Goal: Task Accomplishment & Management: Manage account settings

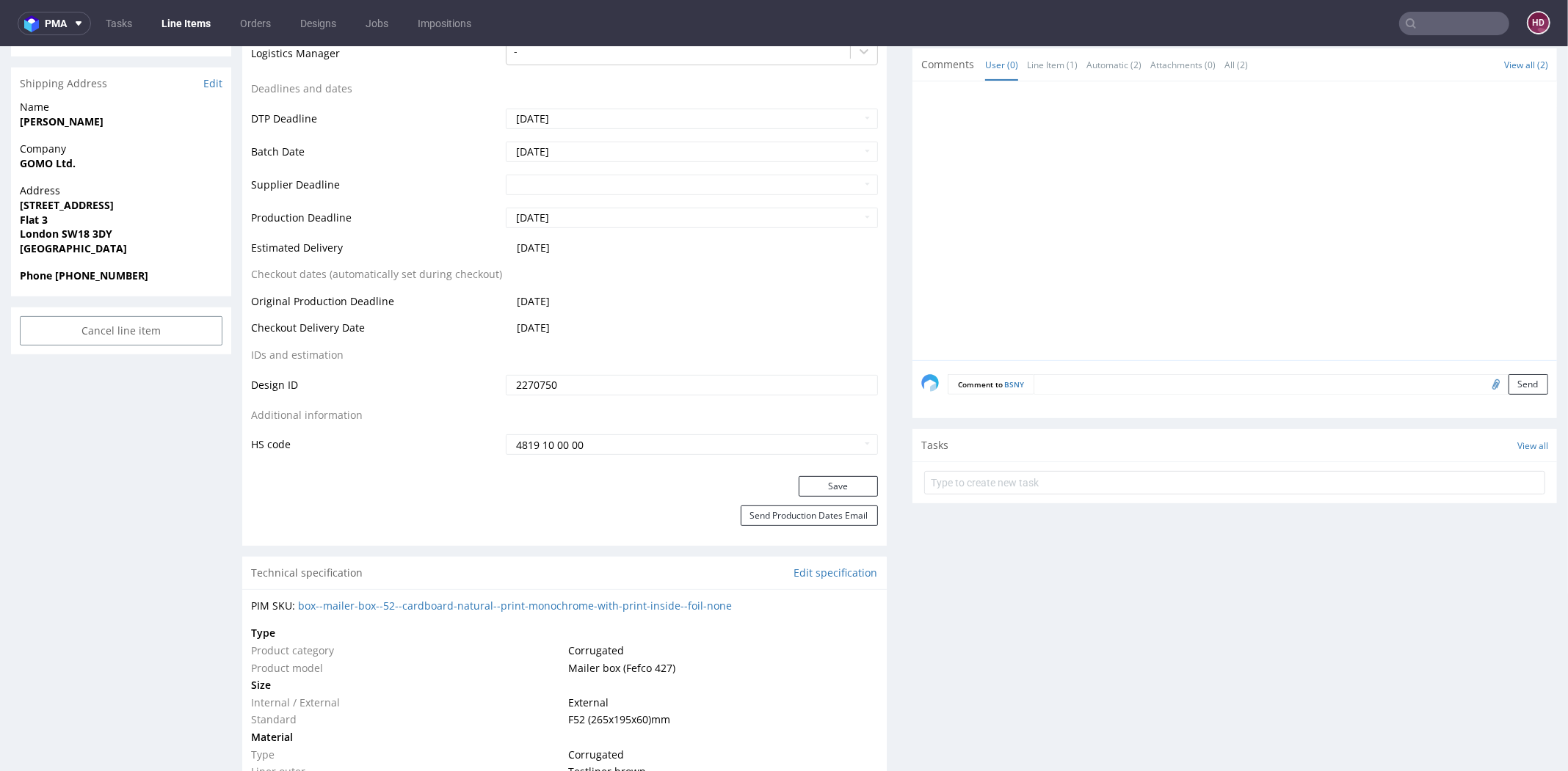
scroll to position [566, 0]
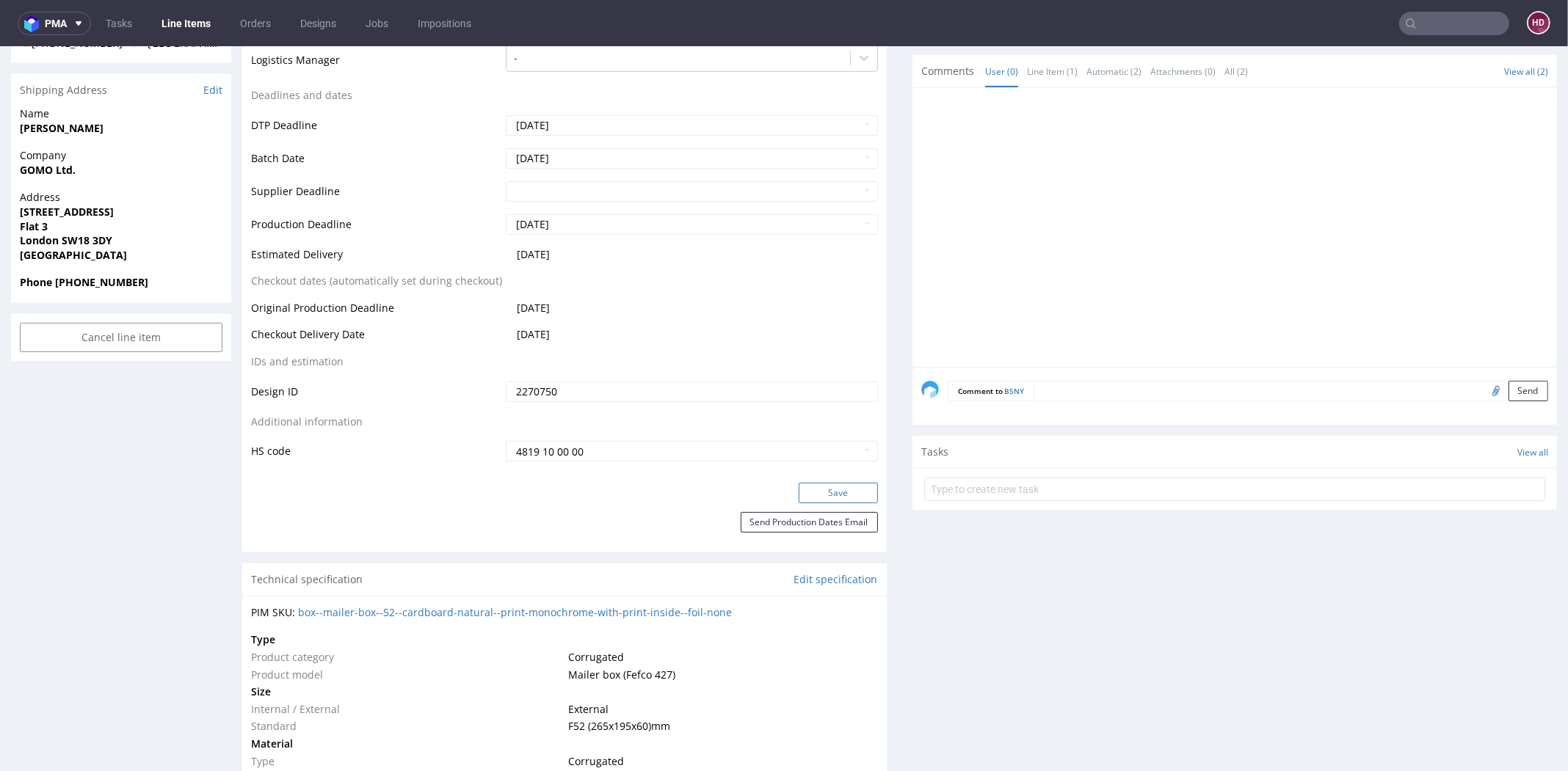
click at [819, 491] on button "Save" at bounding box center [838, 493] width 79 height 21
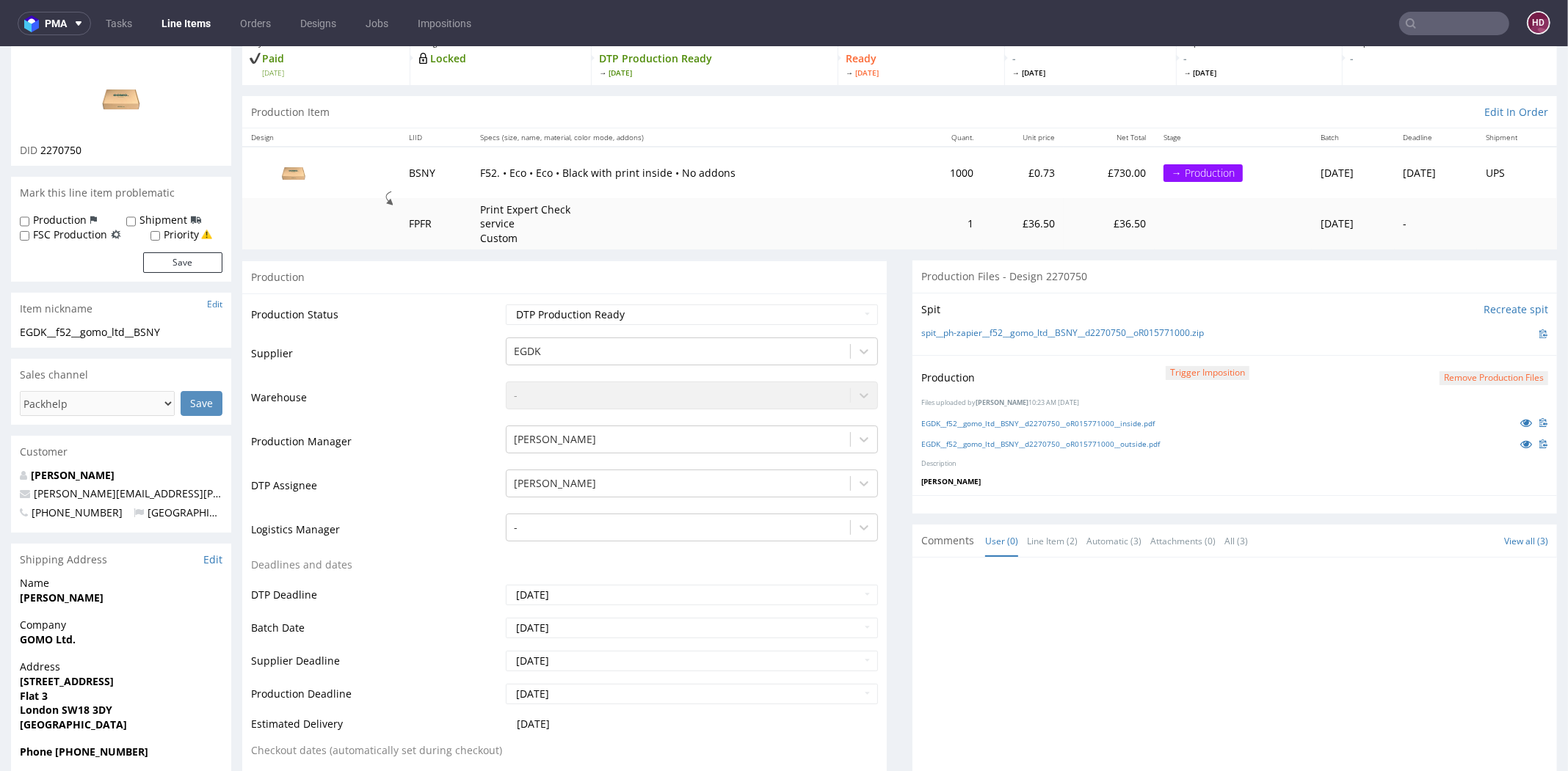
scroll to position [0, 0]
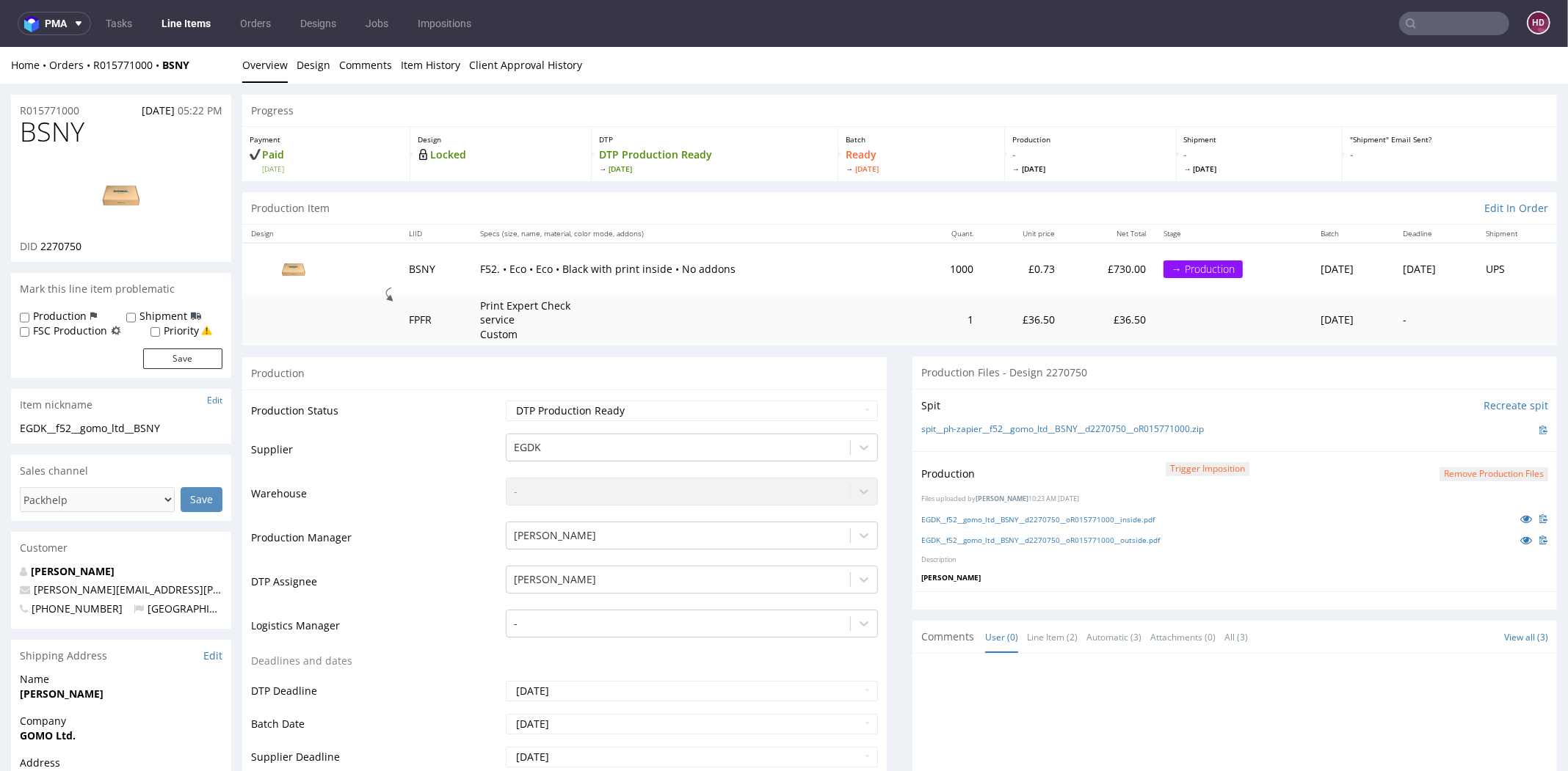
click at [186, 25] on link "Line Items" at bounding box center [185, 23] width 66 height 23
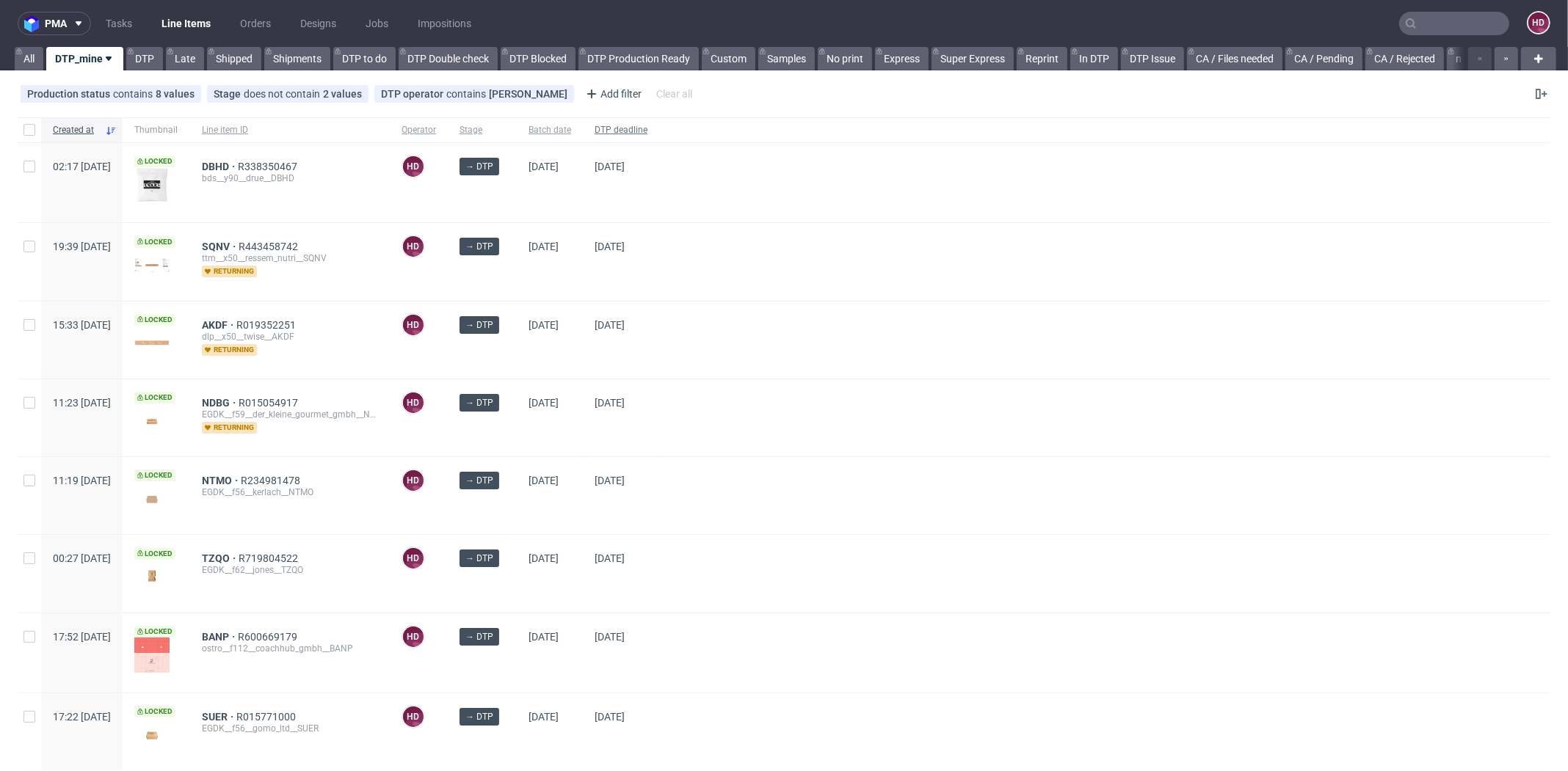
click at [647, 134] on span "DTP deadline" at bounding box center [620, 130] width 53 height 13
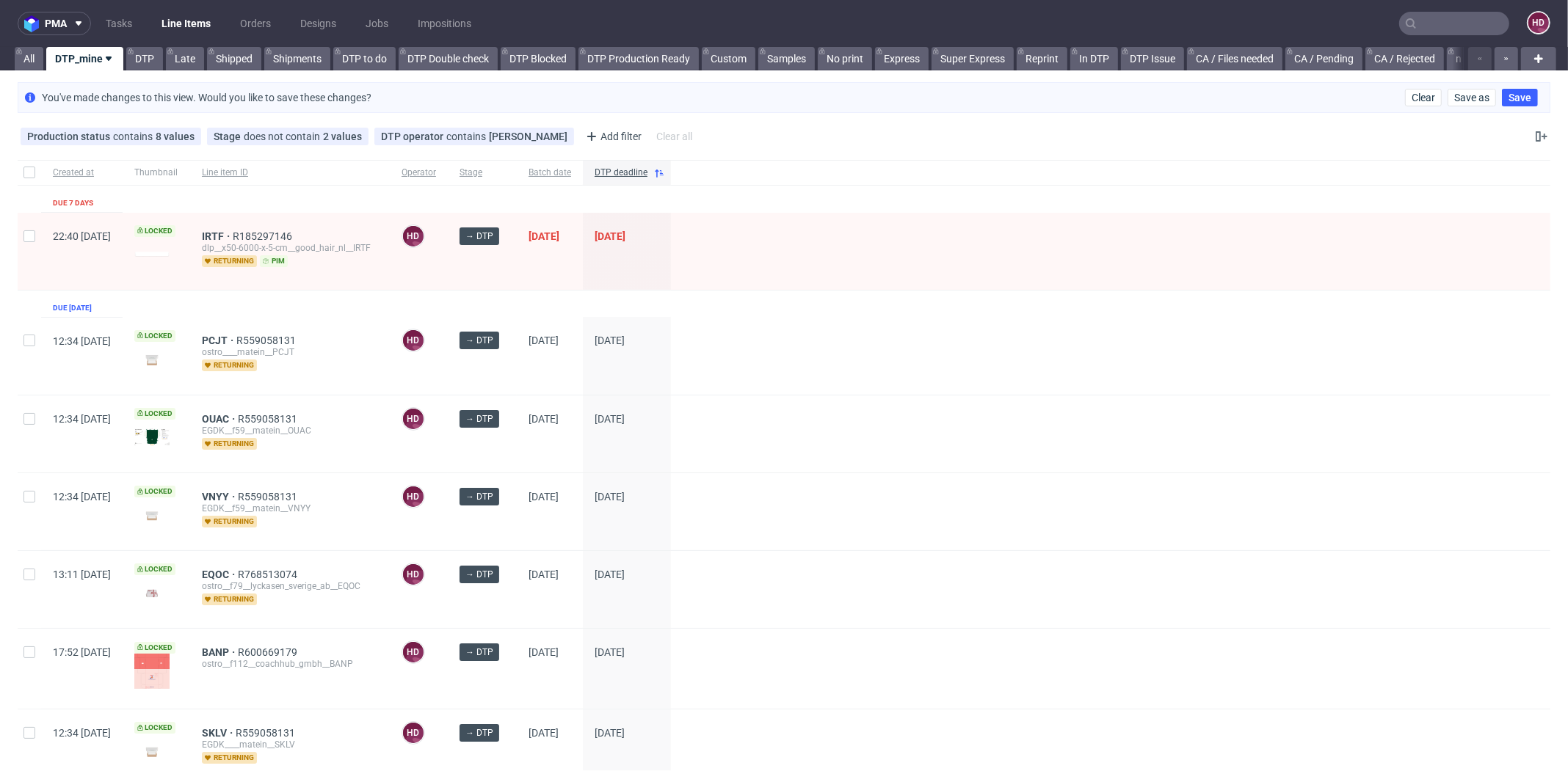
scroll to position [4, 0]
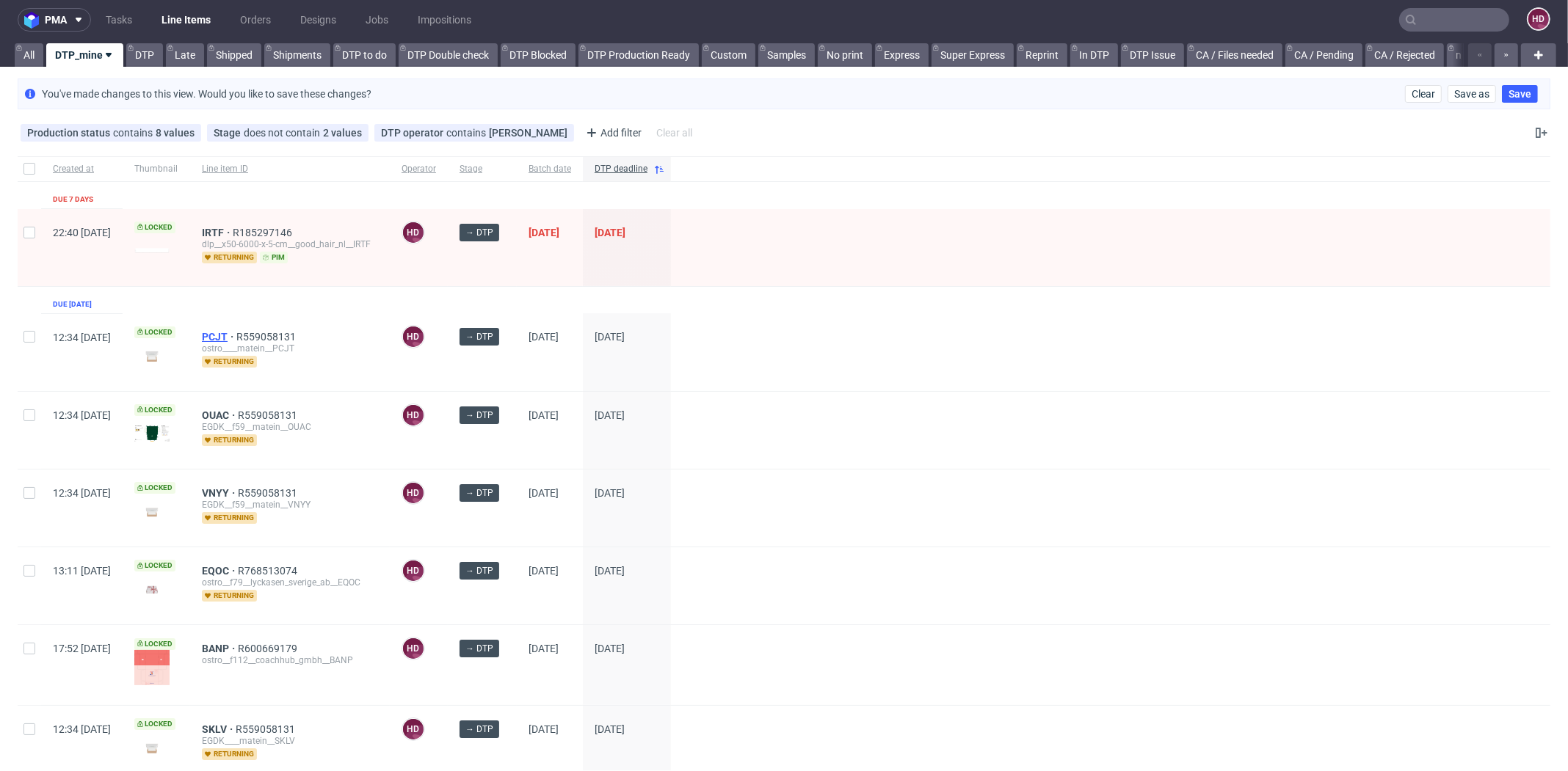
click at [237, 331] on span "PCJT" at bounding box center [219, 337] width 34 height 12
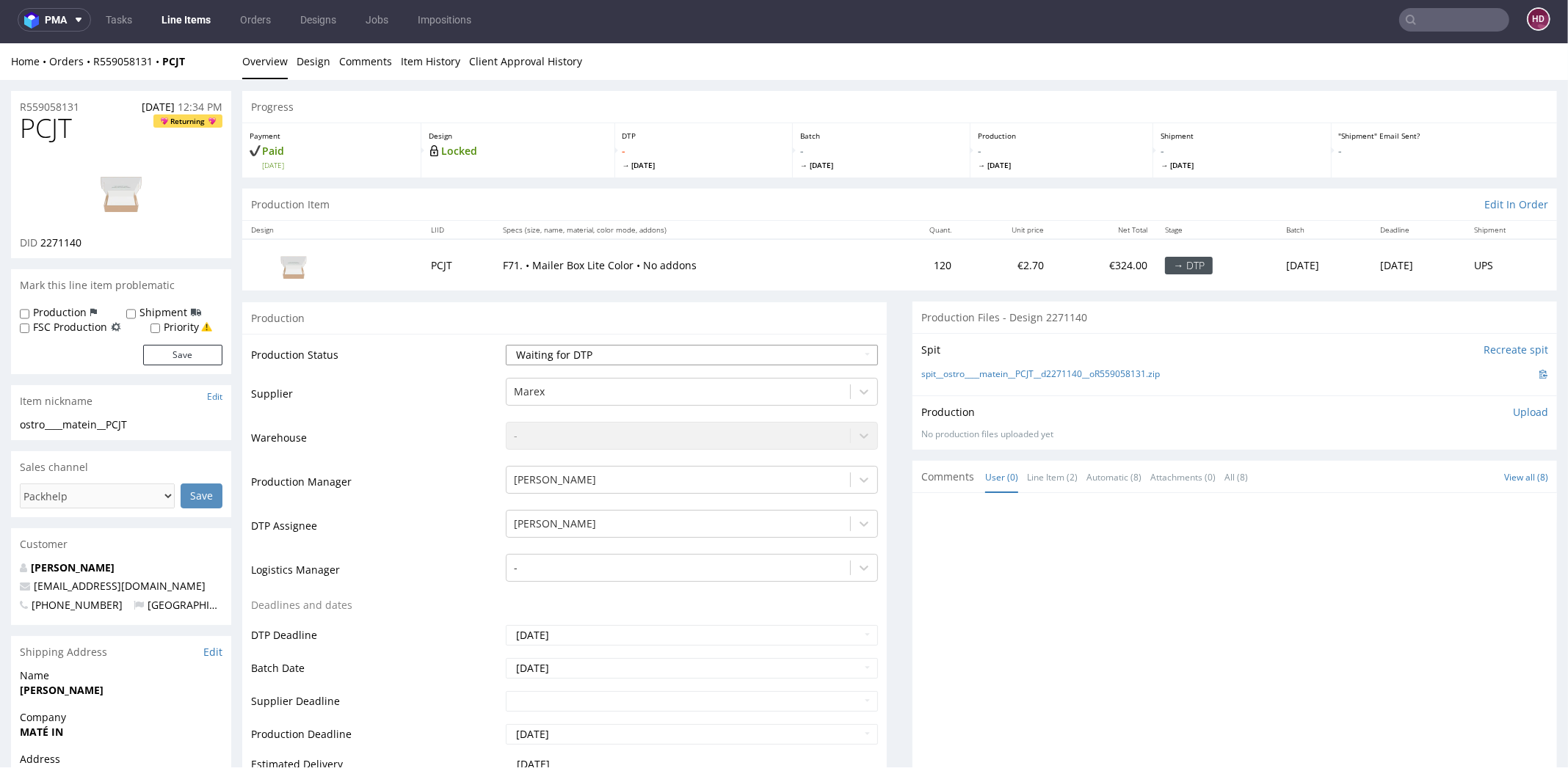
click at [543, 351] on select "Waiting for Artwork Waiting for Diecut Waiting for Mockup Waiting for DTP Waiti…" at bounding box center [691, 355] width 372 height 21
select select "dtp_in_process"
click at [505, 345] on select "Waiting for Artwork Waiting for Diecut Waiting for Mockup Waiting for DTP Waiti…" at bounding box center [691, 355] width 372 height 21
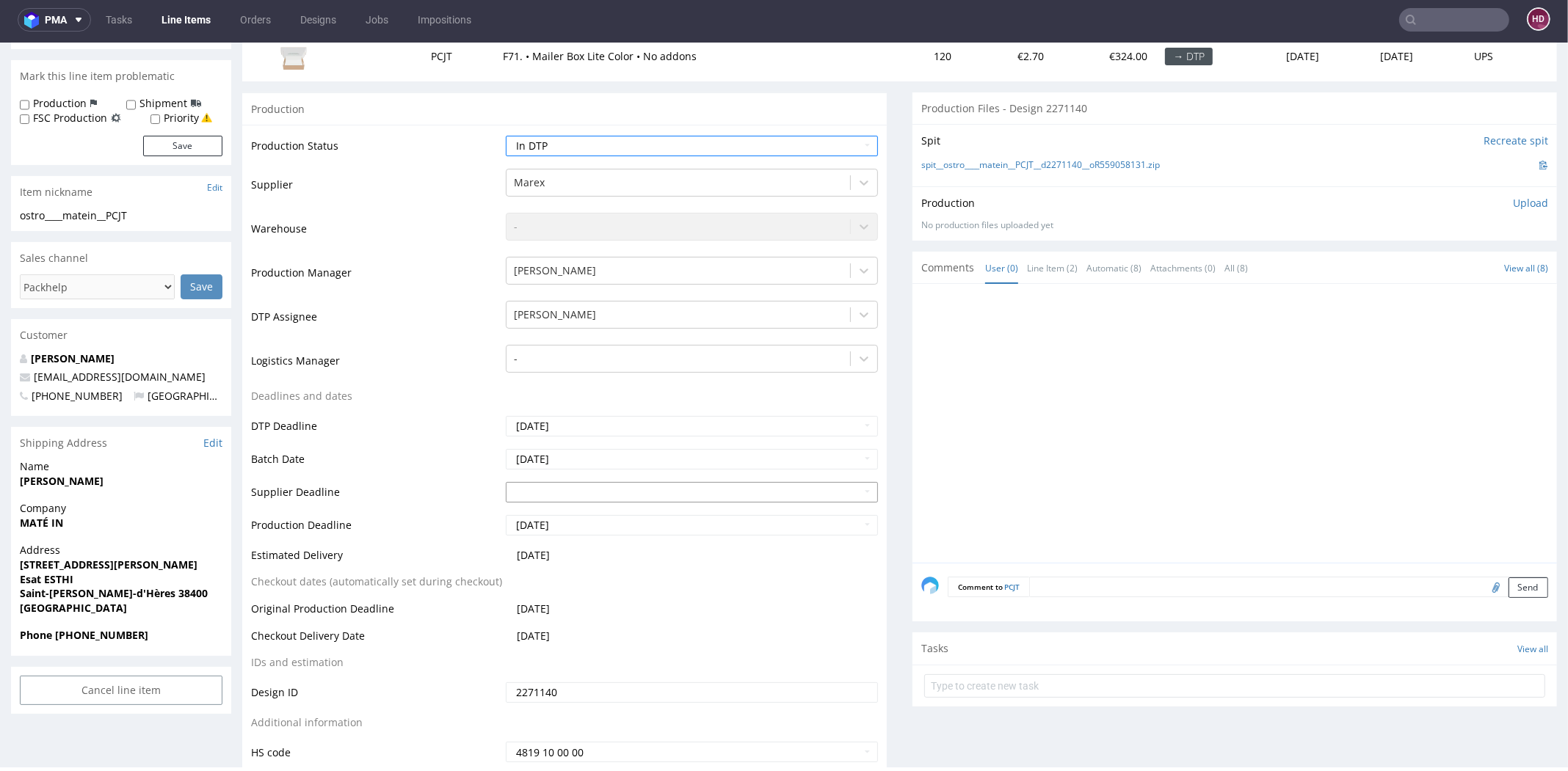
scroll to position [283, 0]
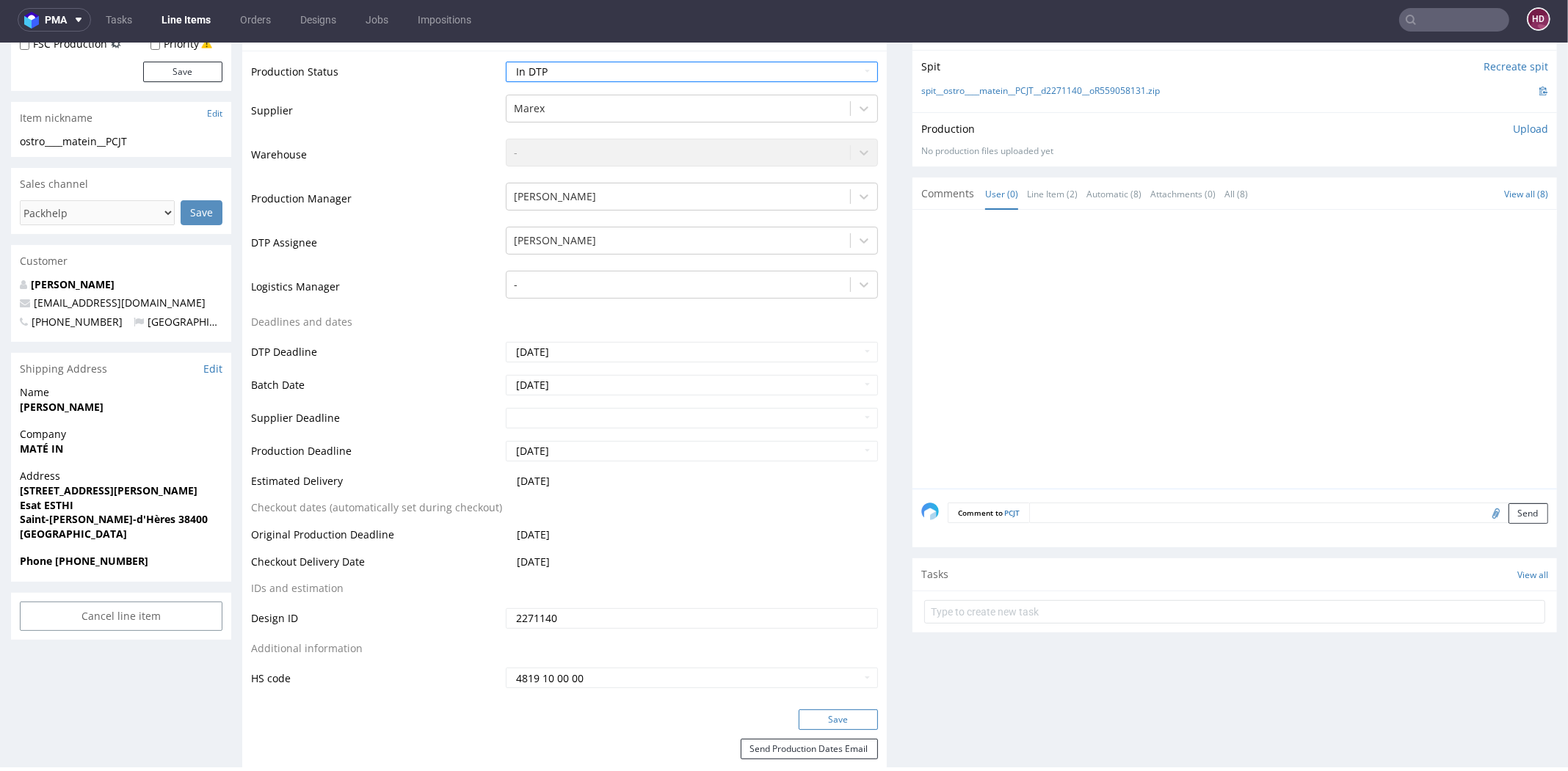
click at [841, 716] on button "Save" at bounding box center [838, 720] width 79 height 21
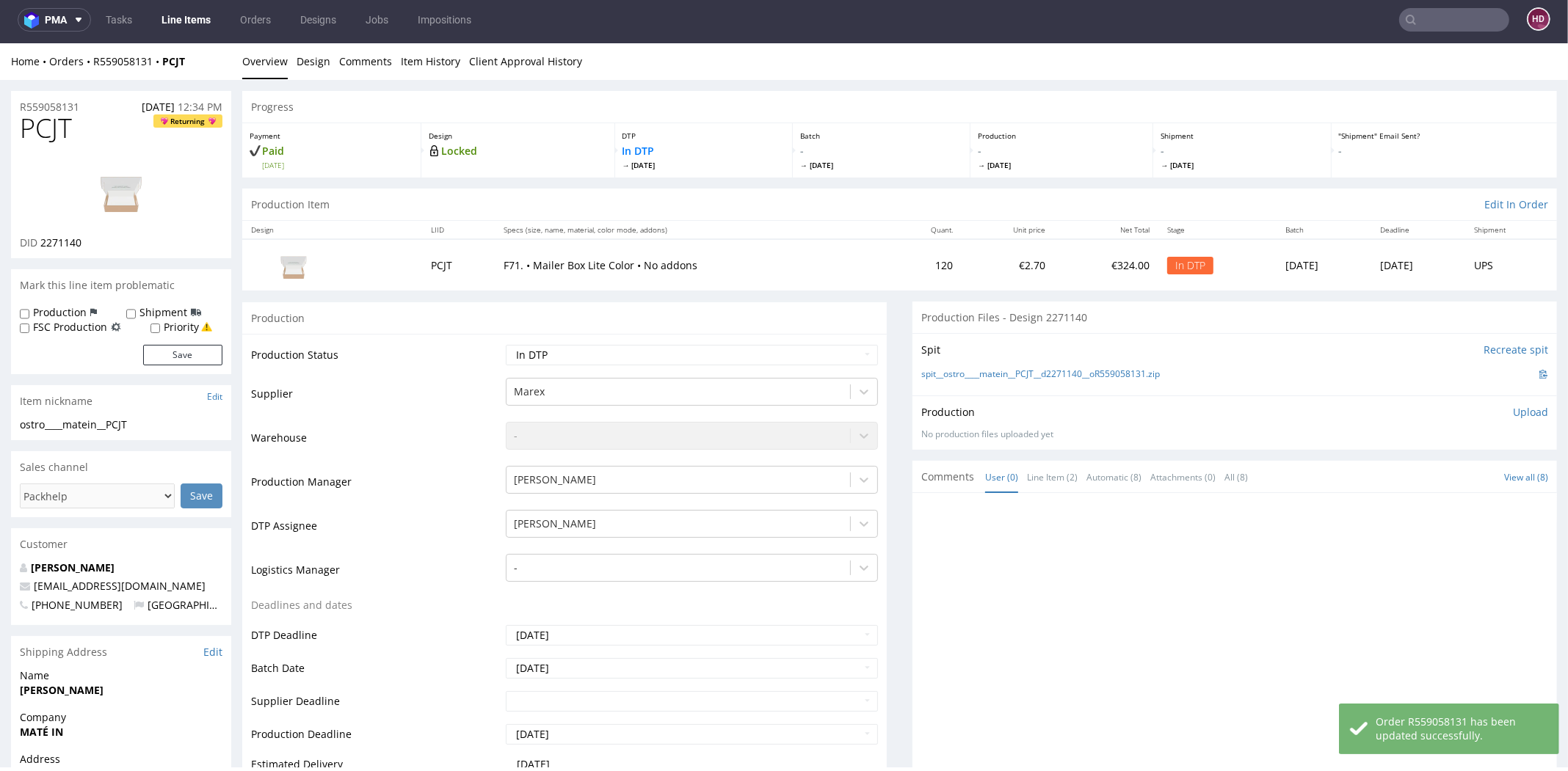
scroll to position [0, 0]
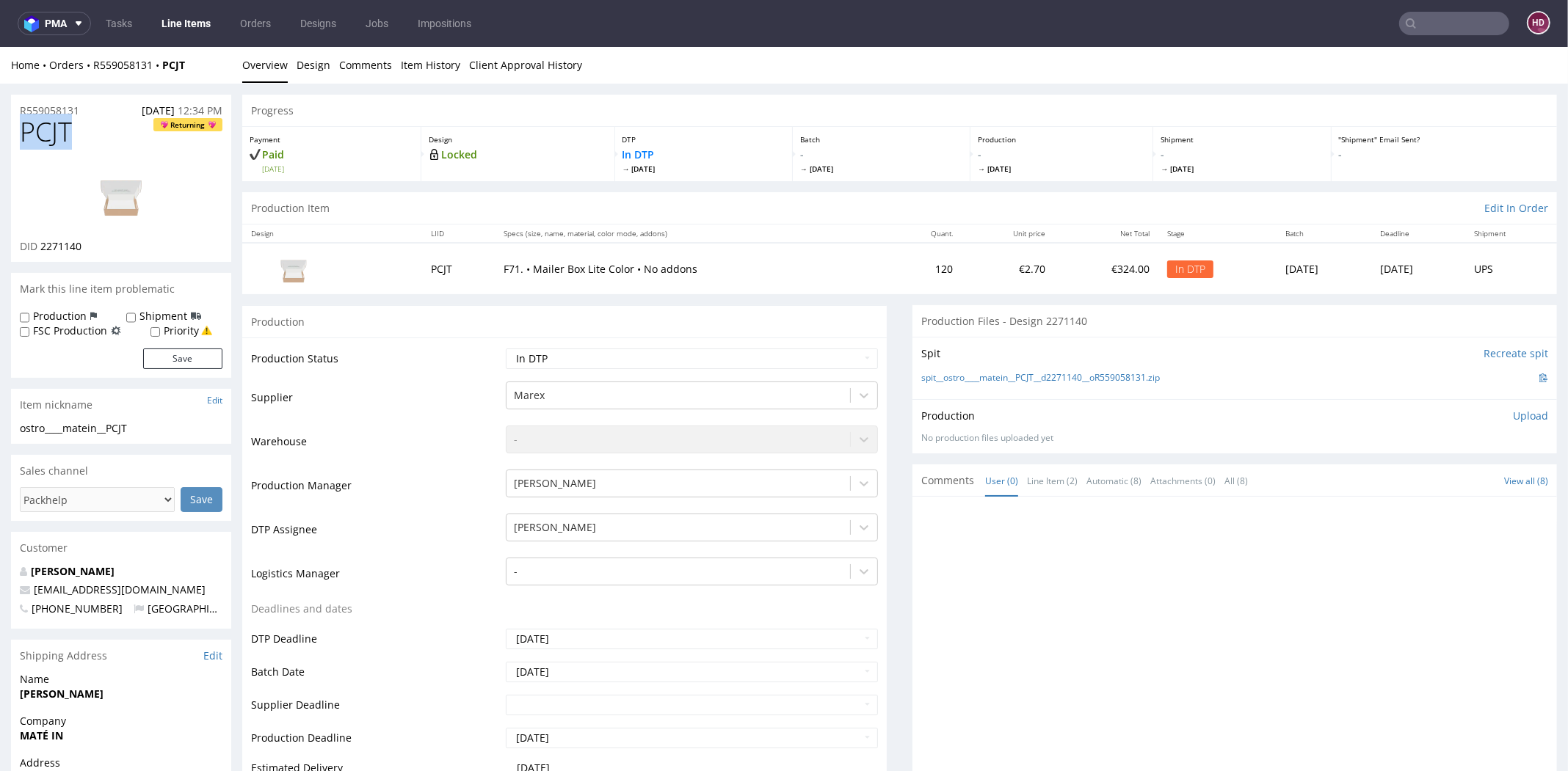
drag, startPoint x: 96, startPoint y: 134, endPoint x: 22, endPoint y: 118, distance: 75.7
click at [22, 118] on h1 "PCJT Returning" at bounding box center [121, 131] width 202 height 29
drag, startPoint x: 66, startPoint y: 254, endPoint x: 39, endPoint y: 243, distance: 29.2
click at [39, 243] on div "DID 2271140" at bounding box center [121, 246] width 202 height 15
copy span "2271140"
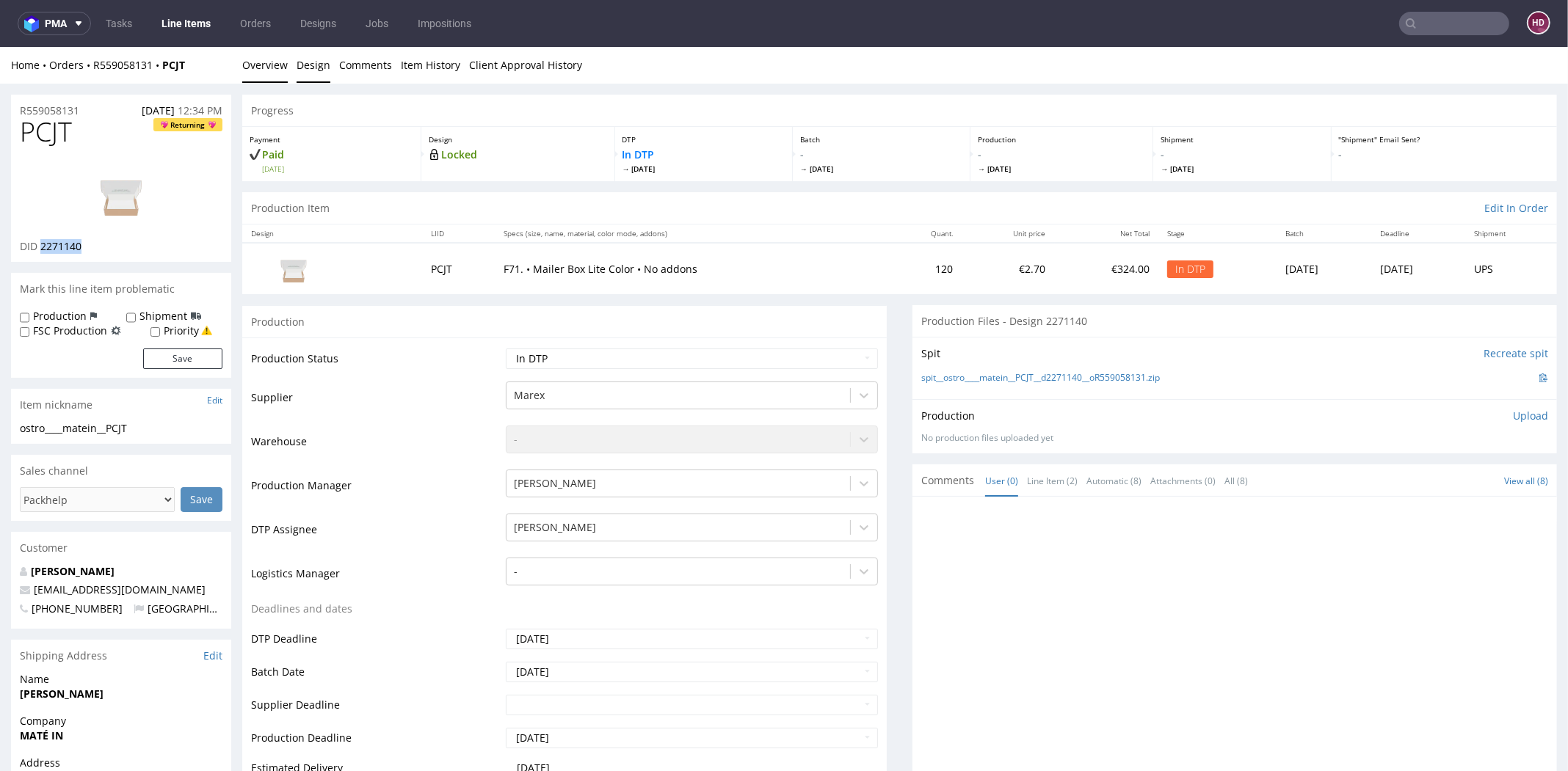
click at [310, 65] on link "Design" at bounding box center [313, 65] width 34 height 36
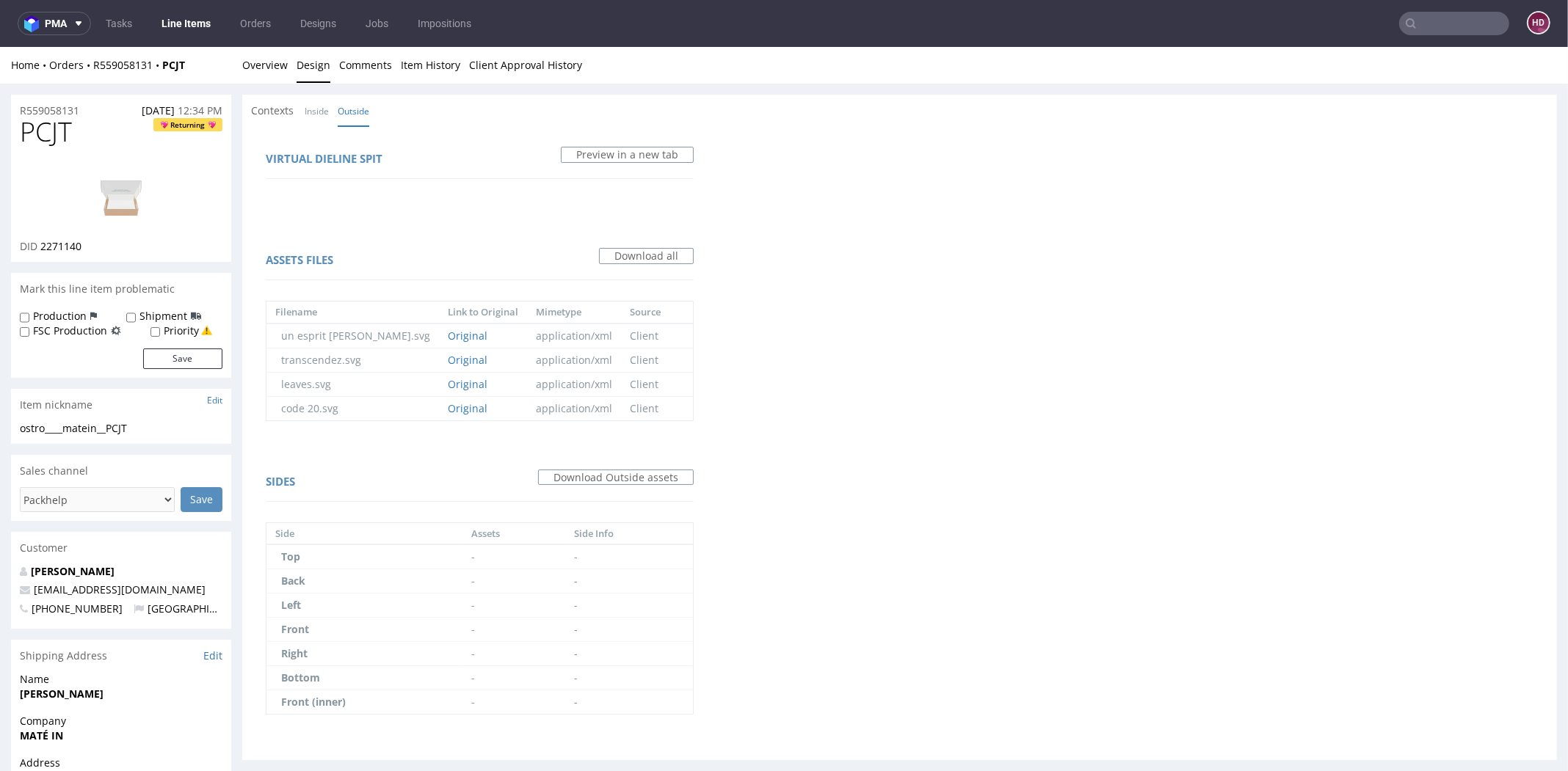
click at [293, 106] on span "Contexts" at bounding box center [272, 111] width 43 height 15
click at [316, 113] on link "Inside" at bounding box center [317, 111] width 24 height 31
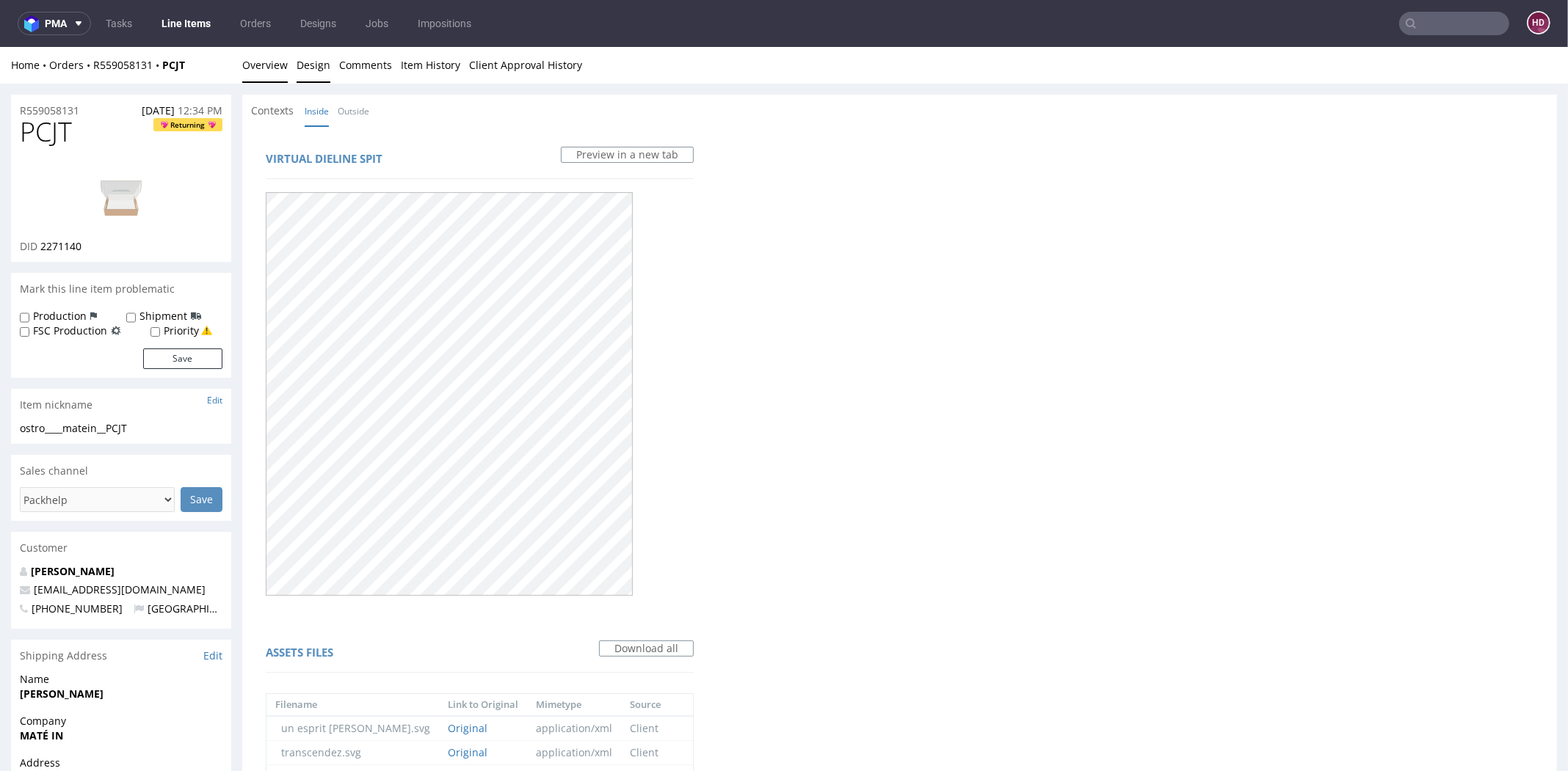
click at [250, 66] on link "Overview" at bounding box center [264, 65] width 46 height 36
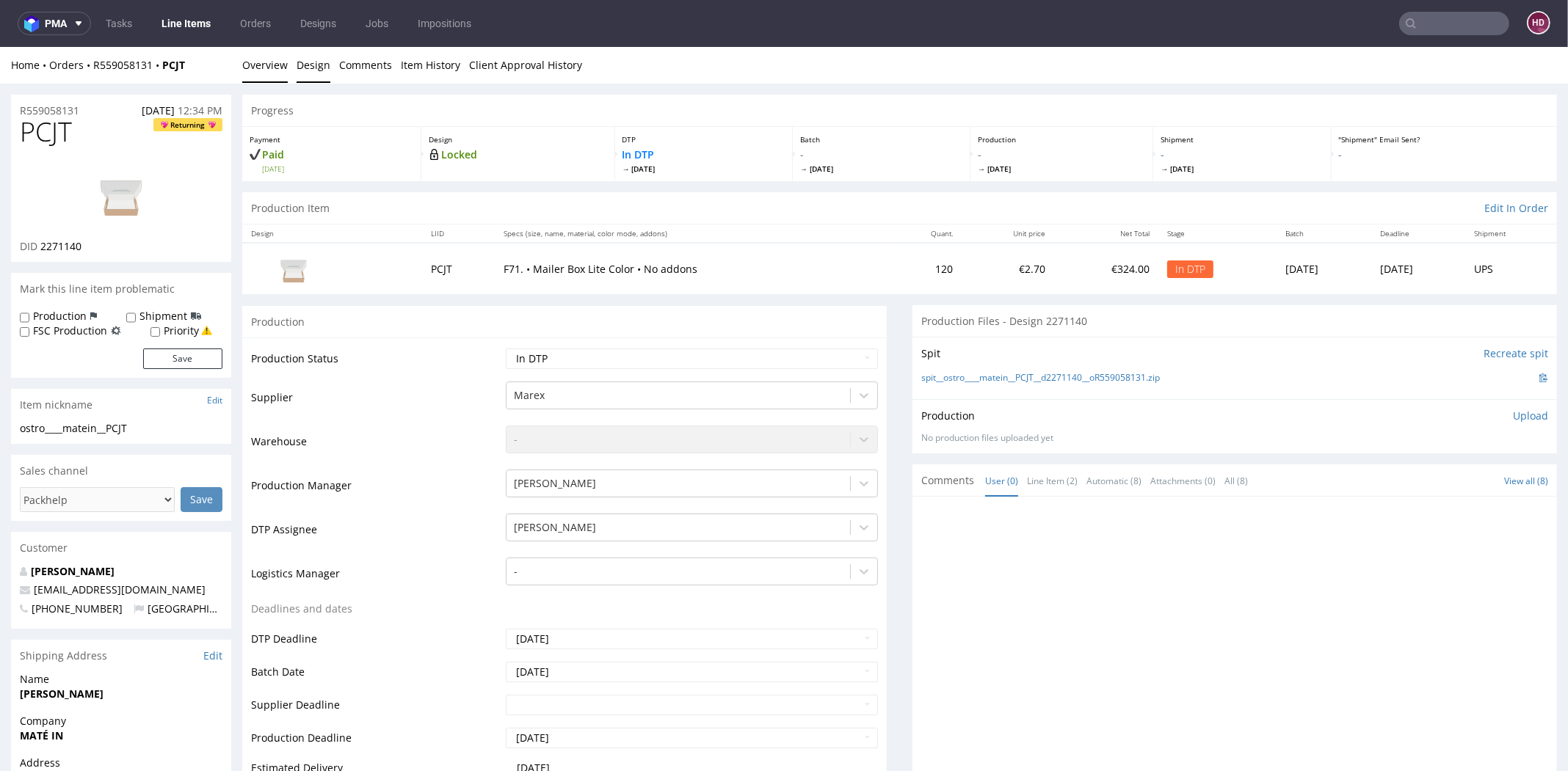
click at [302, 65] on link "Design" at bounding box center [313, 65] width 34 height 36
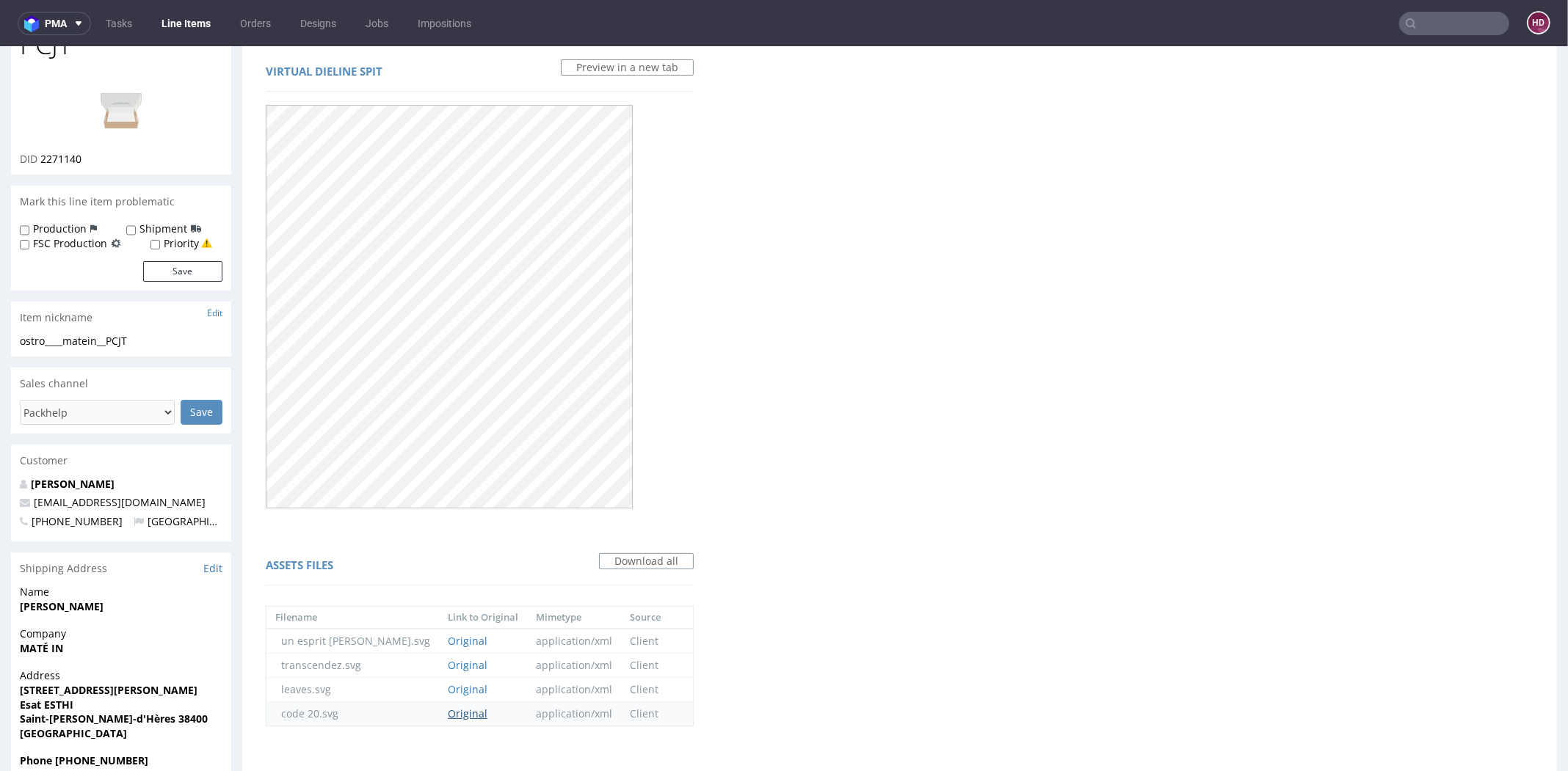
scroll to position [128, 0]
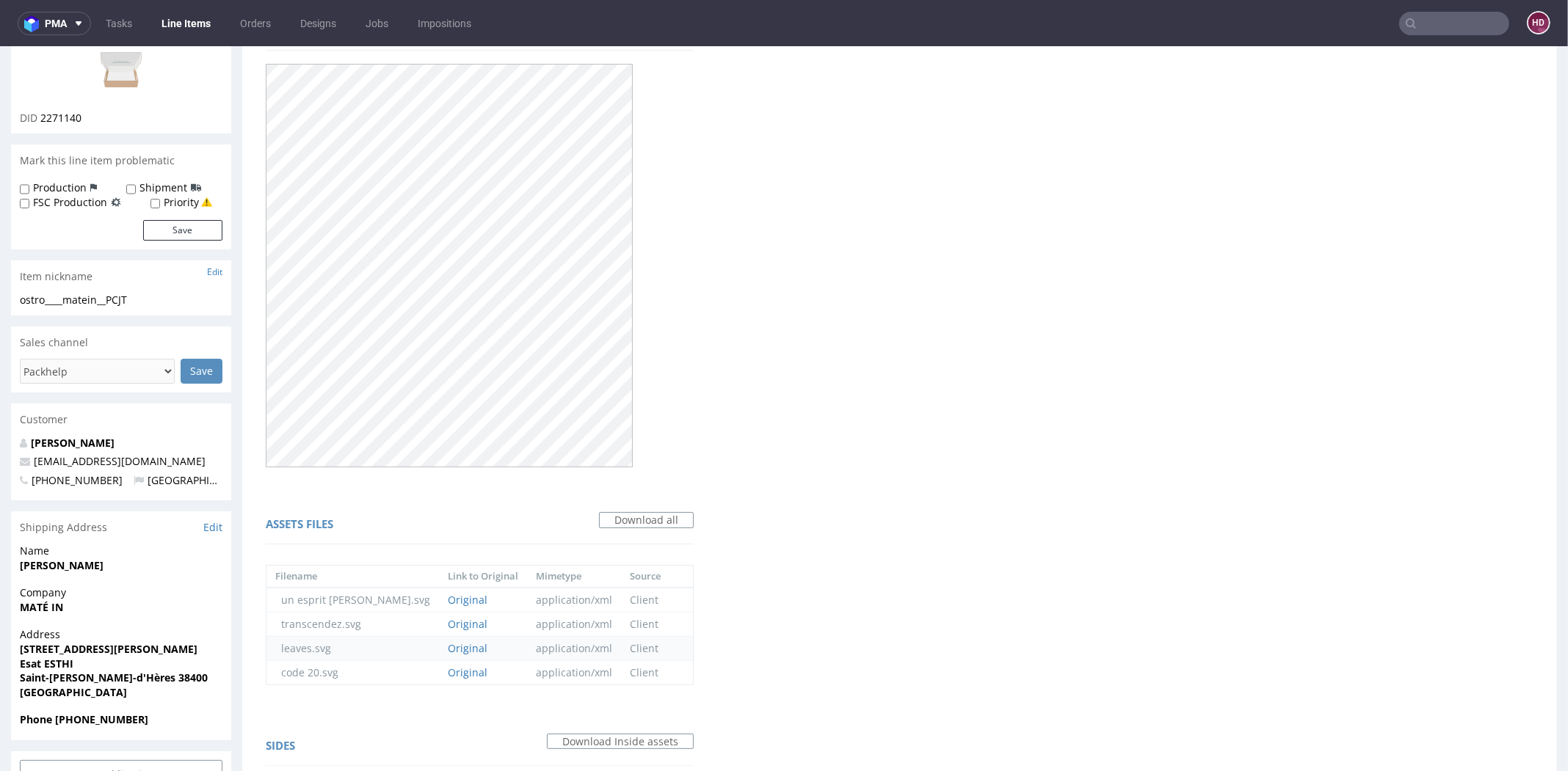
click at [439, 655] on td "Original" at bounding box center [483, 648] width 88 height 24
click at [448, 645] on link "Original" at bounding box center [467, 648] width 40 height 14
click at [93, 113] on div "DID 2271140" at bounding box center [121, 118] width 202 height 15
drag, startPoint x: 90, startPoint y: 110, endPoint x: 43, endPoint y: 116, distance: 47.4
click at [43, 116] on div "DID 2271140" at bounding box center [121, 118] width 202 height 15
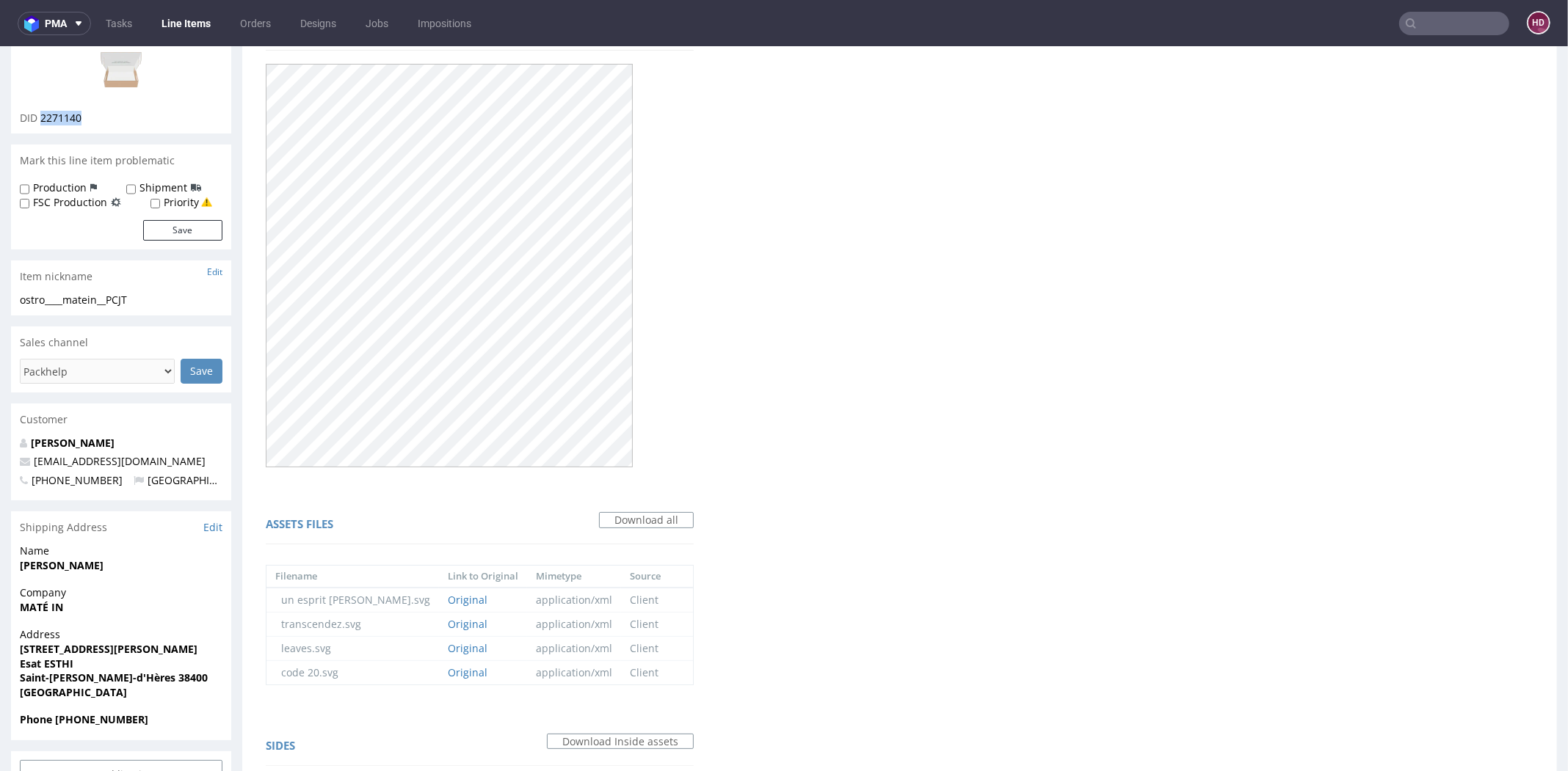
copy span "2271140"
click at [448, 626] on link "Original" at bounding box center [467, 624] width 40 height 14
click at [448, 605] on link "Original" at bounding box center [467, 599] width 40 height 14
click at [448, 672] on link "Original" at bounding box center [467, 672] width 40 height 14
click at [127, 99] on img at bounding box center [121, 66] width 117 height 66
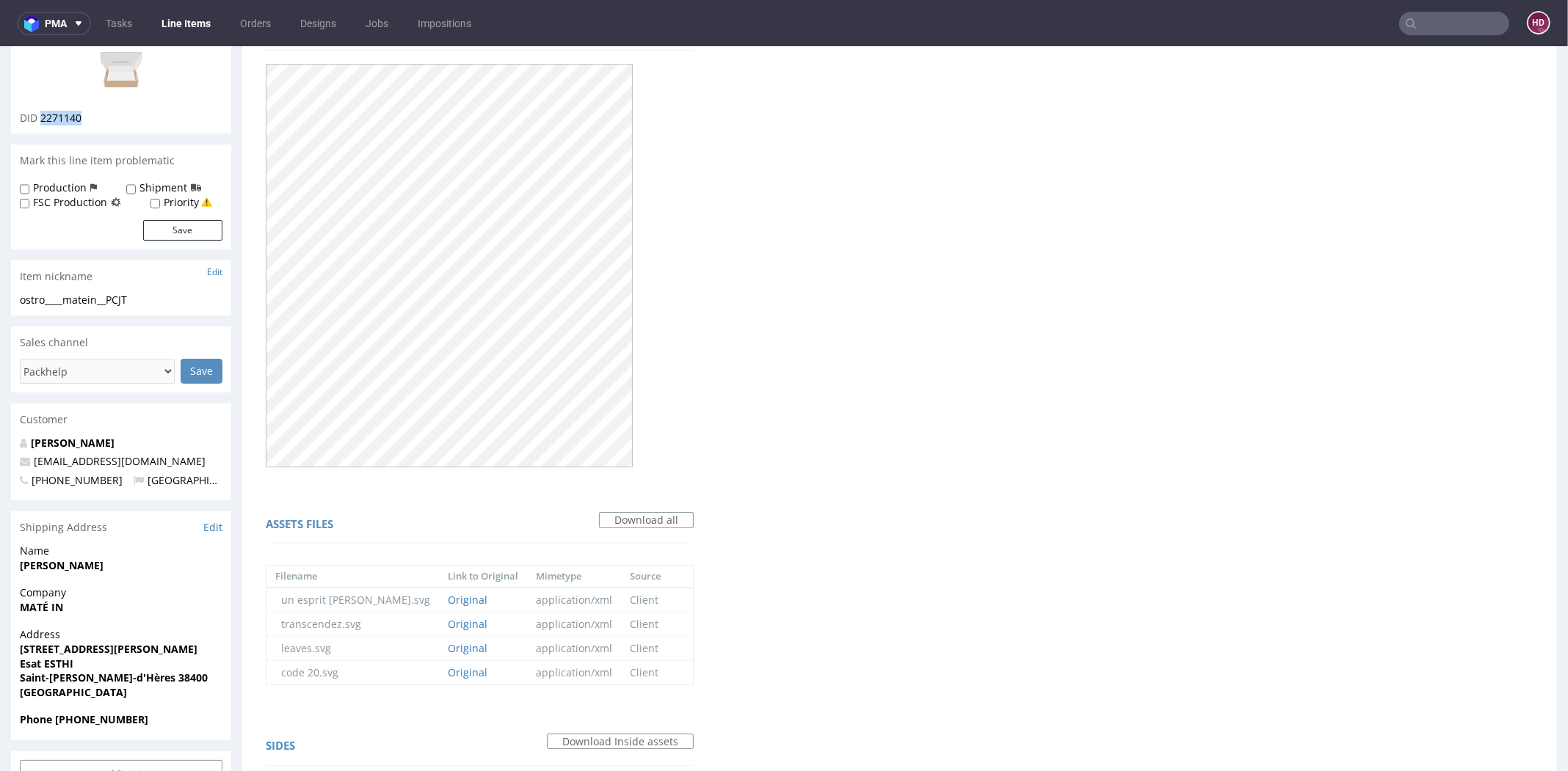
scroll to position [0, 0]
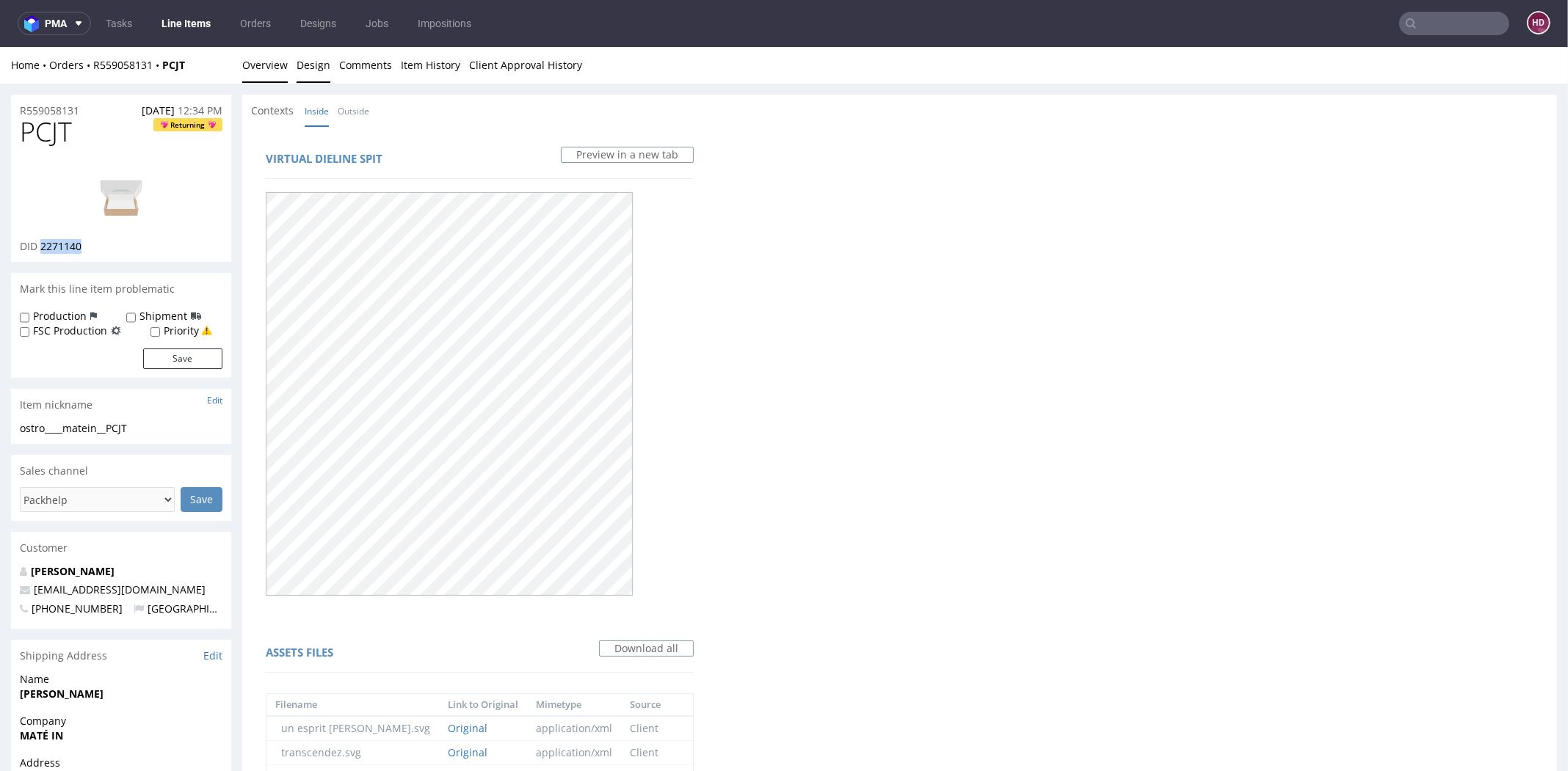
click at [264, 56] on link "Overview" at bounding box center [264, 65] width 46 height 36
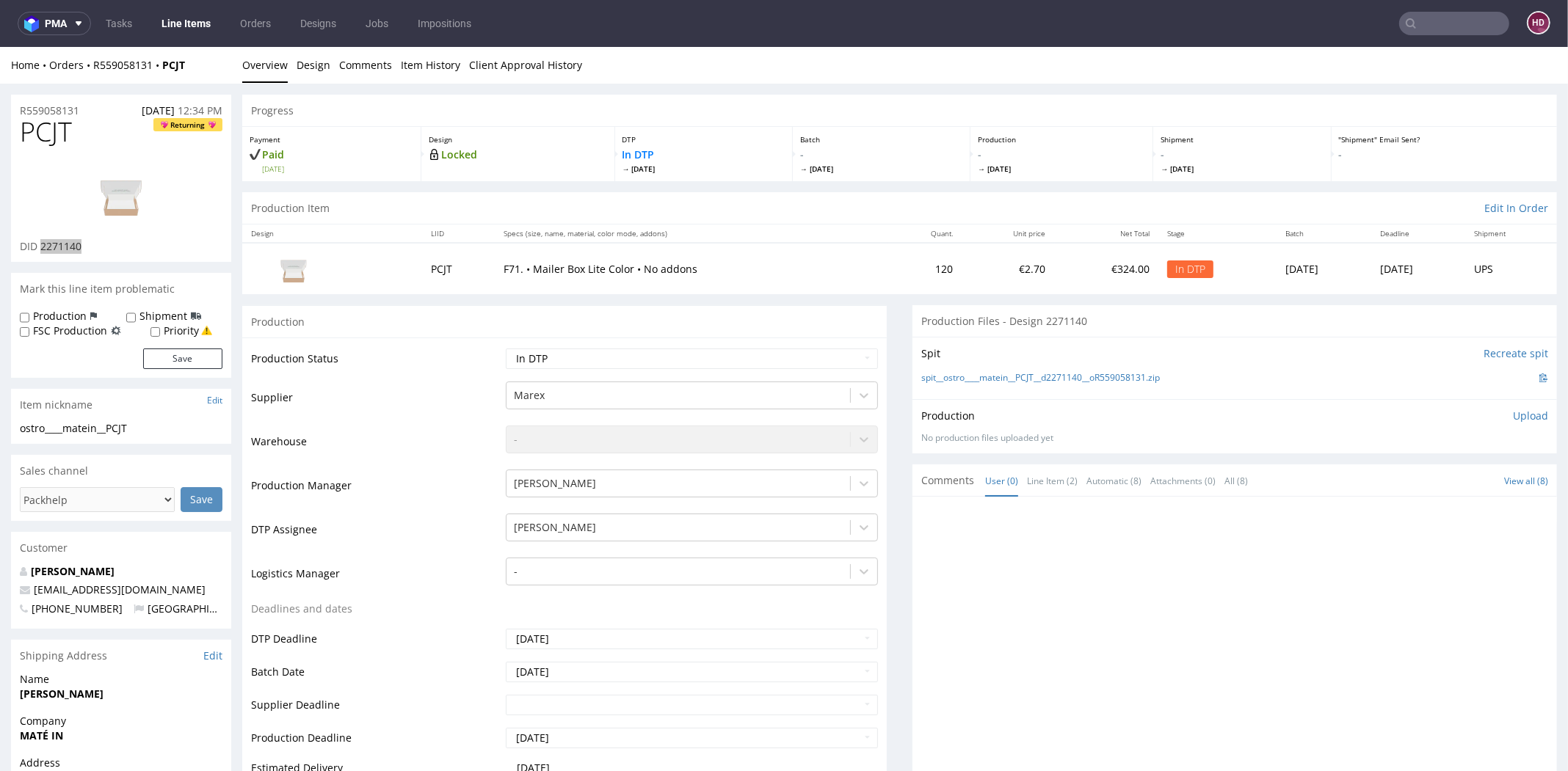
click at [191, 25] on link "Line Items" at bounding box center [185, 23] width 66 height 23
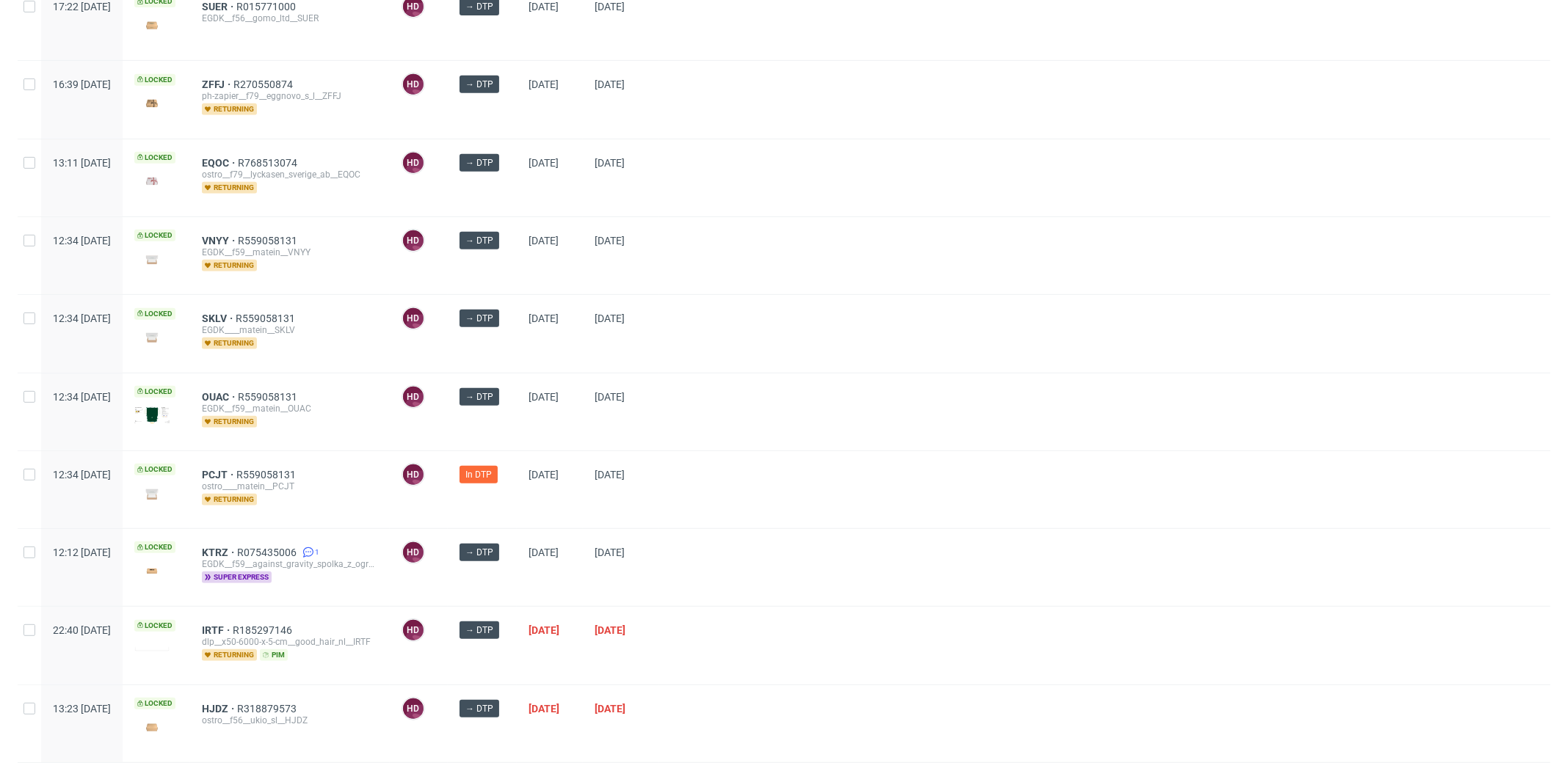
scroll to position [738, 0]
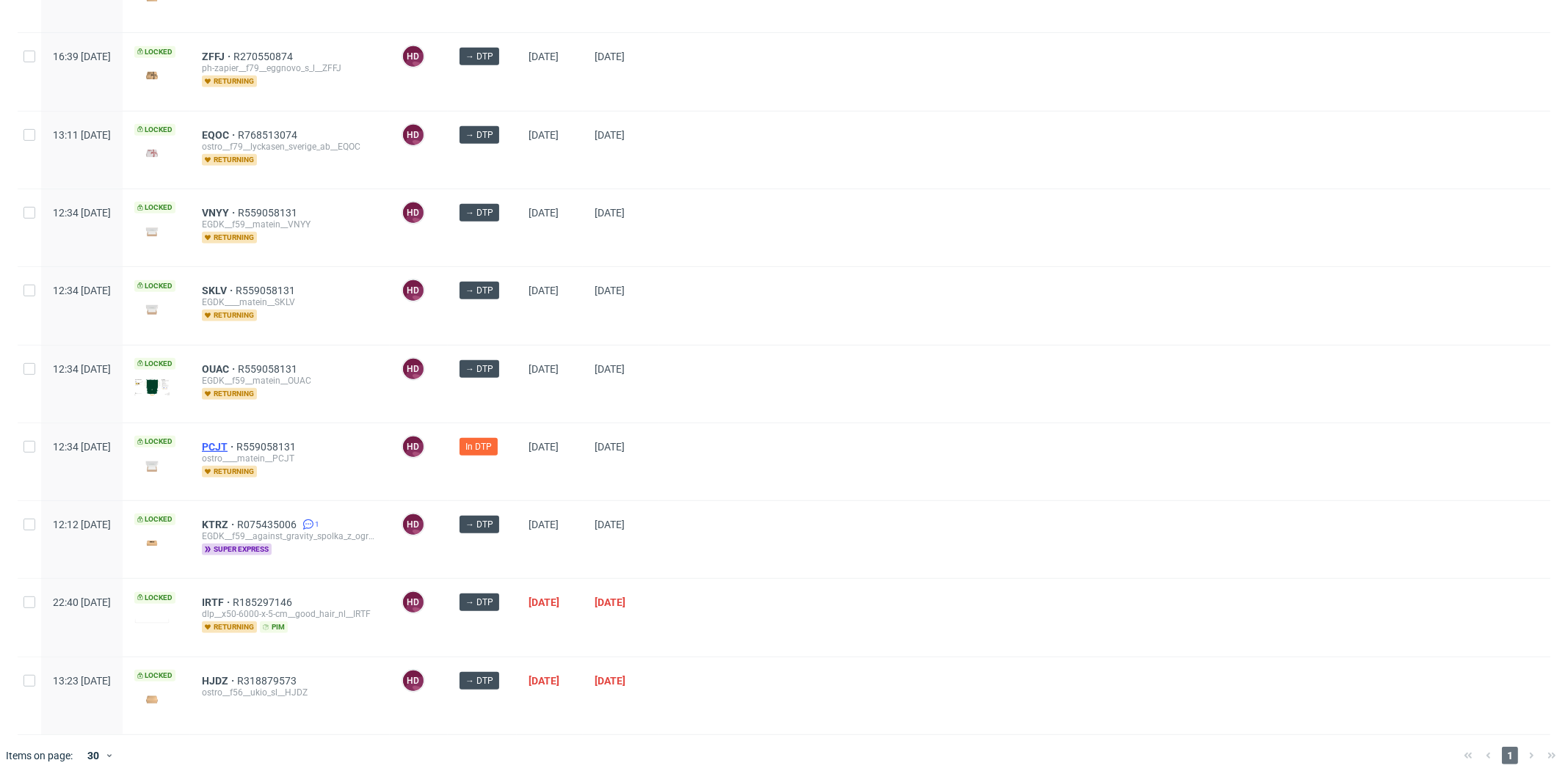
click at [237, 441] on span "PCJT" at bounding box center [219, 447] width 34 height 12
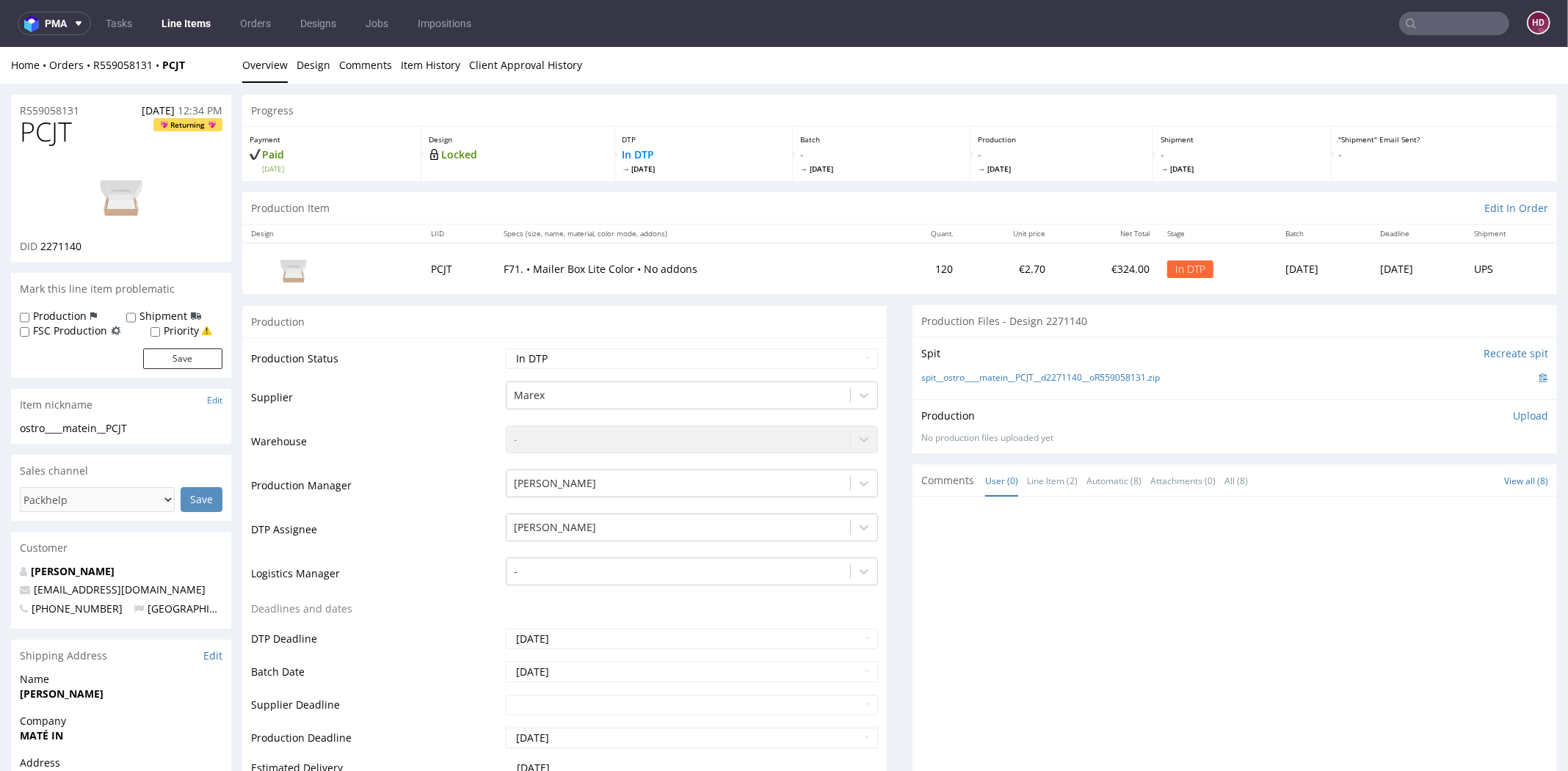
click at [169, 25] on link "Line Items" at bounding box center [185, 23] width 66 height 23
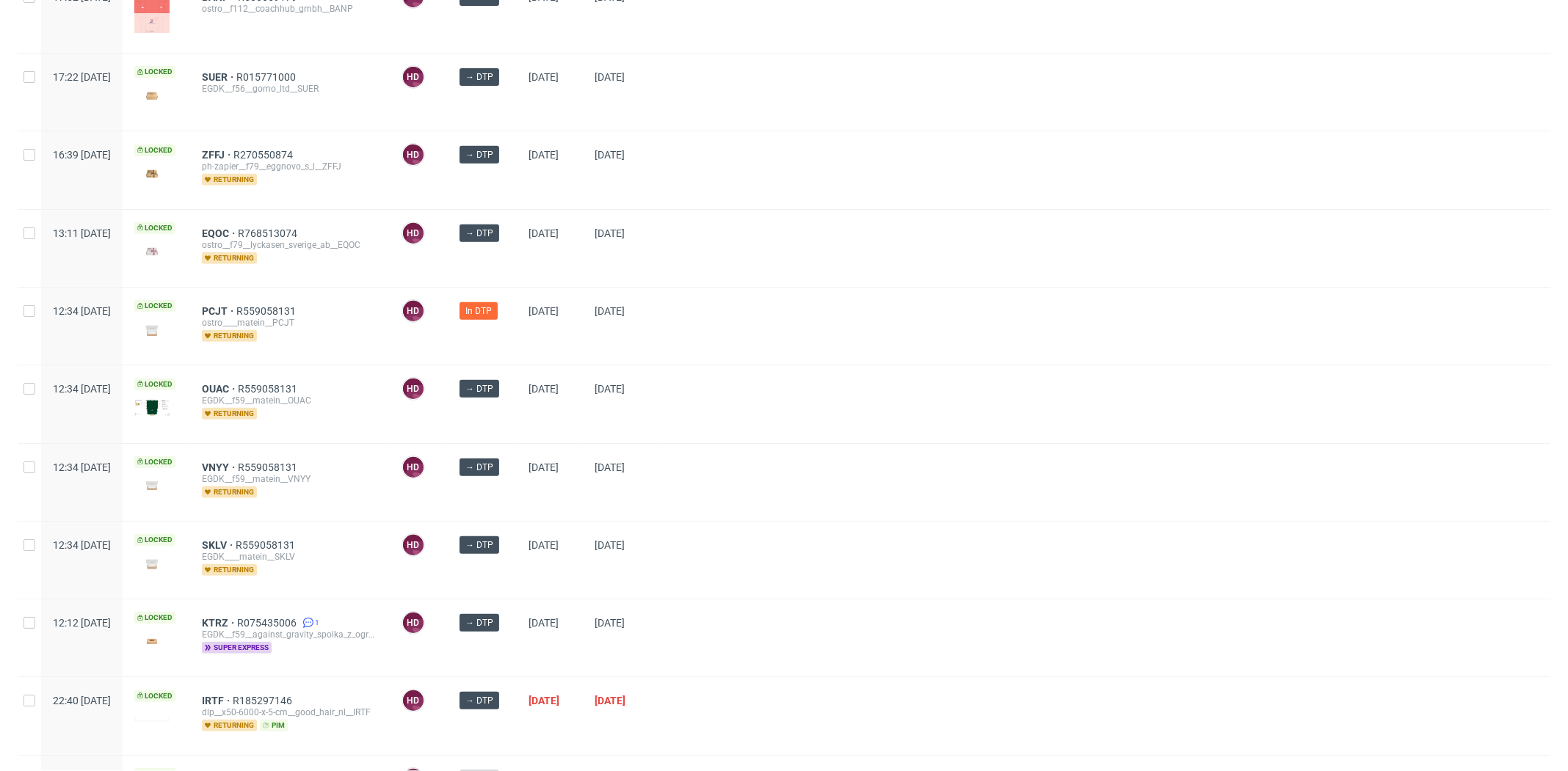
scroll to position [738, 0]
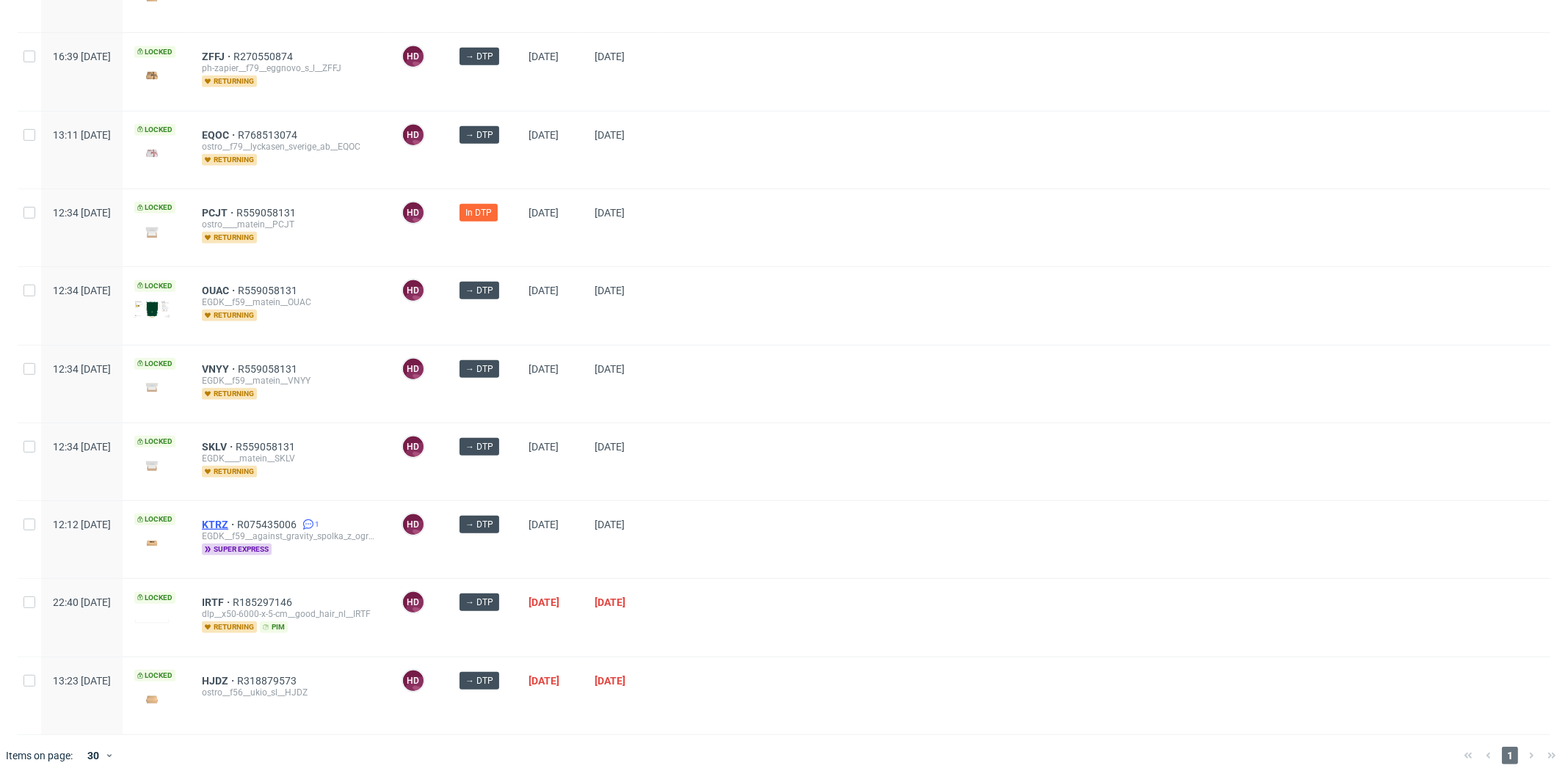
click at [237, 519] on span "KTRZ" at bounding box center [219, 525] width 35 height 12
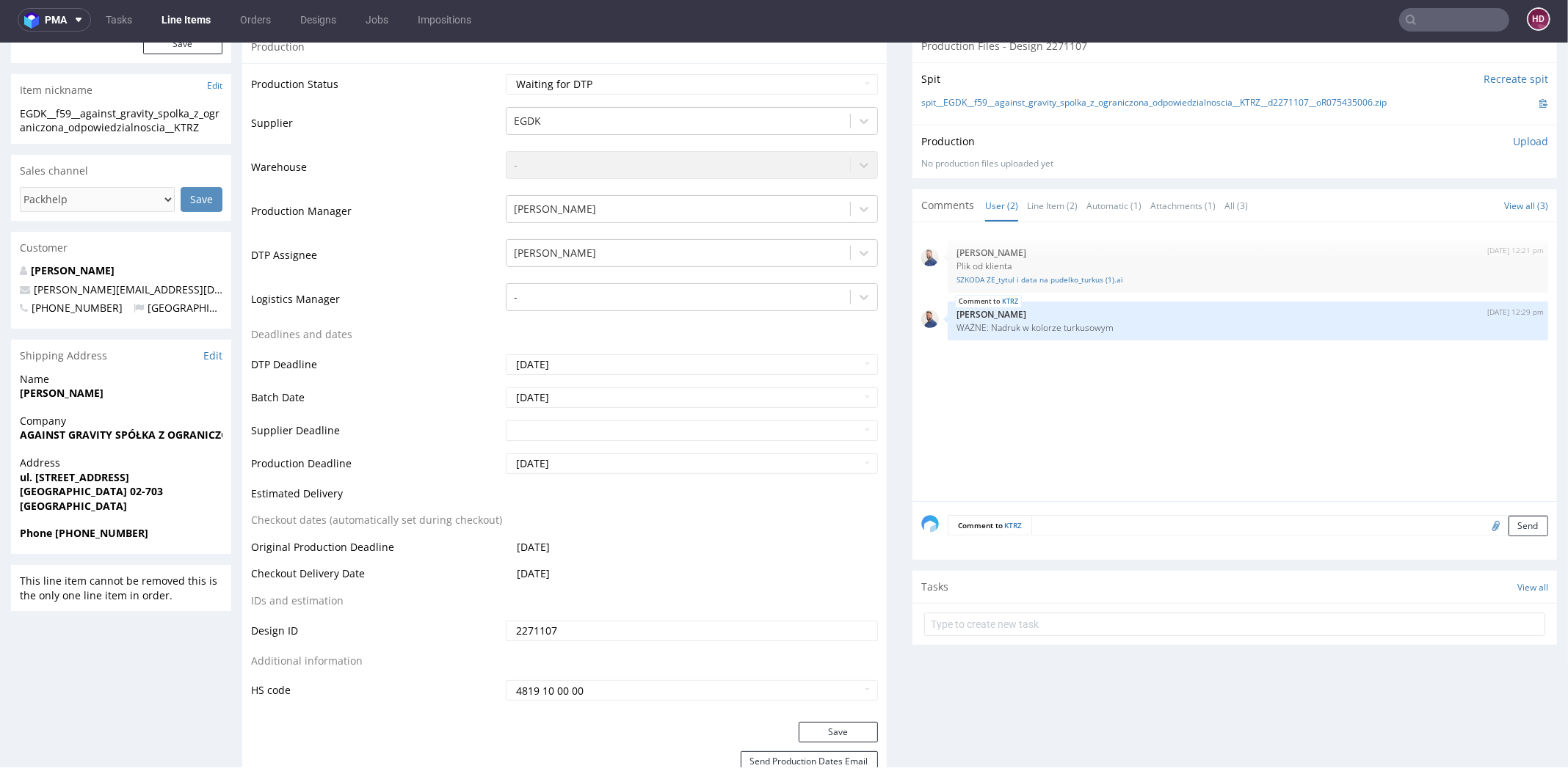
scroll to position [104, 0]
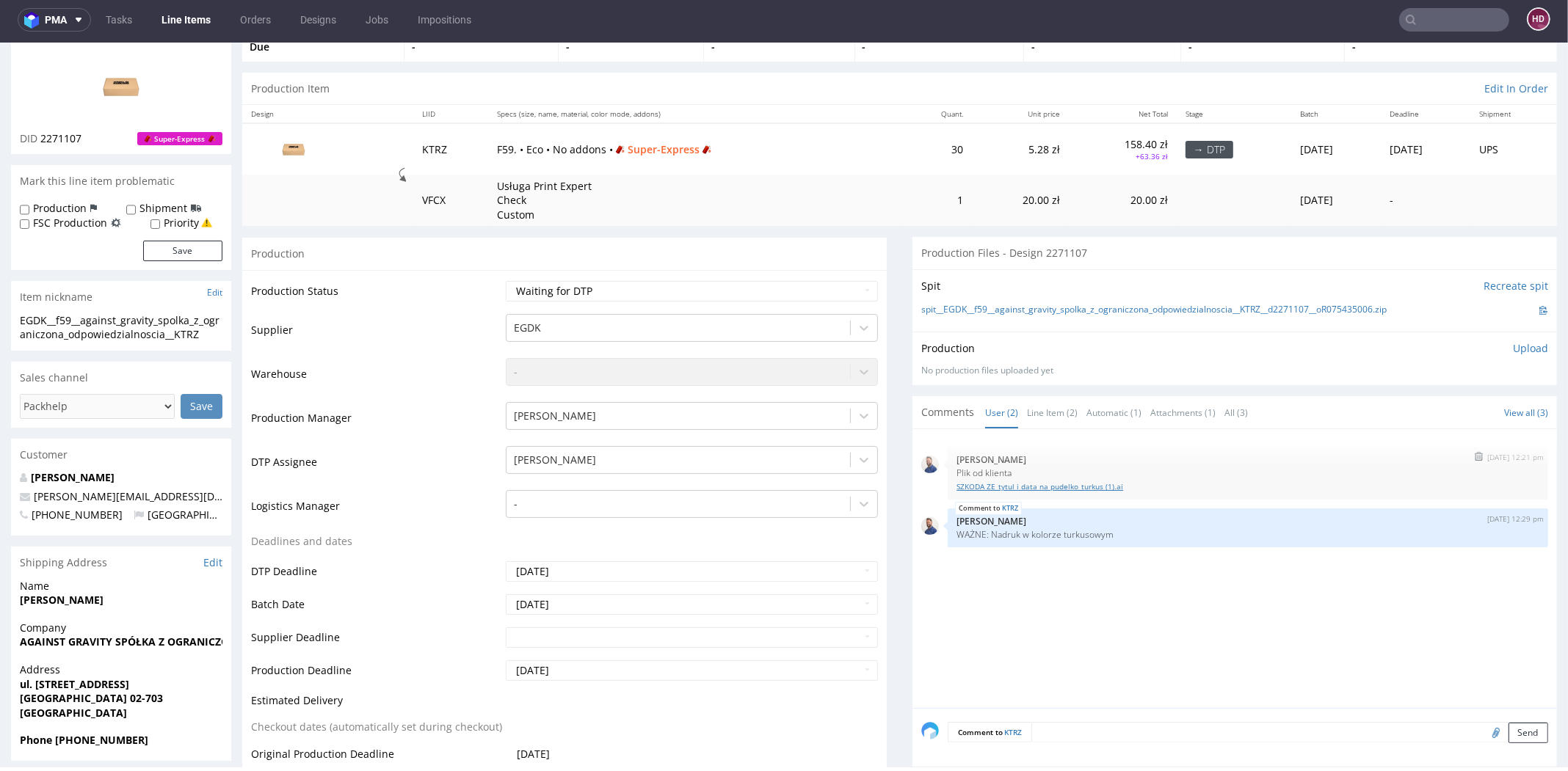
click at [987, 487] on link "SZKODA ZE_tytul i data na pudelko_turkus (1).ai" at bounding box center [1248, 487] width 582 height 11
click at [1016, 581] on div "[DATE] 12:21 pm [PERSON_NAME] Plik od klienta SZKODA ZE_tytul i data na pudelko…" at bounding box center [1239, 573] width 635 height 270
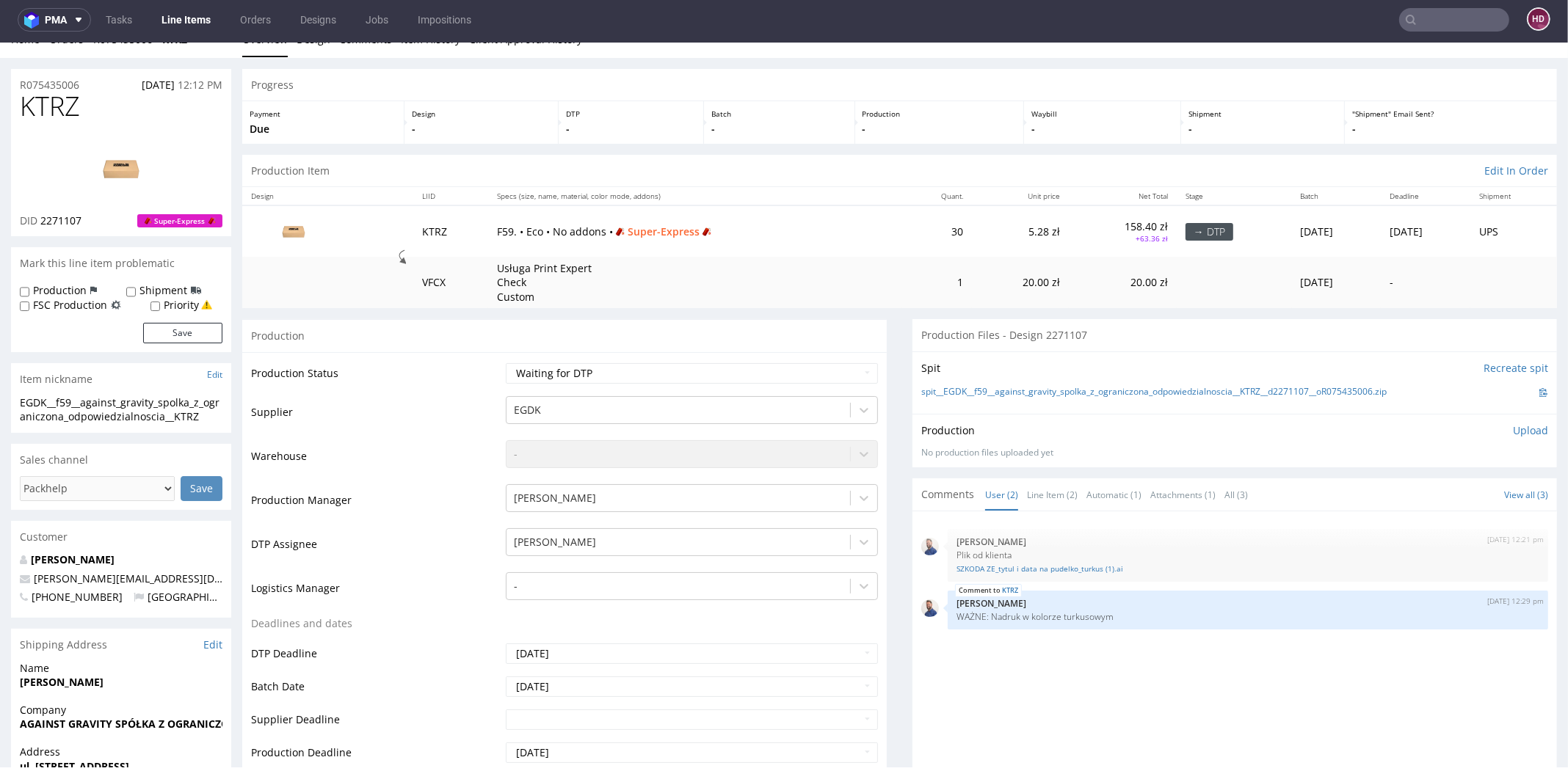
scroll to position [0, 0]
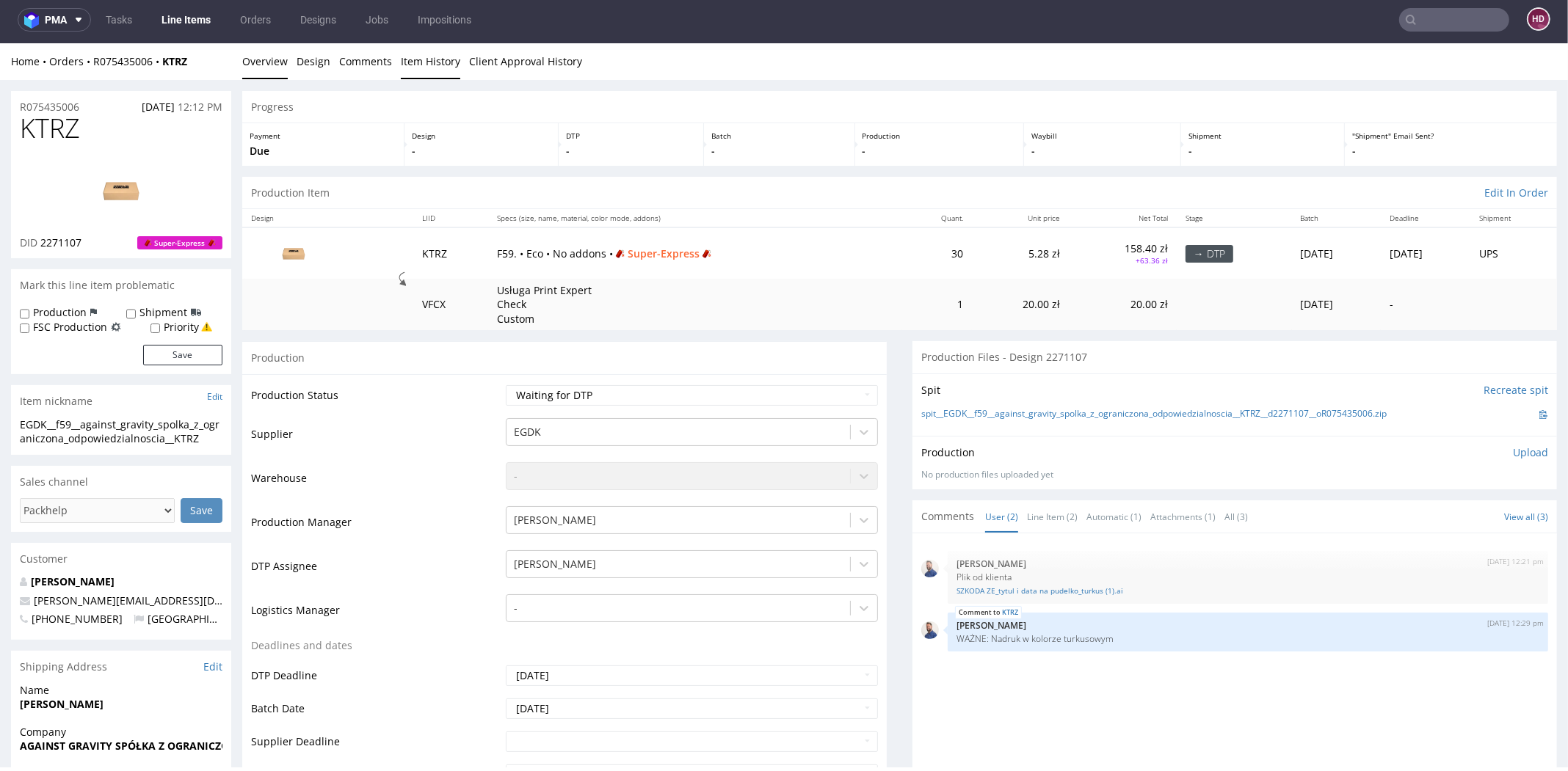
click at [407, 63] on link "Item History" at bounding box center [431, 61] width 60 height 36
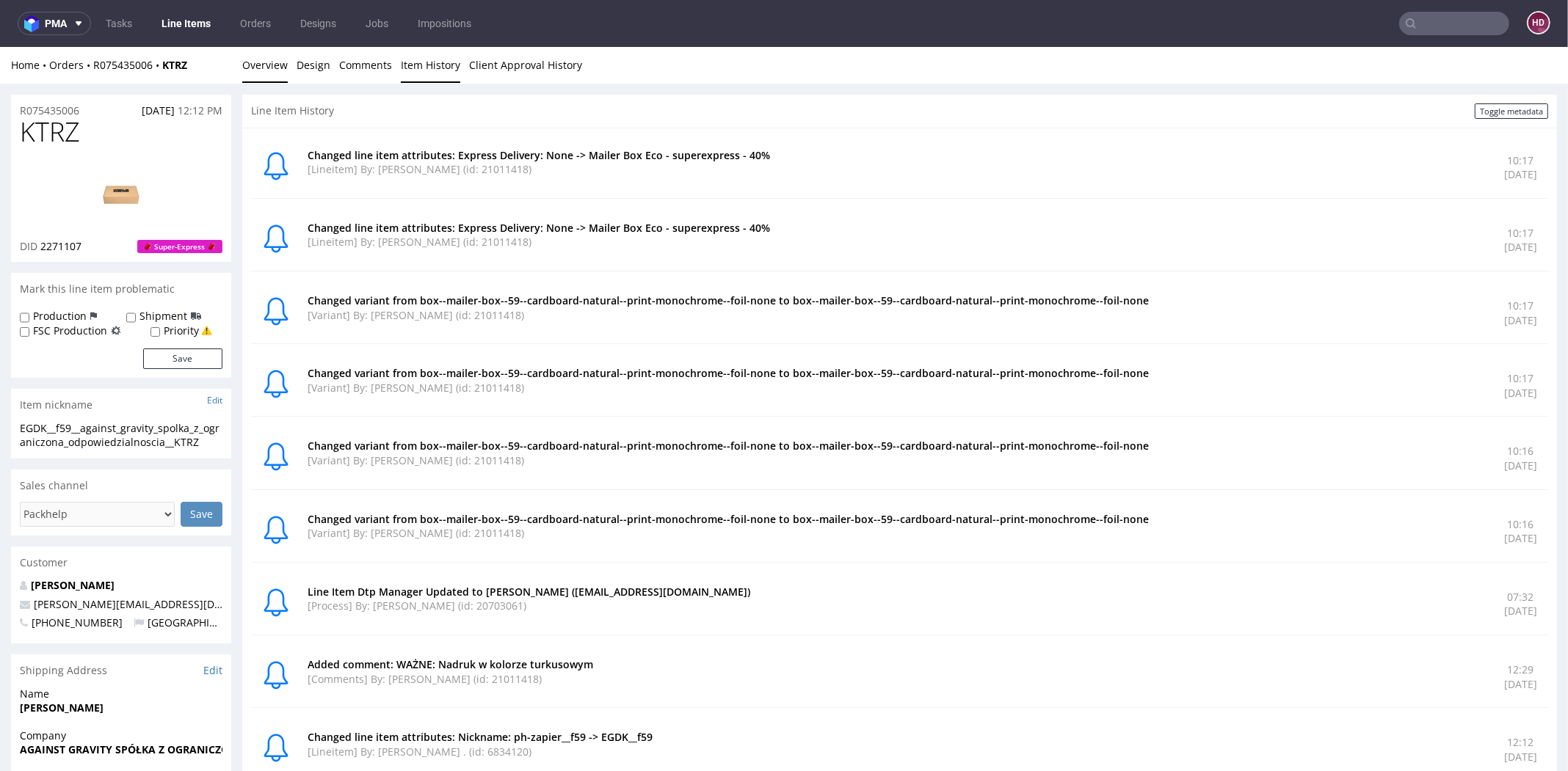
click at [278, 62] on link "Overview" at bounding box center [264, 65] width 46 height 36
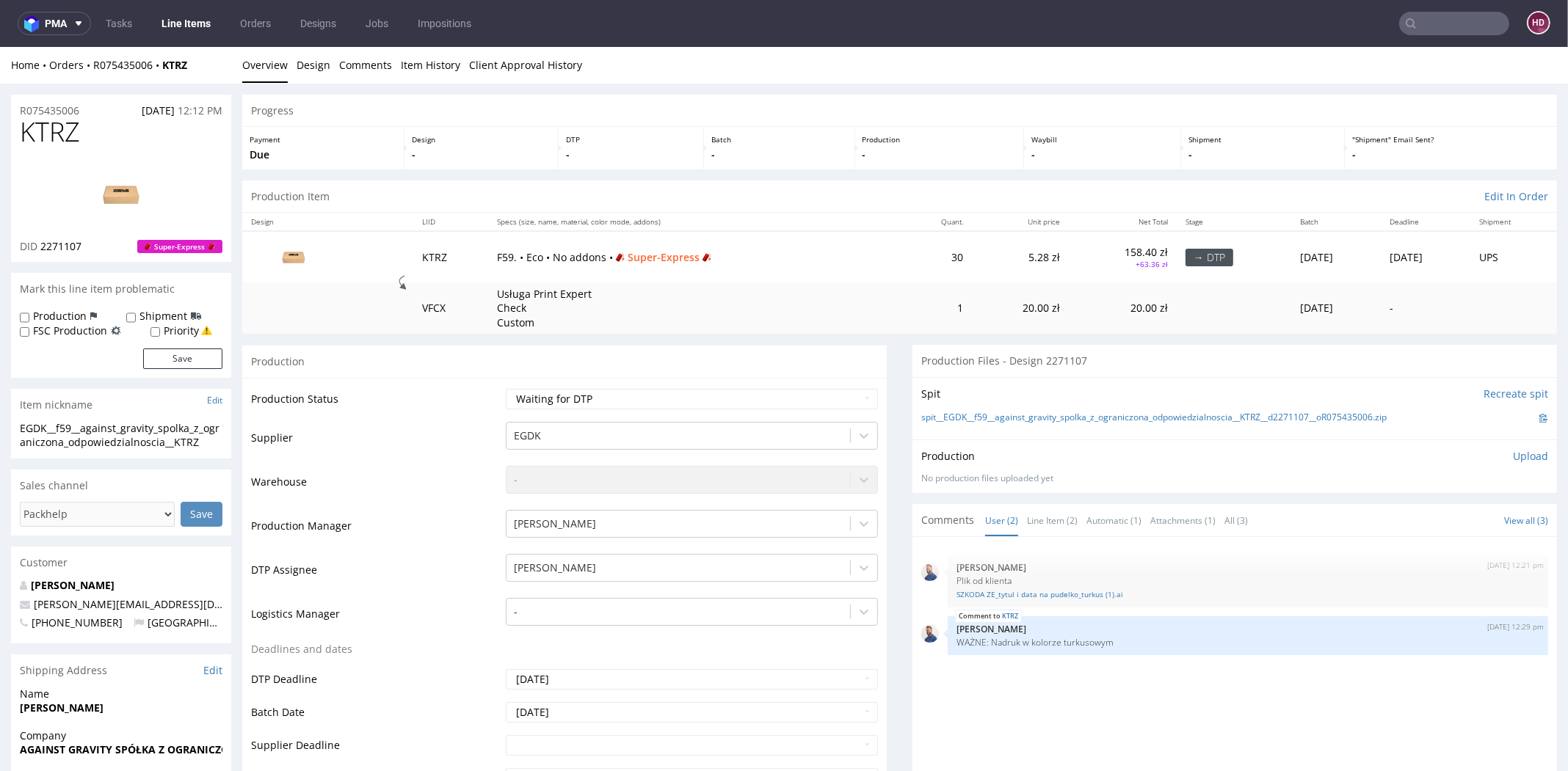
click at [94, 188] on img at bounding box center [121, 194] width 117 height 66
click at [635, 394] on select "Waiting for Artwork Waiting for Diecut Waiting for Mockup Waiting for DTP Waiti…" at bounding box center [691, 399] width 372 height 21
select select "dtp_in_process"
click at [505, 389] on select "Waiting for Artwork Waiting for Diecut Waiting for Mockup Waiting for DTP Waiti…" at bounding box center [691, 399] width 372 height 21
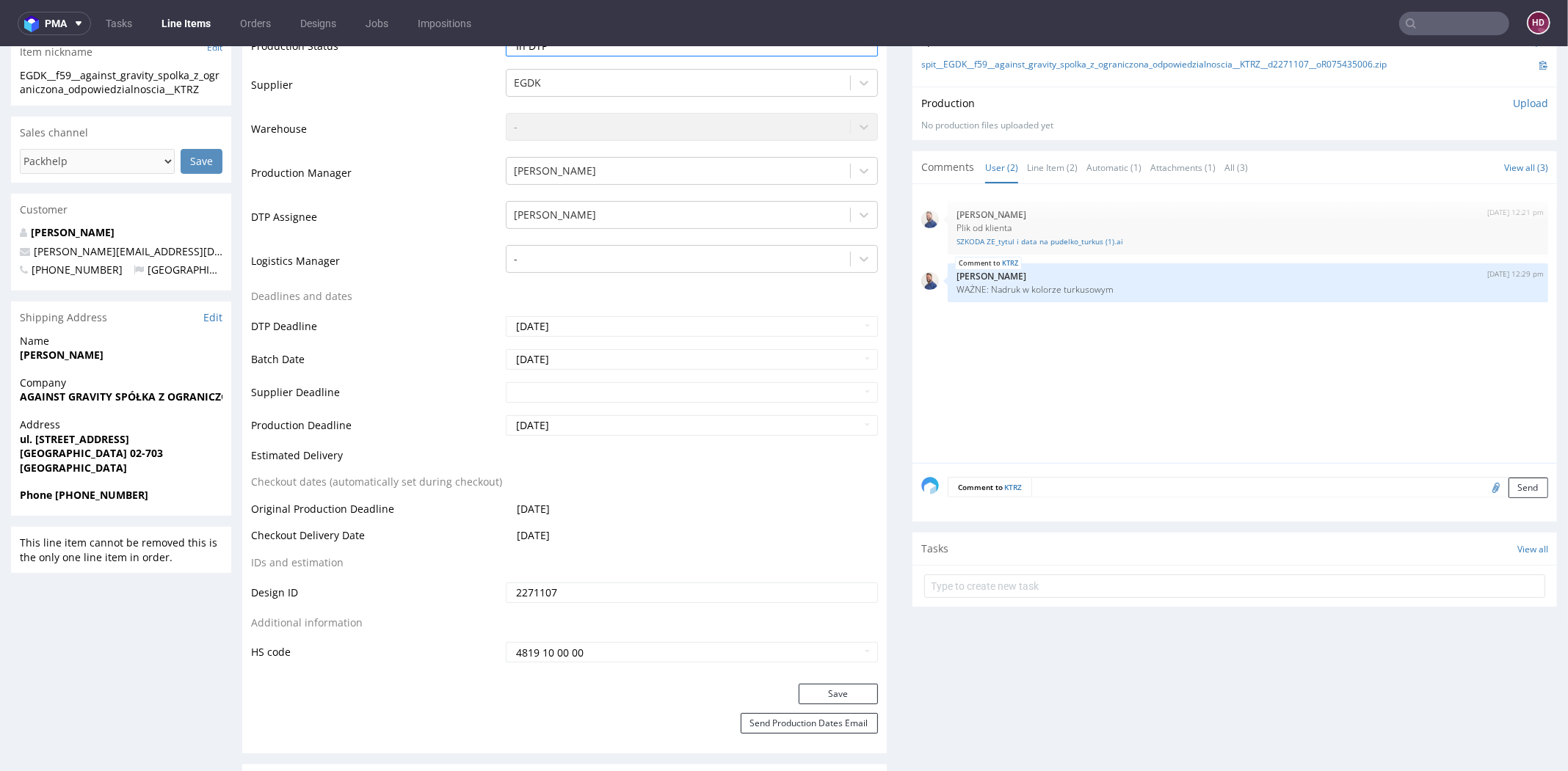
scroll to position [369, 0]
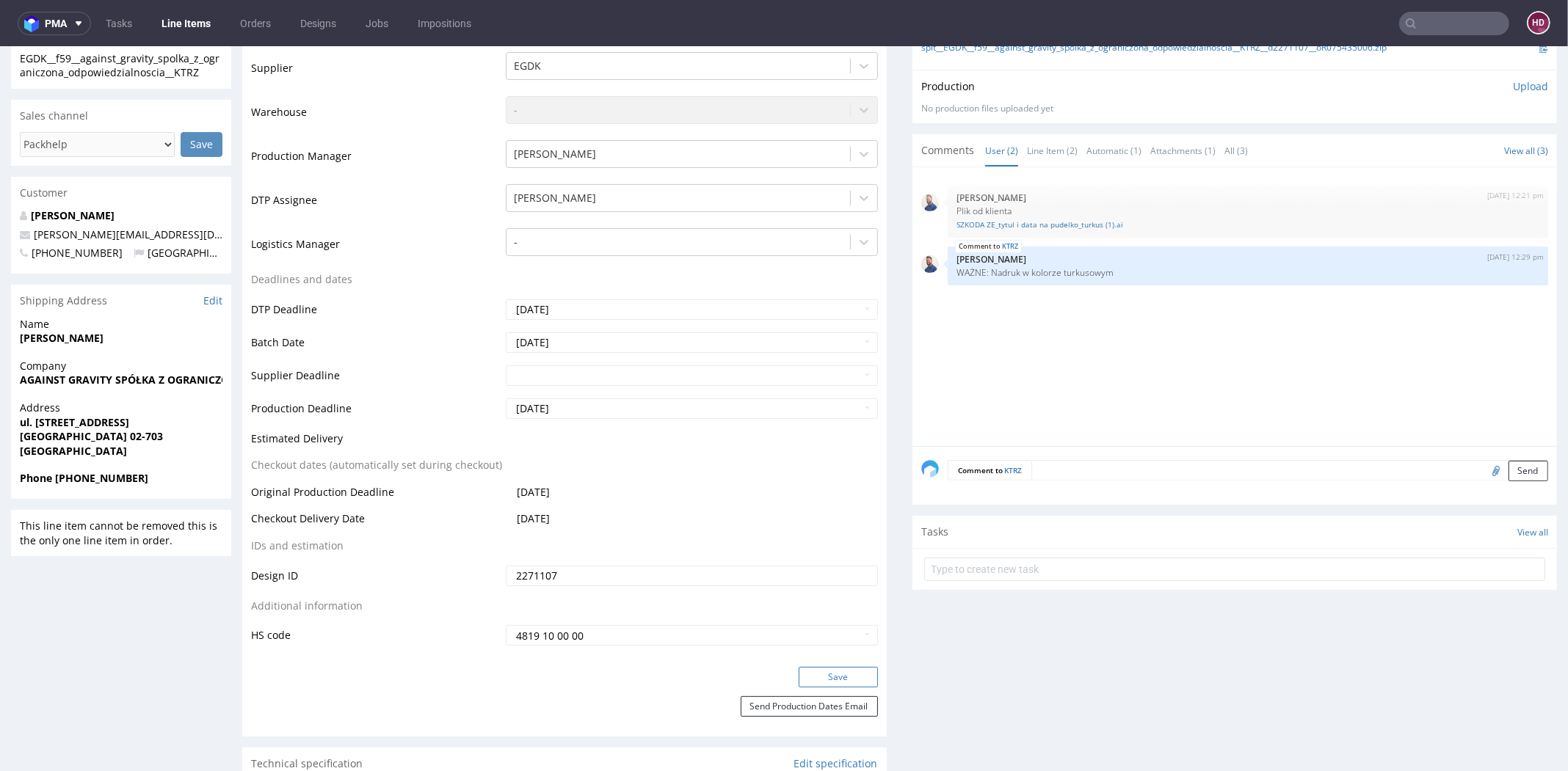
click at [805, 674] on button "Save" at bounding box center [838, 677] width 79 height 21
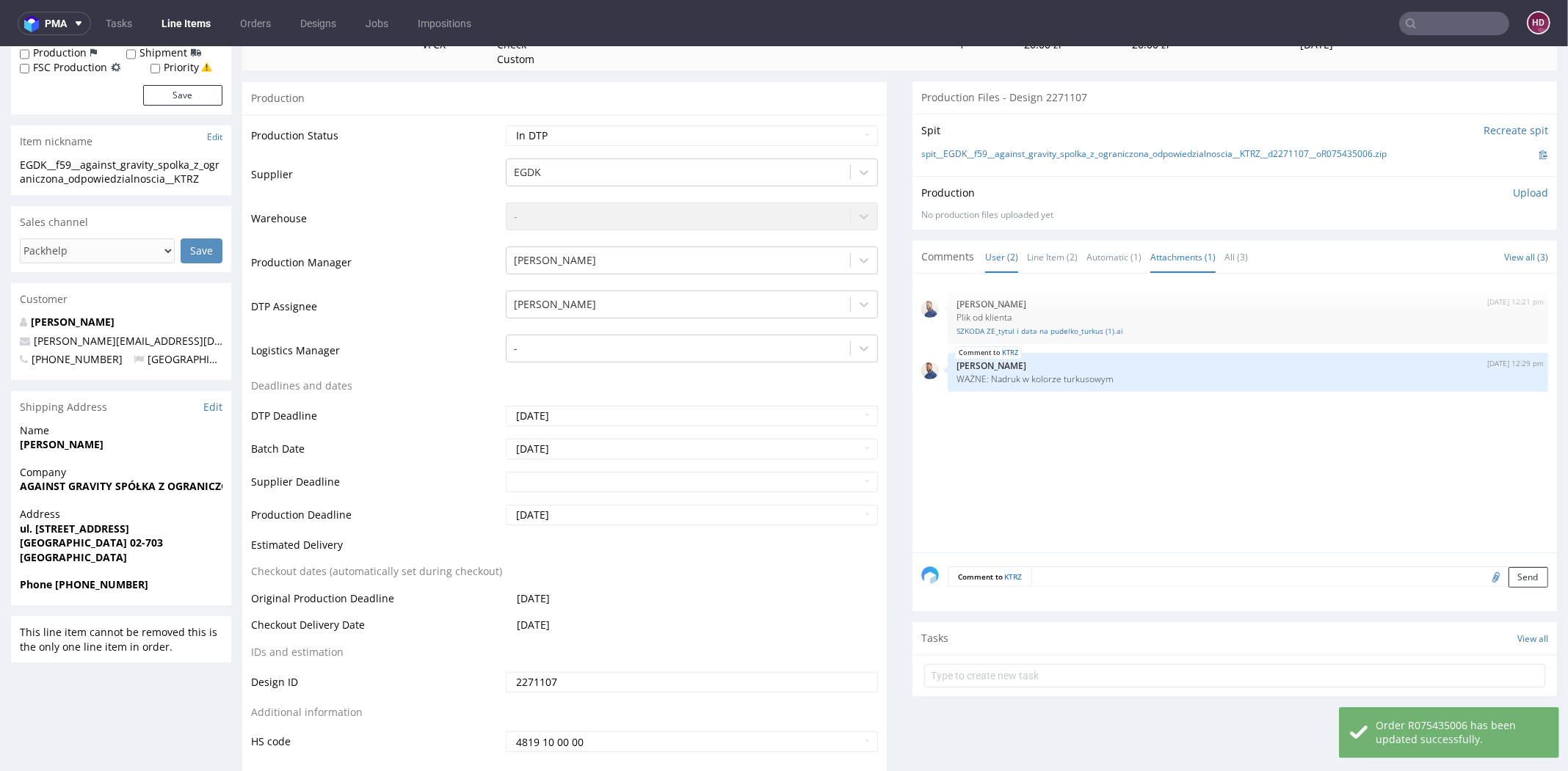
scroll to position [242, 0]
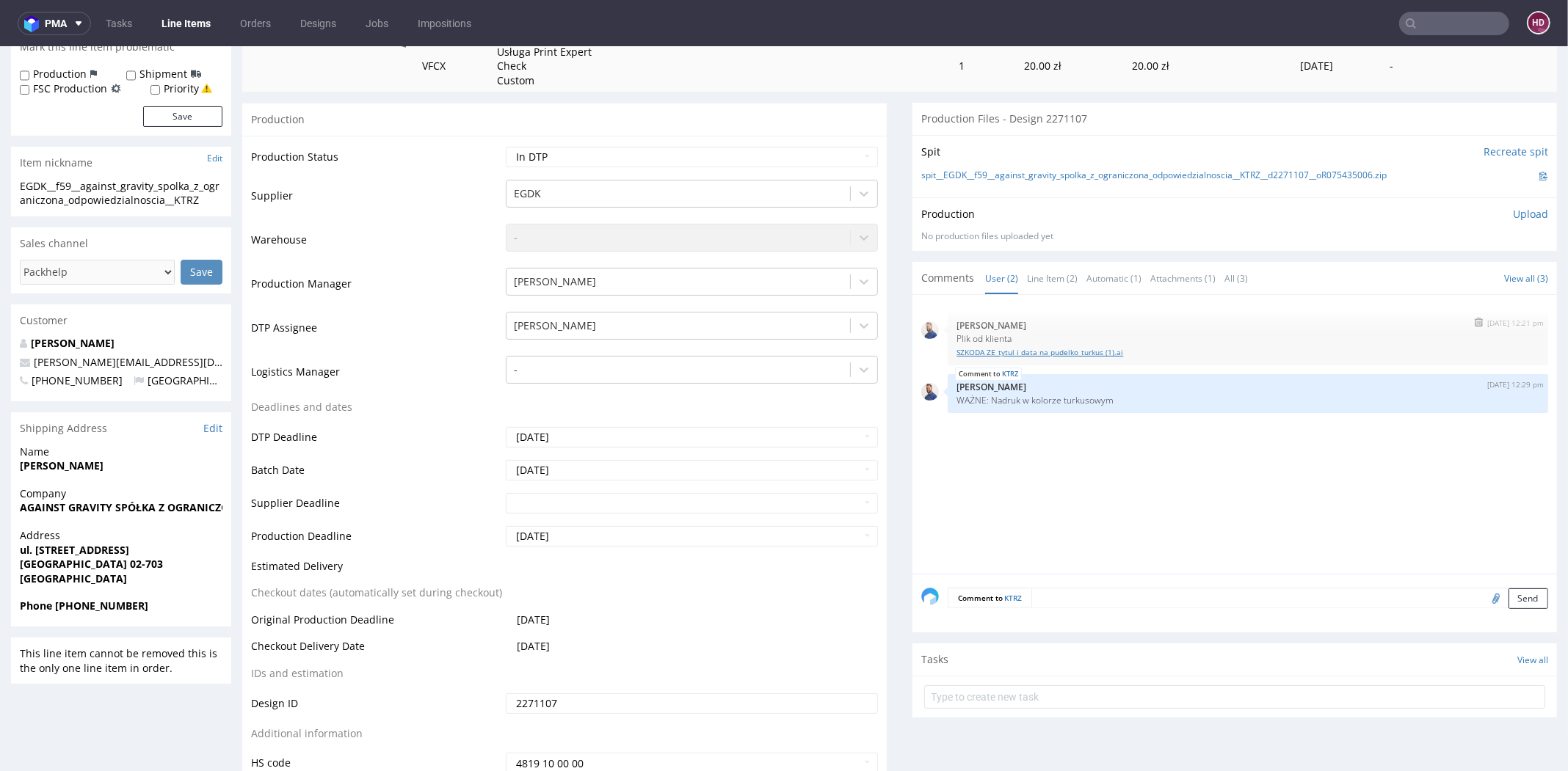
click at [1068, 352] on link "SZKODA ZE_tytul i data na pudelko_turkus (1).ai" at bounding box center [1248, 352] width 582 height 11
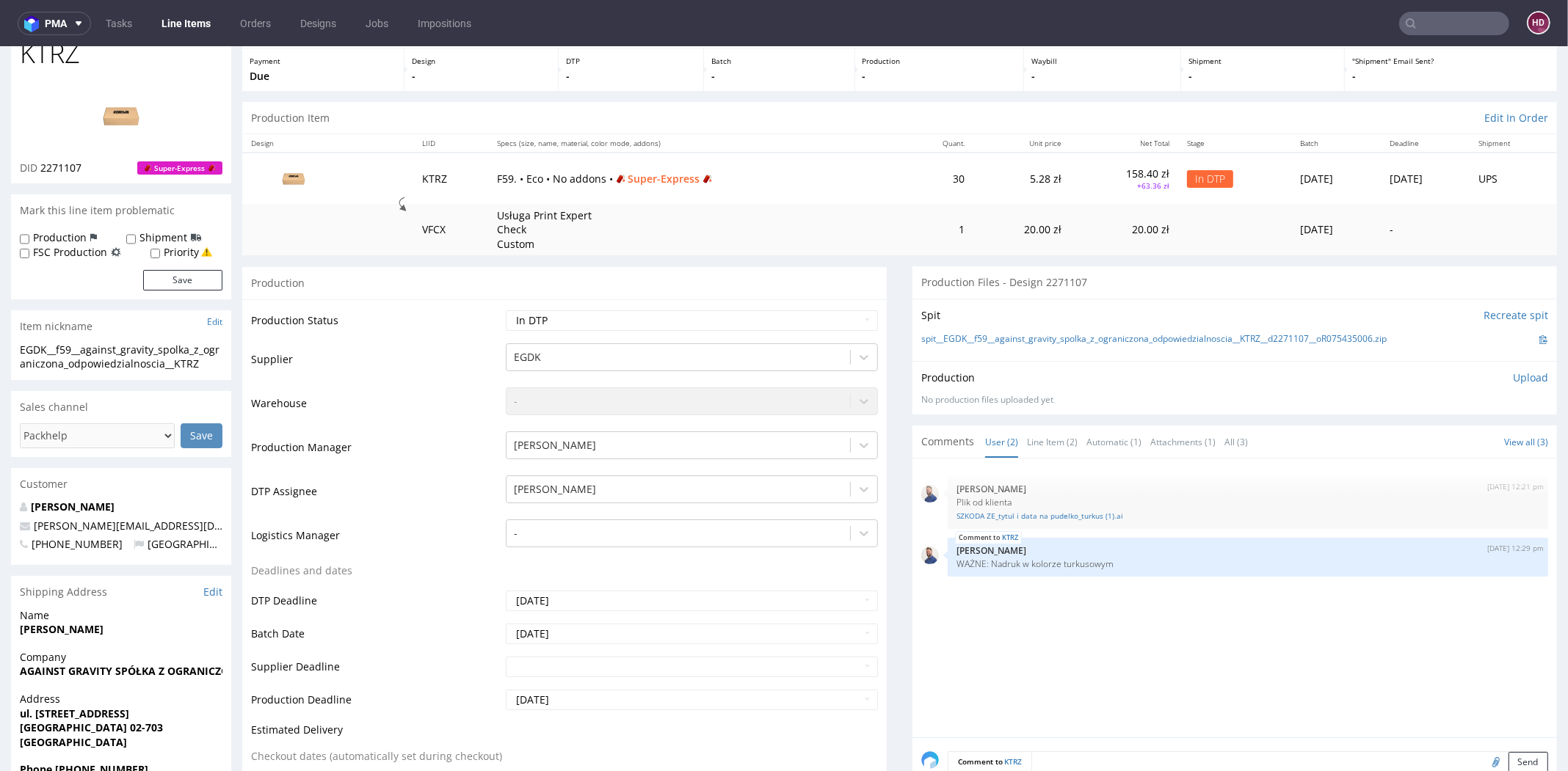
scroll to position [0, 0]
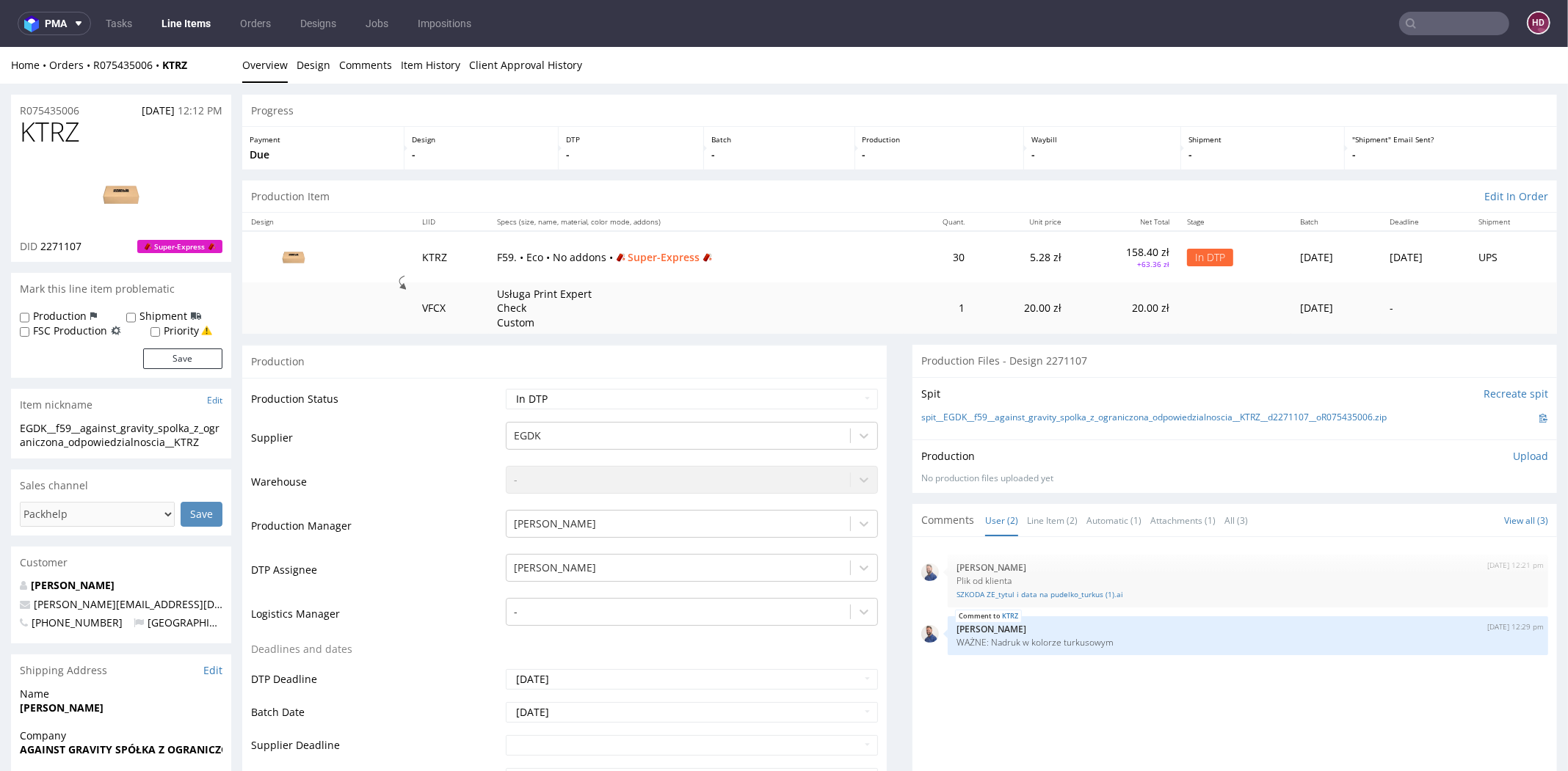
click at [94, 246] on div "DID 2271107 Super-Express" at bounding box center [121, 246] width 202 height 15
drag, startPoint x: 93, startPoint y: 246, endPoint x: 54, endPoint y: 242, distance: 39.2
click at [54, 242] on div "DID 2271107 Super-Express" at bounding box center [121, 246] width 202 height 15
click at [97, 143] on h1 "KTRZ" at bounding box center [121, 131] width 202 height 29
drag, startPoint x: 94, startPoint y: 140, endPoint x: -30, endPoint y: 147, distance: 124.2
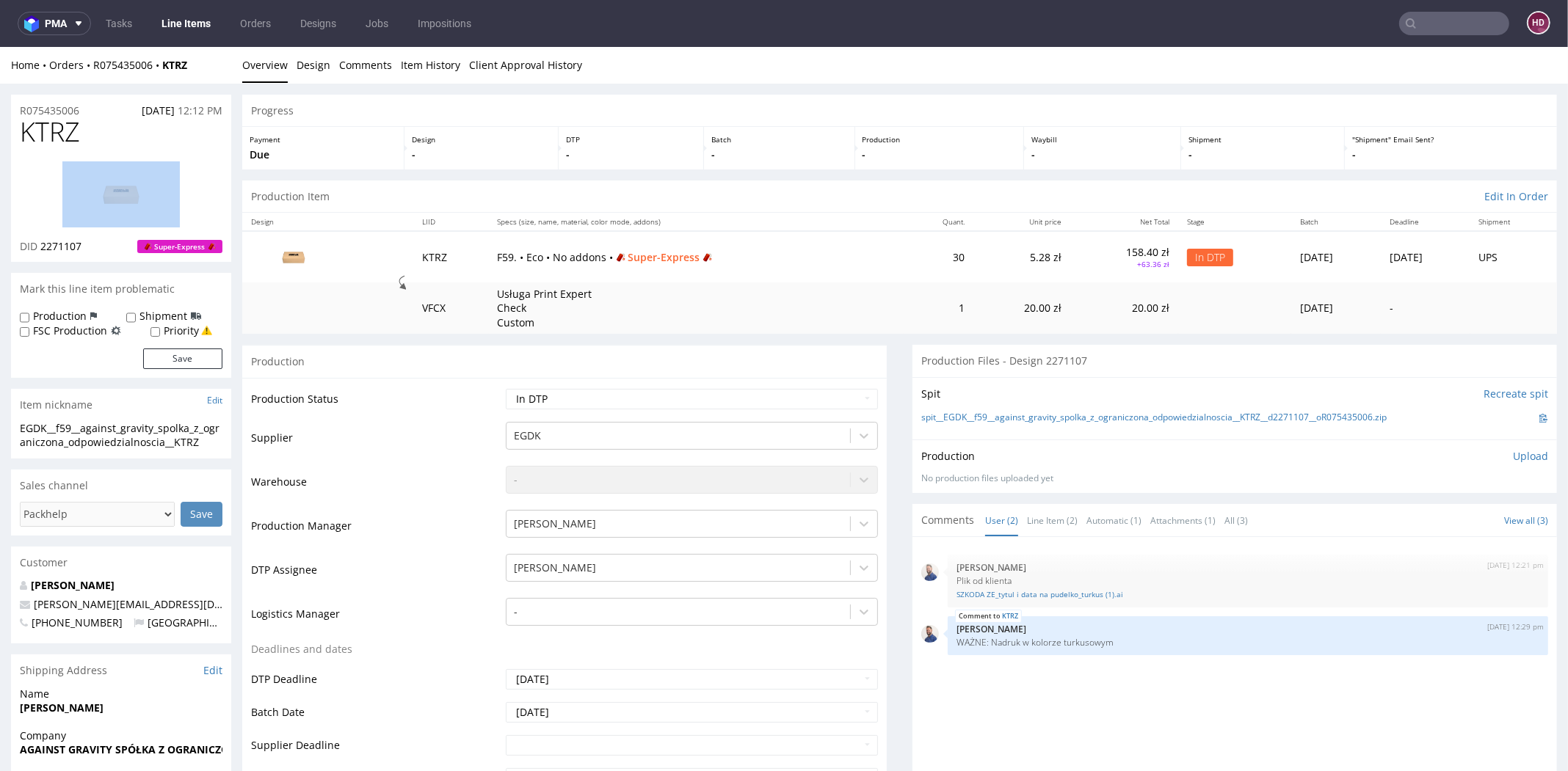
drag, startPoint x: 83, startPoint y: 128, endPoint x: 22, endPoint y: 127, distance: 61.0
click at [22, 127] on h1 "KTRZ" at bounding box center [121, 131] width 202 height 29
copy span "KTRZ"
click at [214, 440] on div "EGDK__f59__against_gravity_spolka_z_ograniczona_odpowiedzialnoscia__KTRZ" at bounding box center [121, 435] width 202 height 28
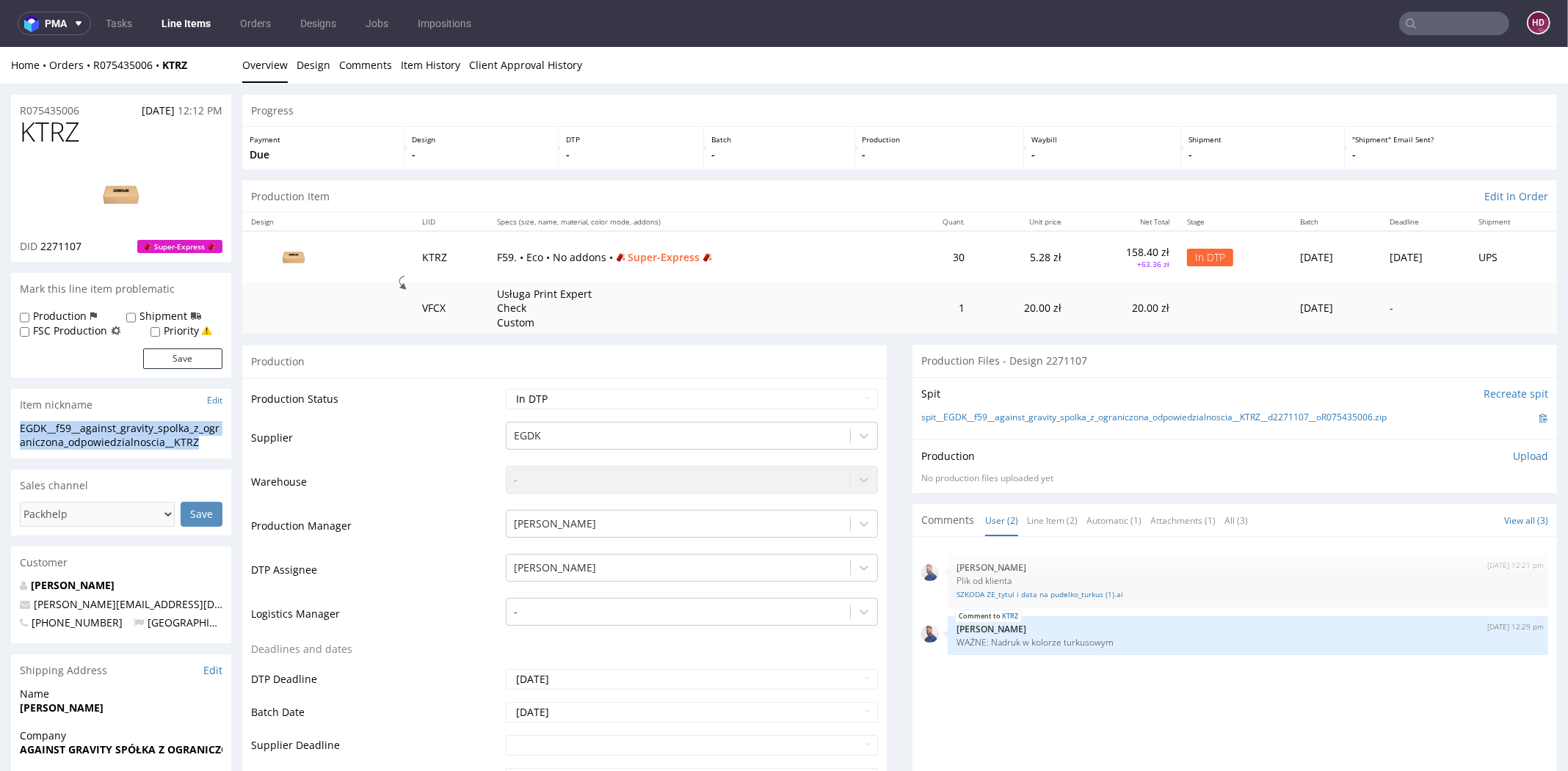
drag, startPoint x: 203, startPoint y: 443, endPoint x: -36, endPoint y: 418, distance: 240.3
drag, startPoint x: 75, startPoint y: 140, endPoint x: 7, endPoint y: 129, distance: 68.9
copy span "KTRZ"
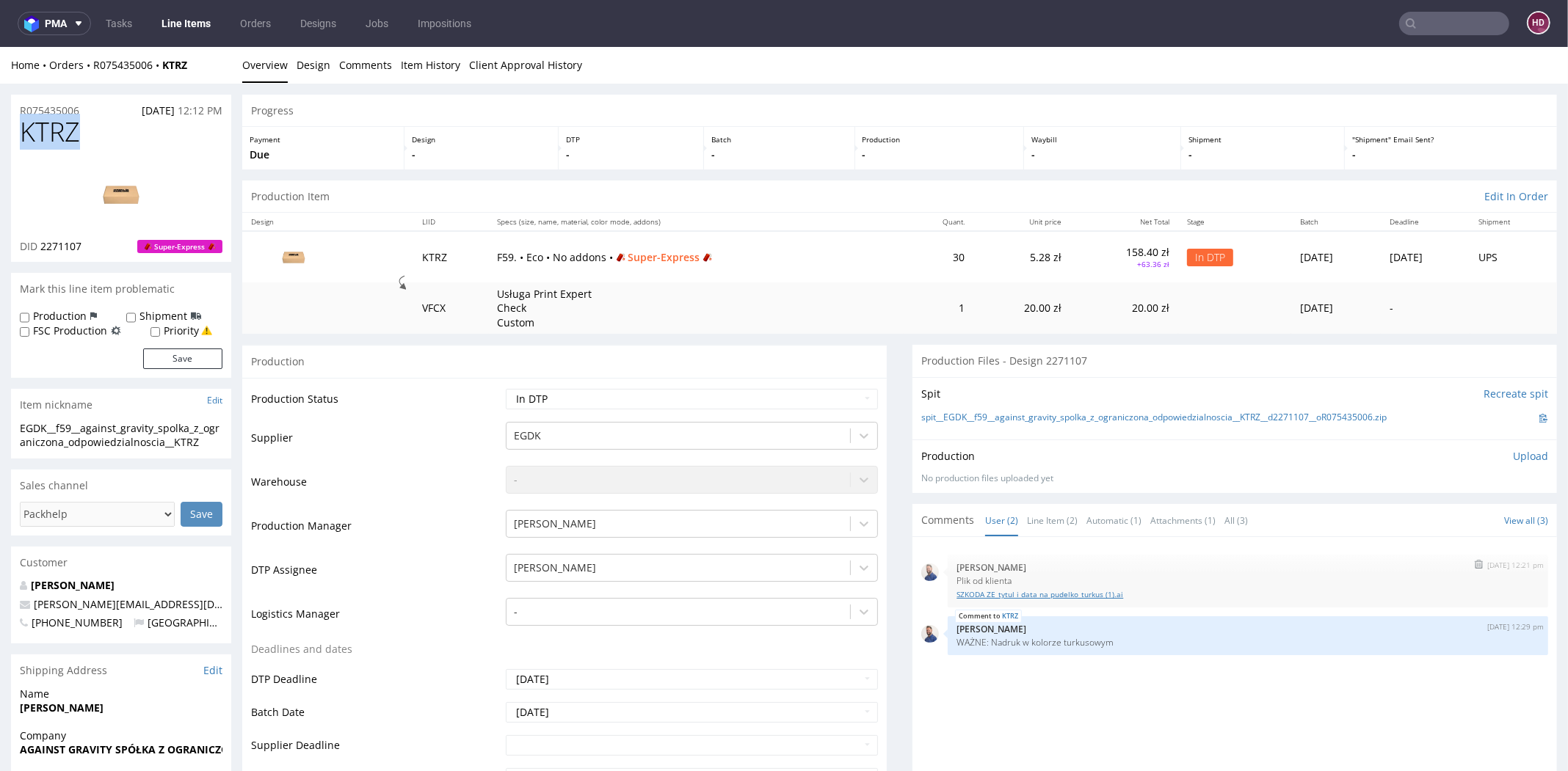
click at [1021, 593] on link "SZKODA ZE_tytul i data na pudelko_turkus (1).ai" at bounding box center [1248, 594] width 582 height 11
drag, startPoint x: 202, startPoint y: 444, endPoint x: 10, endPoint y: 424, distance: 193.0
copy div "EGDK__f59__against_gravity_spolka_z_ograniczona_odpowiedzialnoscia__KTR"
click at [99, 240] on div "DID 2271107 Super-Express" at bounding box center [121, 246] width 202 height 15
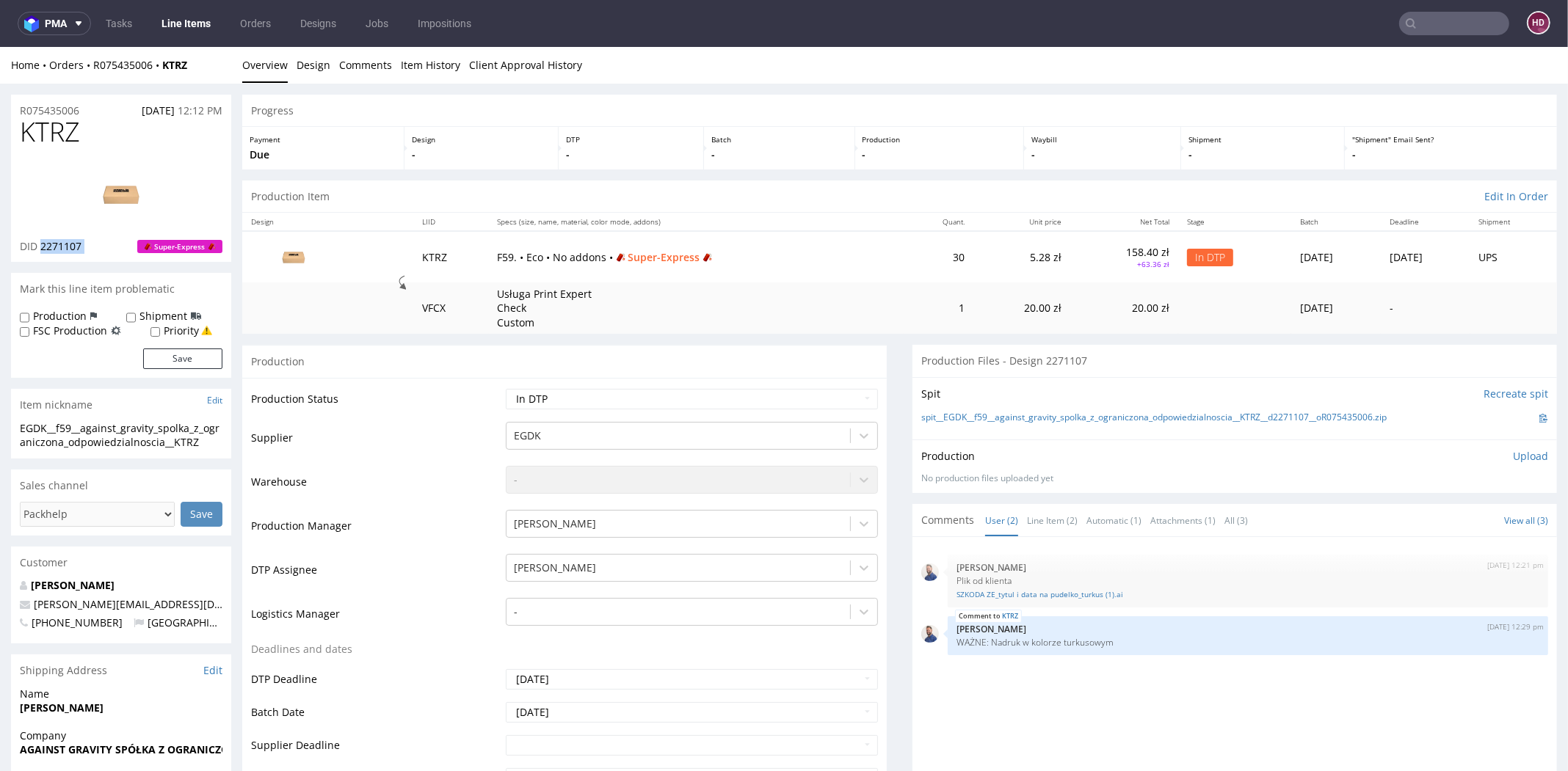
drag, startPoint x: 99, startPoint y: 240, endPoint x: 50, endPoint y: 240, distance: 49.0
click at [50, 240] on div "DID 2271107 Super-Express" at bounding box center [121, 246] width 202 height 15
copy span "2271107"
drag, startPoint x: 100, startPoint y: 107, endPoint x: 13, endPoint y: 107, distance: 87.0
click at [13, 107] on div "R075435006 [DATE] 12:12 PM" at bounding box center [121, 106] width 220 height 23
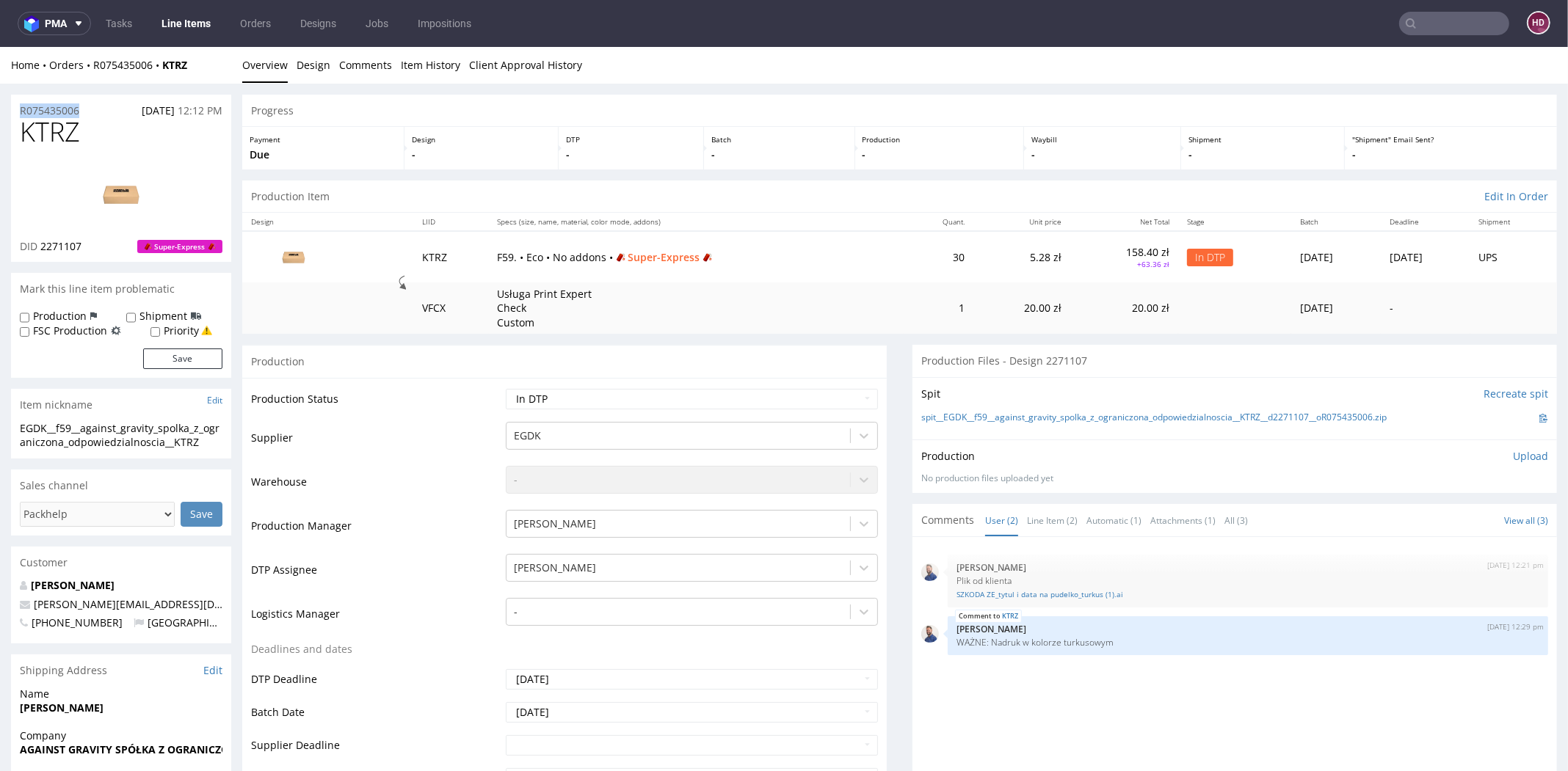
copy p "R075435006"
click at [1513, 457] on p "Upload" at bounding box center [1530, 457] width 35 height 15
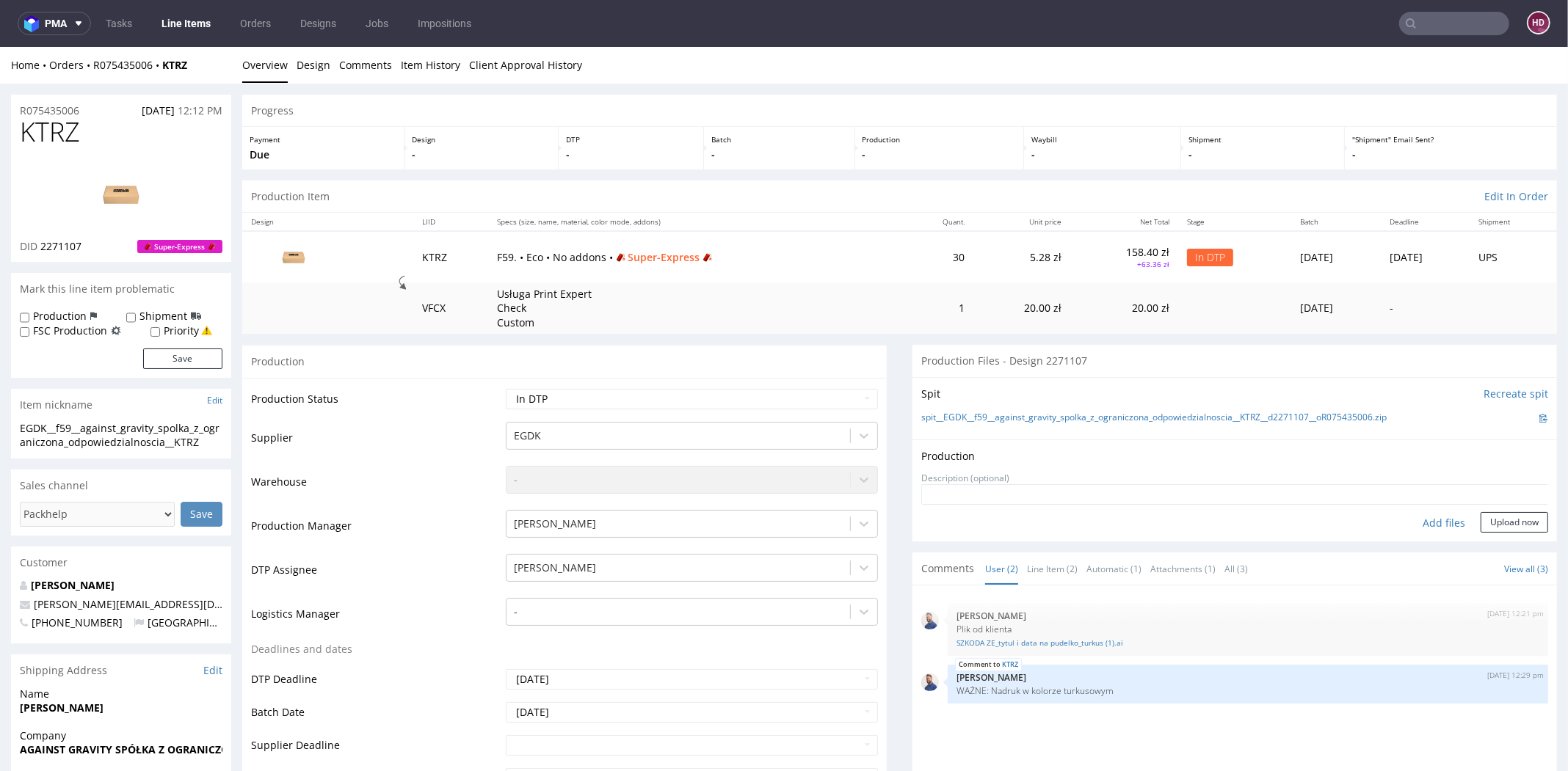
click at [1434, 522] on div "Add files" at bounding box center [1443, 522] width 73 height 22
type input "C:\fakepath\EGDK__f59__against_gravity_spolka_z_ograniczona_odpowiedzialnoscia_…"
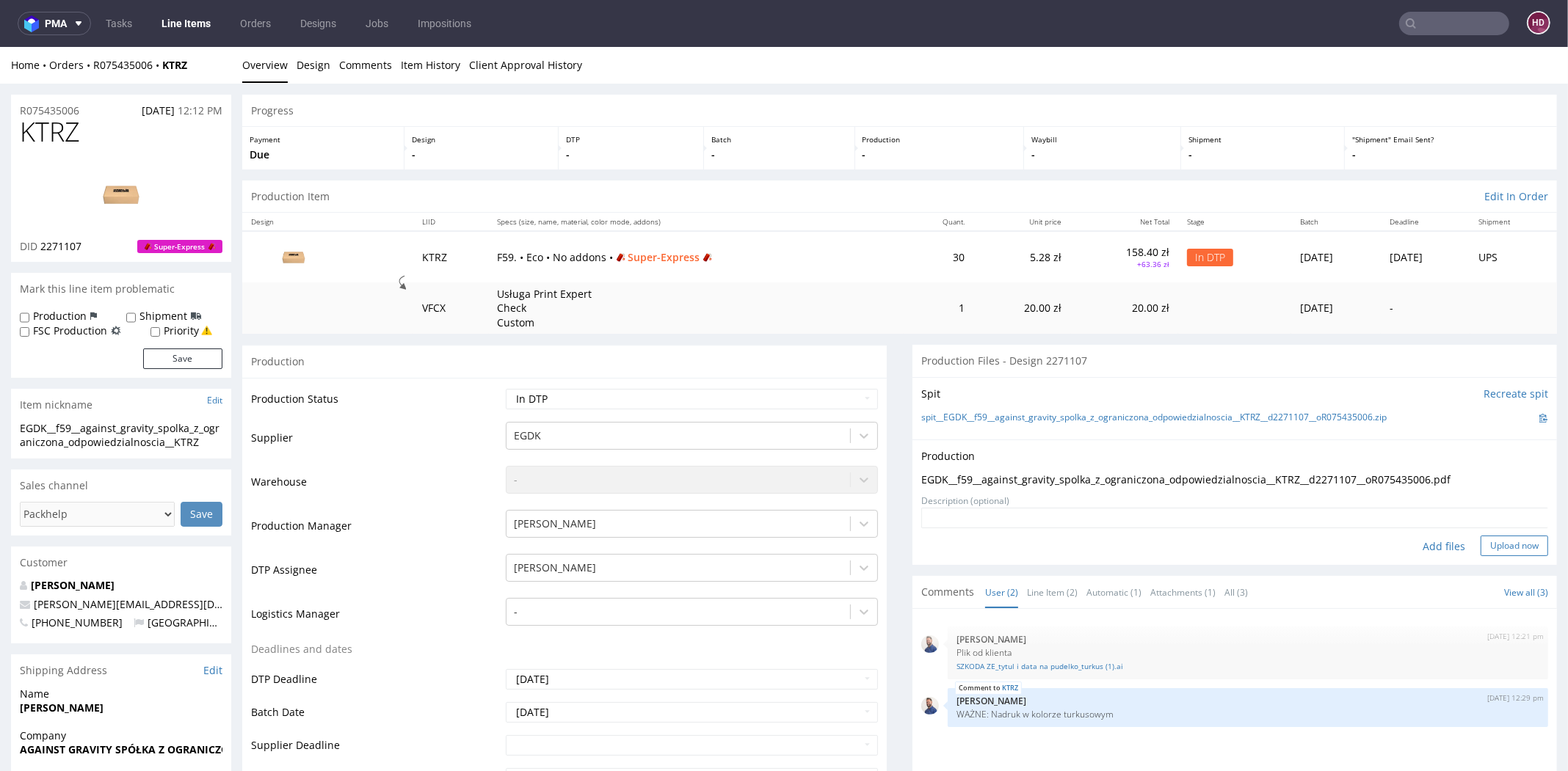
click at [1500, 543] on button "Upload now" at bounding box center [1514, 546] width 67 height 21
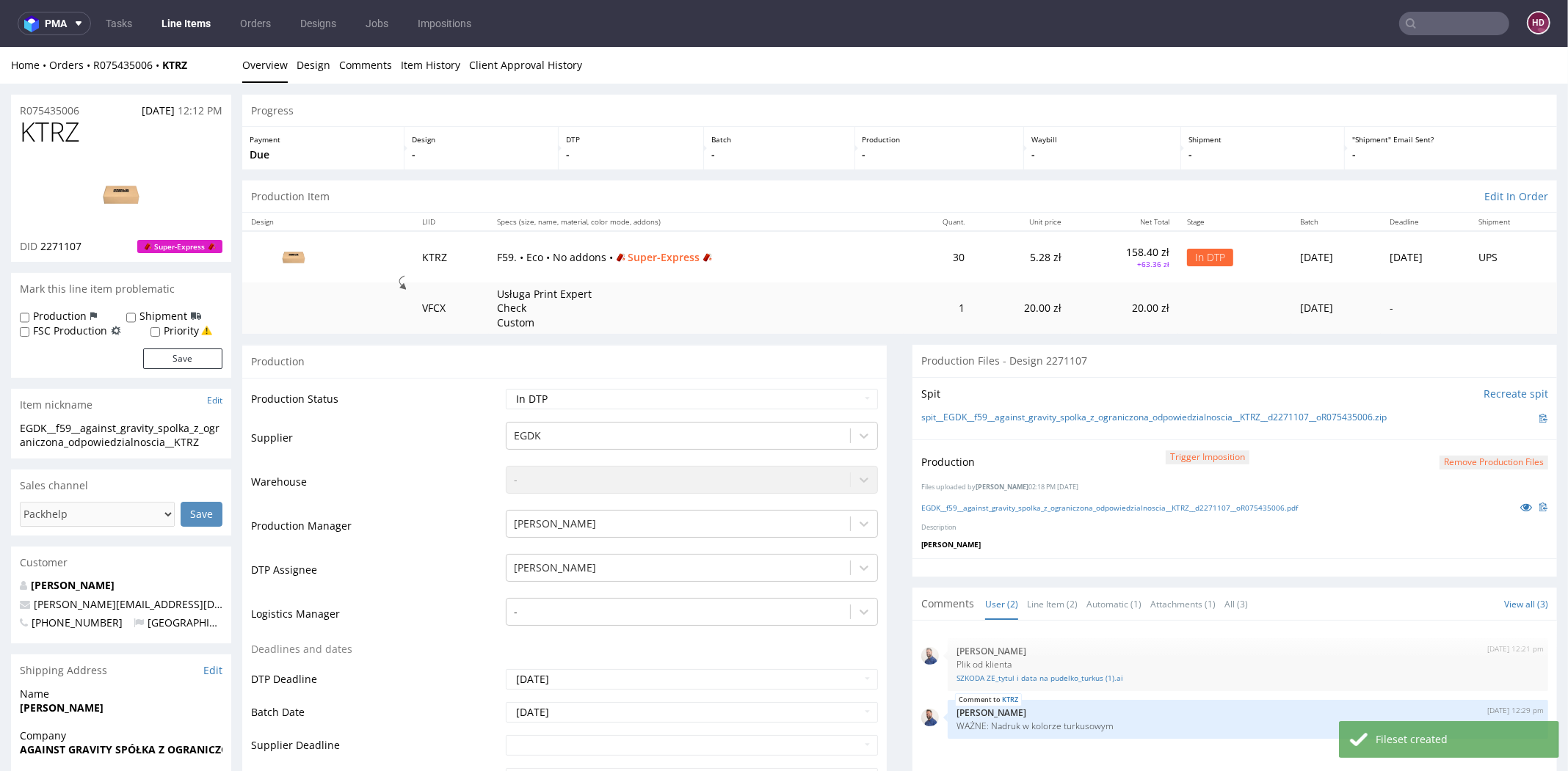
click at [664, 378] on div "Production Status Waiting for Artwork Waiting for Diecut Waiting for Mockup Wai…" at bounding box center [564, 707] width 644 height 659
click at [665, 389] on select "Waiting for Artwork Waiting for Diecut Waiting for Mockup Waiting for DTP Waiti…" at bounding box center [691, 399] width 372 height 21
select select "dtp_production_ready"
click at [505, 389] on select "Waiting for Artwork Waiting for Diecut Waiting for Mockup Waiting for DTP Waiti…" at bounding box center [691, 399] width 372 height 21
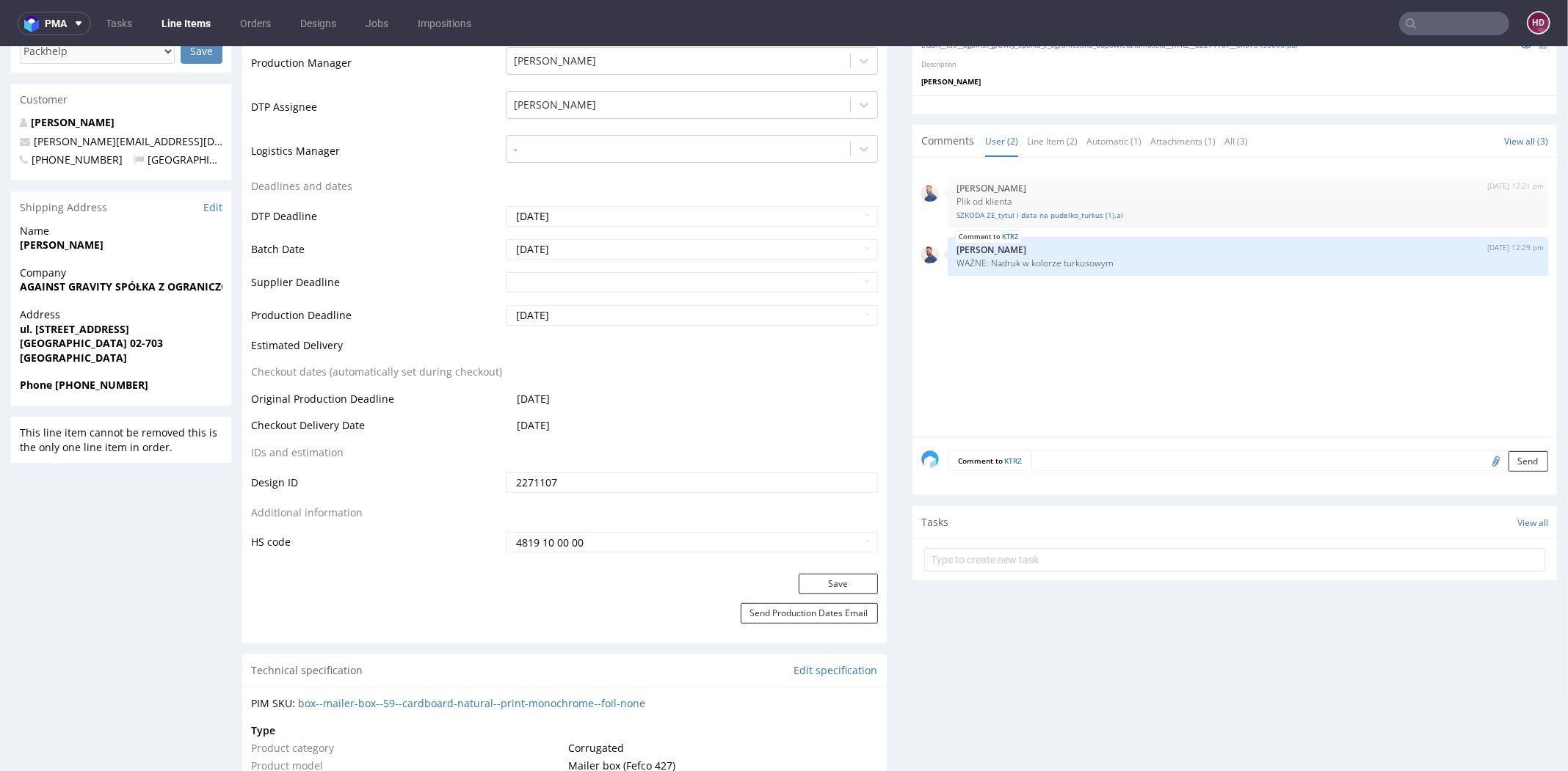
scroll to position [758, 0]
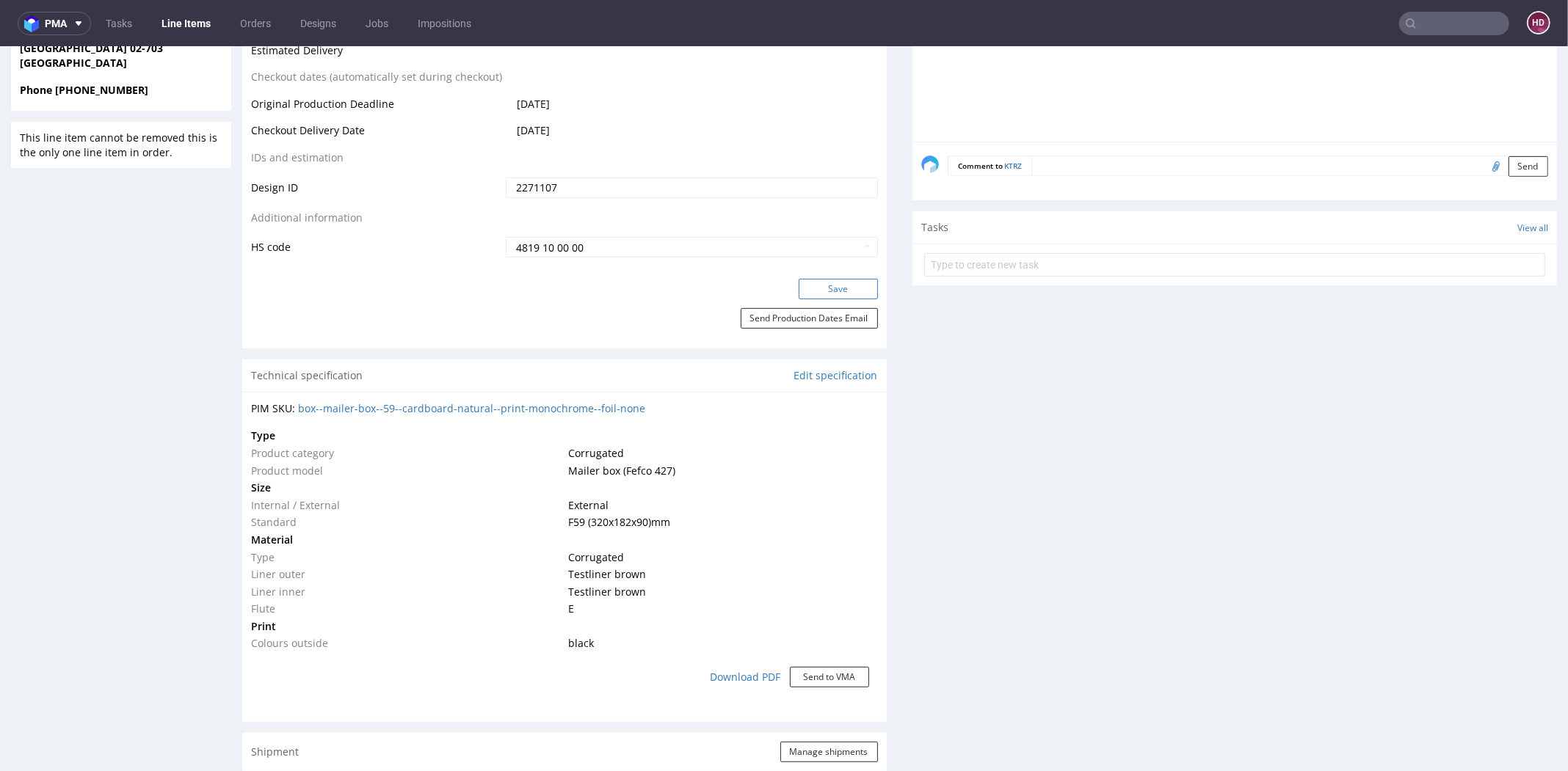
click at [802, 288] on button "Save" at bounding box center [838, 290] width 79 height 21
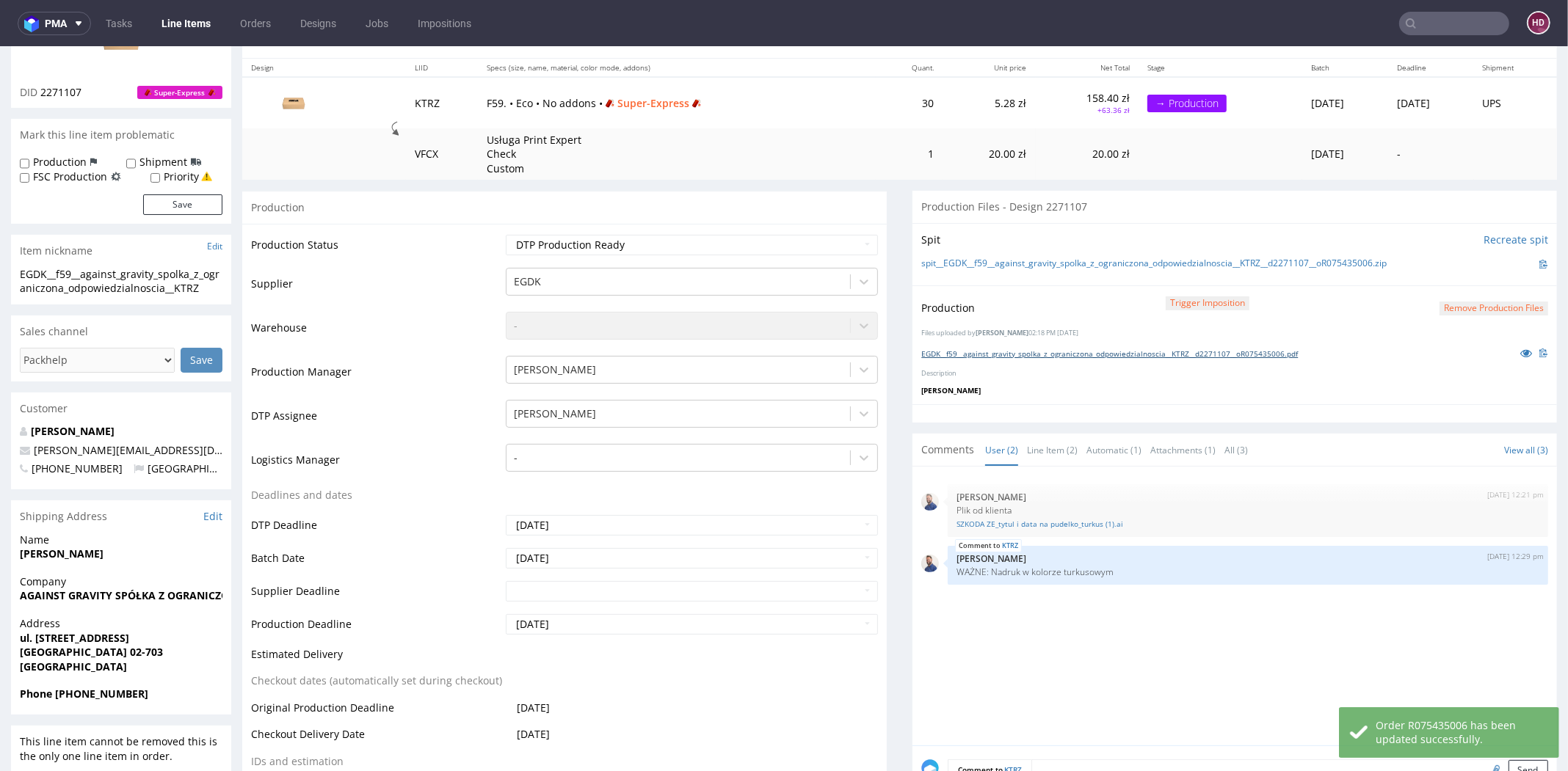
scroll to position [0, 0]
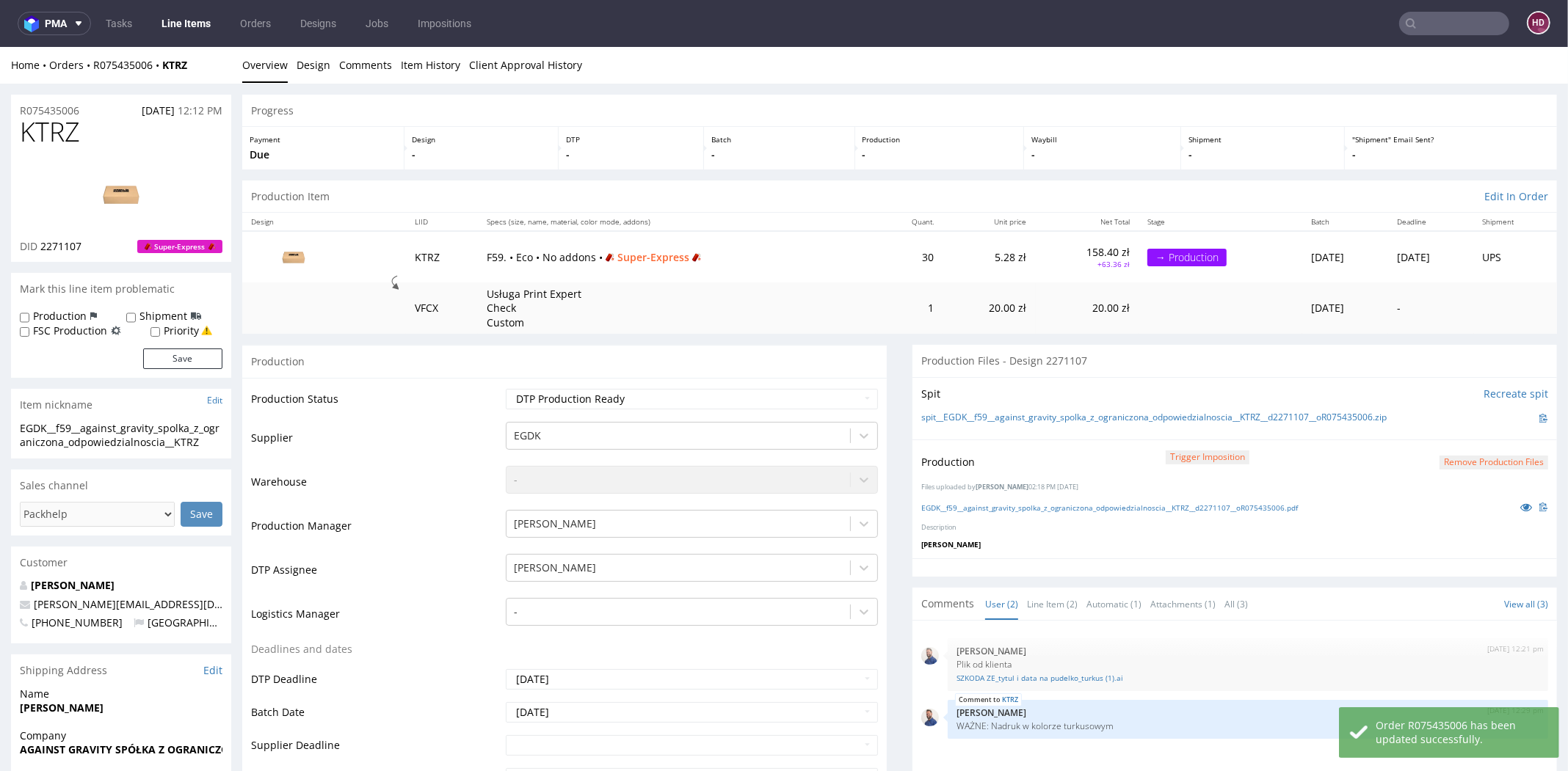
click at [1443, 463] on button "Remove production files" at bounding box center [1493, 462] width 108 height 14
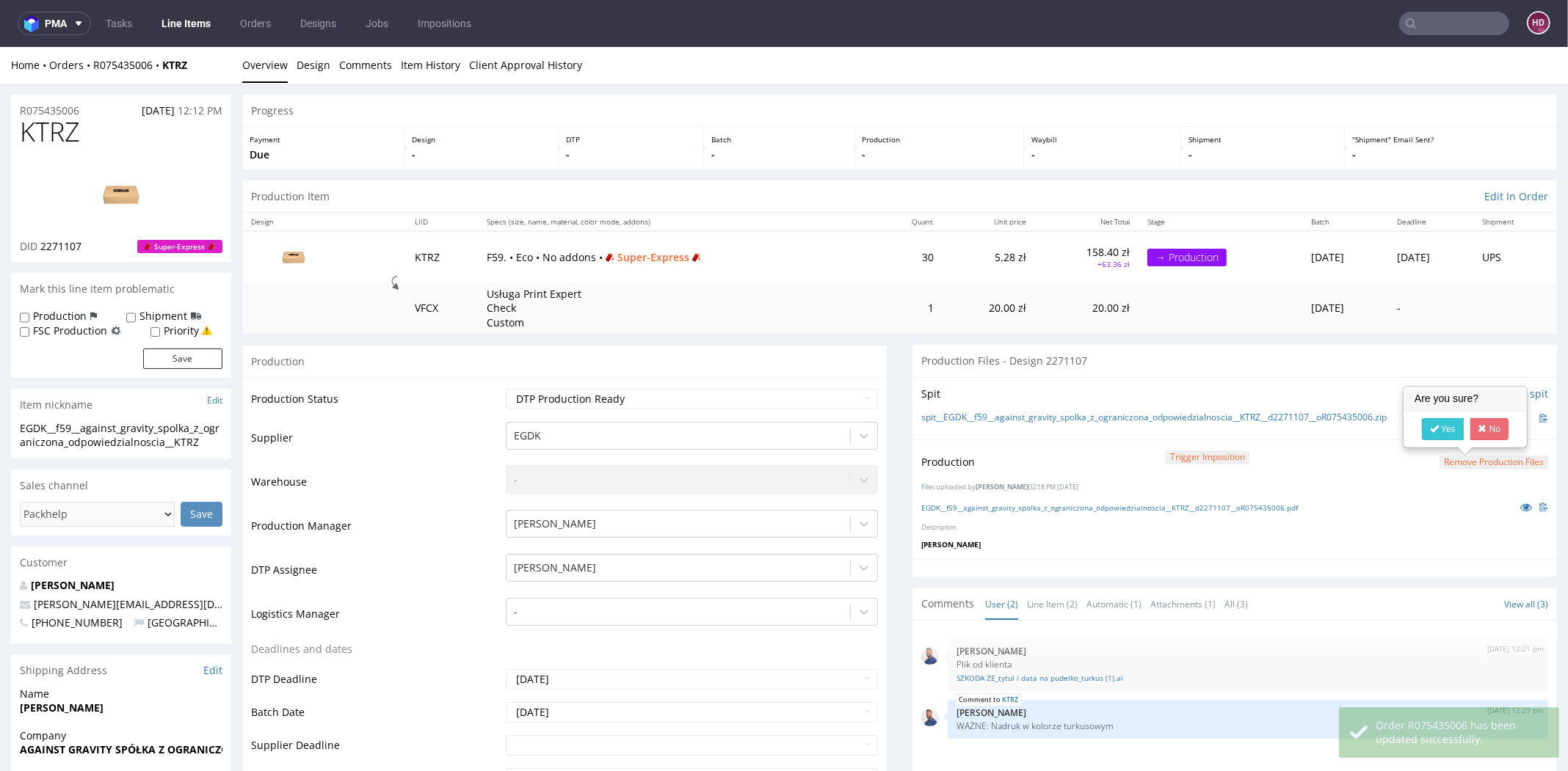
click at [1417, 511] on div "EGDK__f59__against_gravity_spolka_z_ograniczona_odpowiedzialnoscia__KTRZ__d2271…" at bounding box center [1234, 507] width 626 height 16
click at [1422, 508] on div "EGDK__f59__against_gravity_spolka_z_ograniczona_odpowiedzialnoscia__KTRZ__d2271…" at bounding box center [1234, 507] width 626 height 16
click at [1496, 420] on link "No" at bounding box center [1490, 428] width 39 height 22
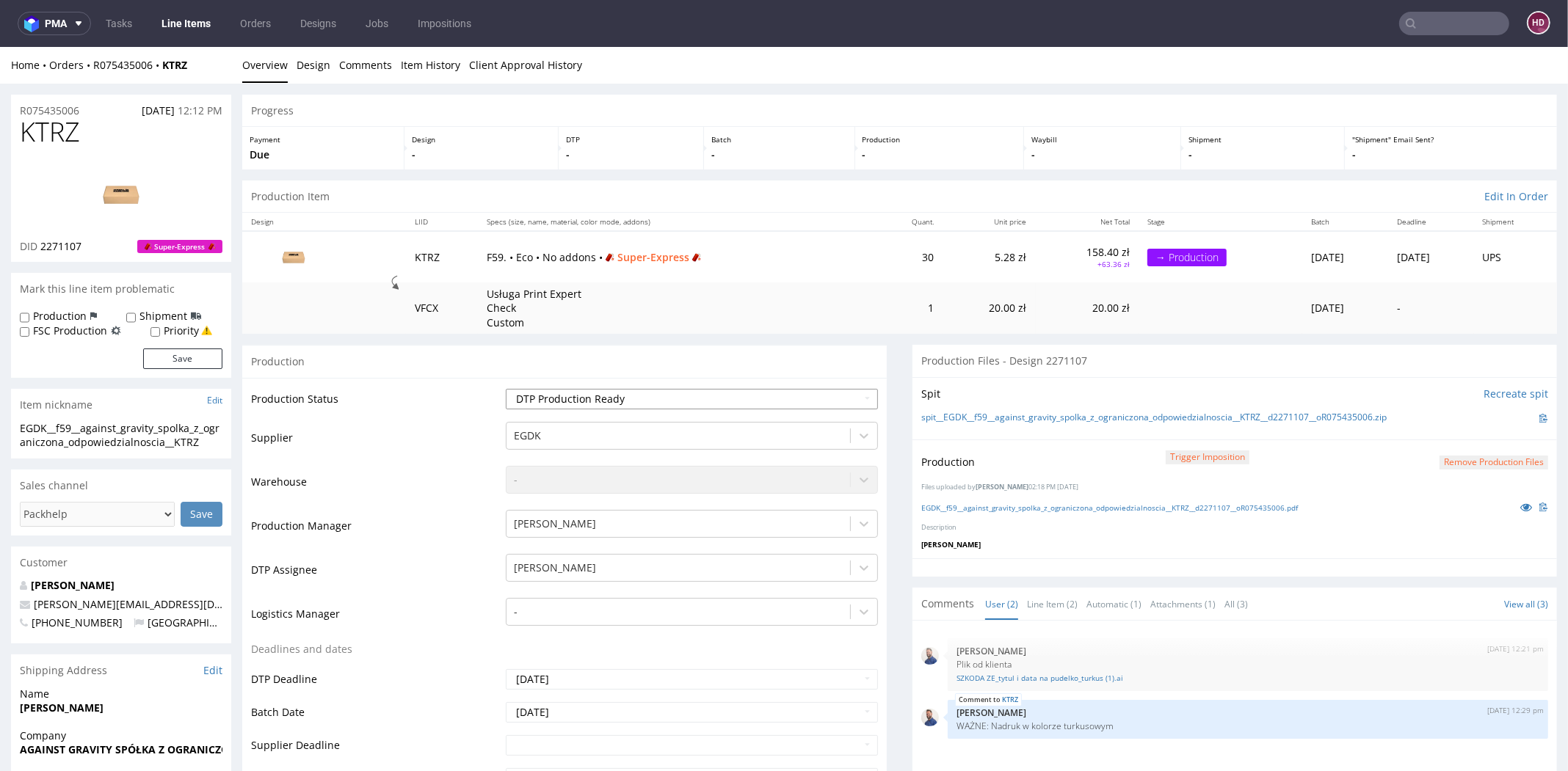
click at [588, 398] on select "Waiting for Artwork Waiting for Diecut Waiting for Mockup Waiting for DTP Waiti…" at bounding box center [691, 399] width 372 height 21
click at [1005, 502] on link "EGDK__f59__against_gravity_spolka_z_ograniczona_odpowiedzialnoscia__KTRZ__d2271…" at bounding box center [1110, 508] width 376 height 10
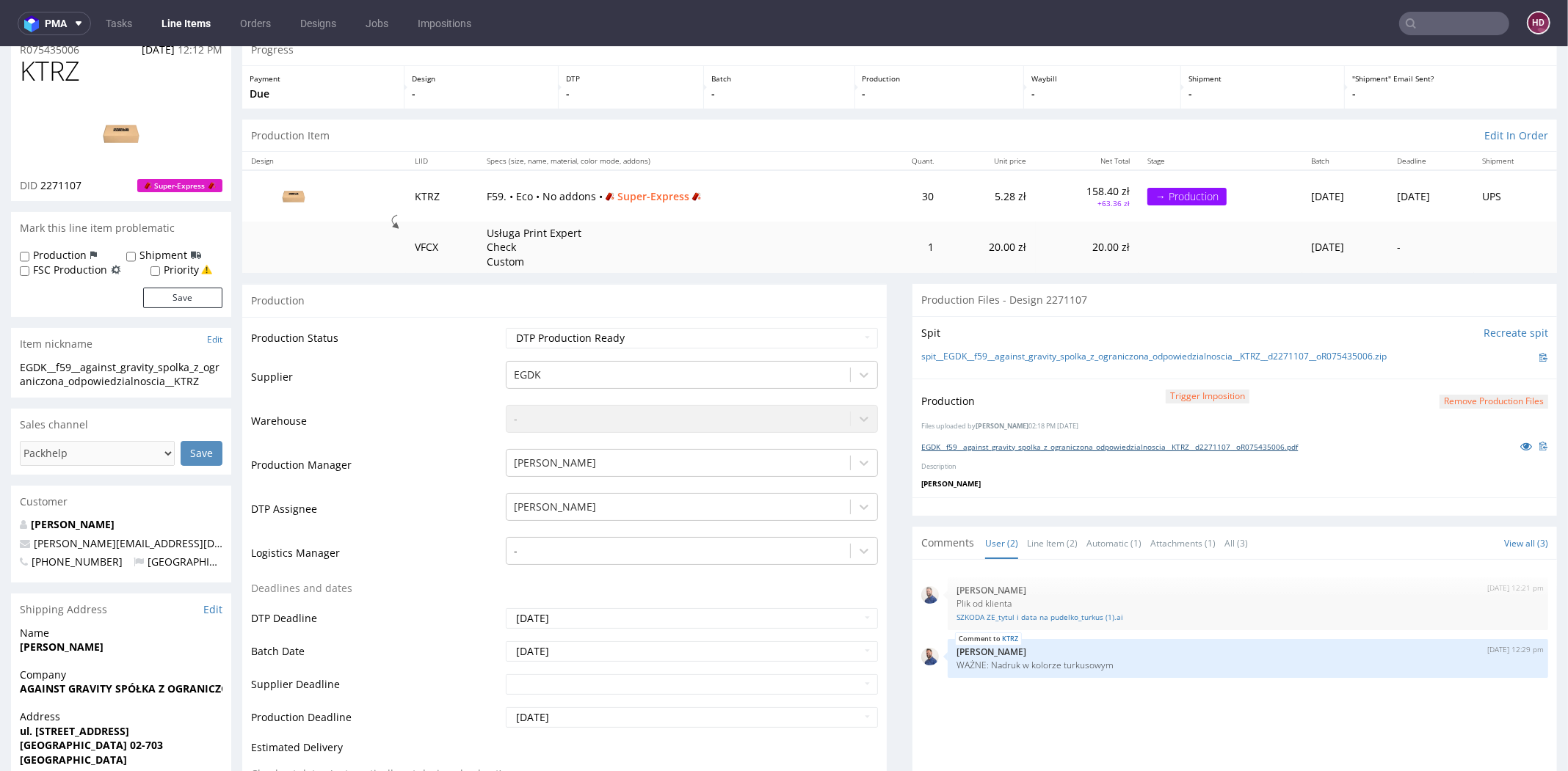
scroll to position [134, 0]
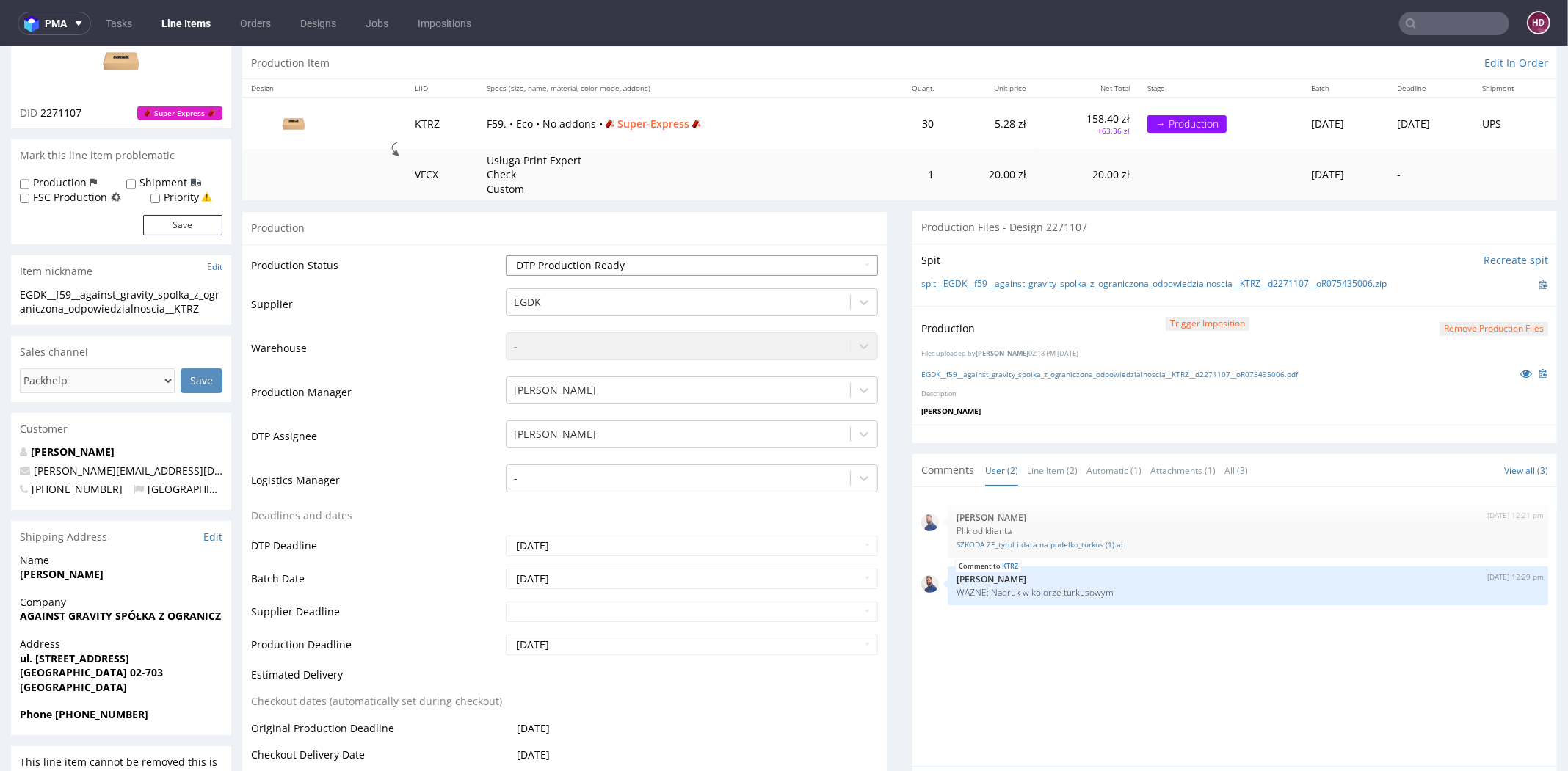
click at [597, 269] on select "Waiting for Artwork Waiting for Diecut Waiting for Mockup Waiting for DTP Waiti…" at bounding box center [691, 266] width 372 height 21
click at [505, 255] on select "Waiting for Artwork Waiting for Diecut Waiting for Mockup Waiting for DTP Waiti…" at bounding box center [691, 266] width 372 height 21
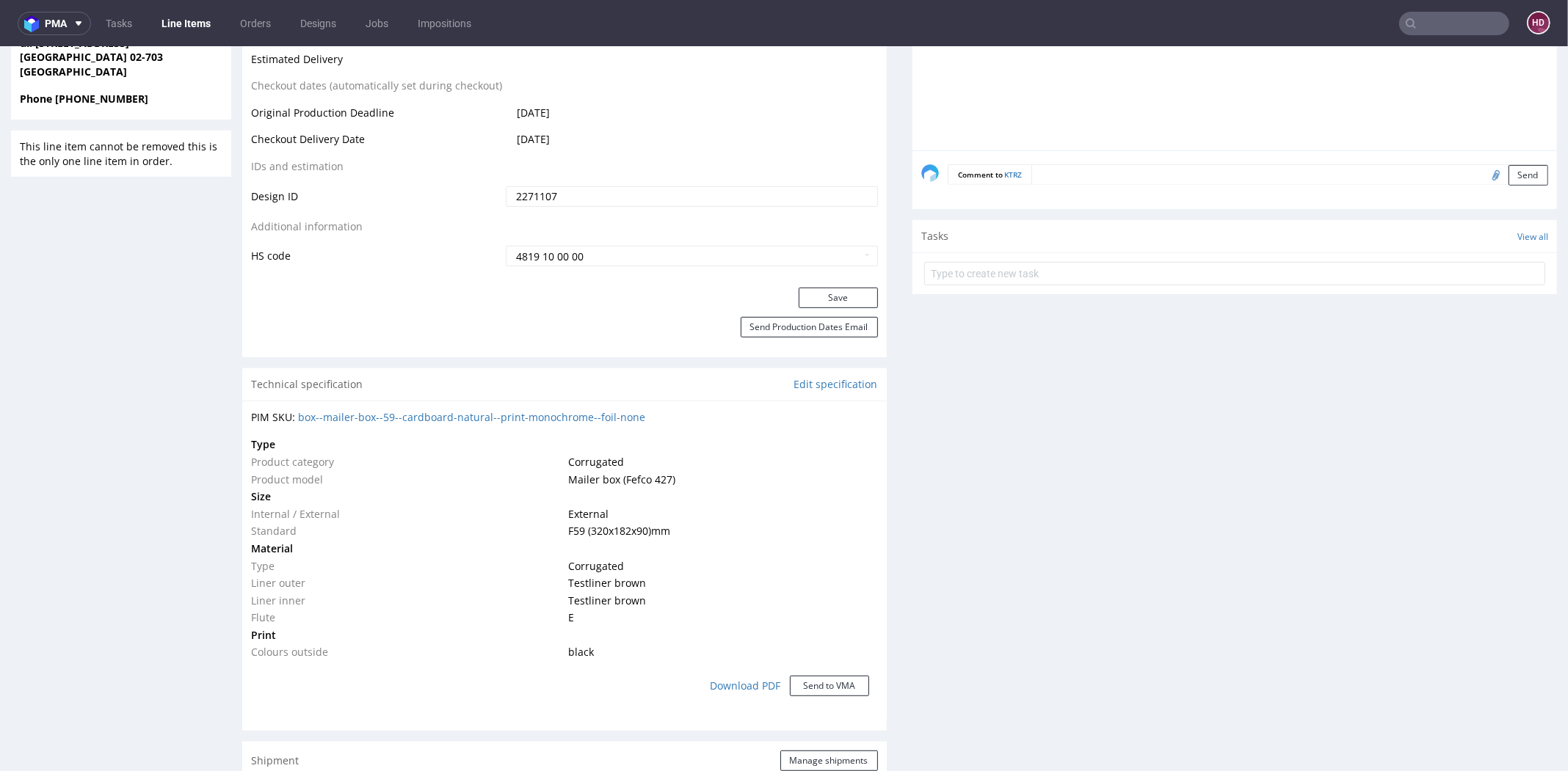
scroll to position [752, 0]
click at [798, 298] on button "Save" at bounding box center [838, 296] width 79 height 21
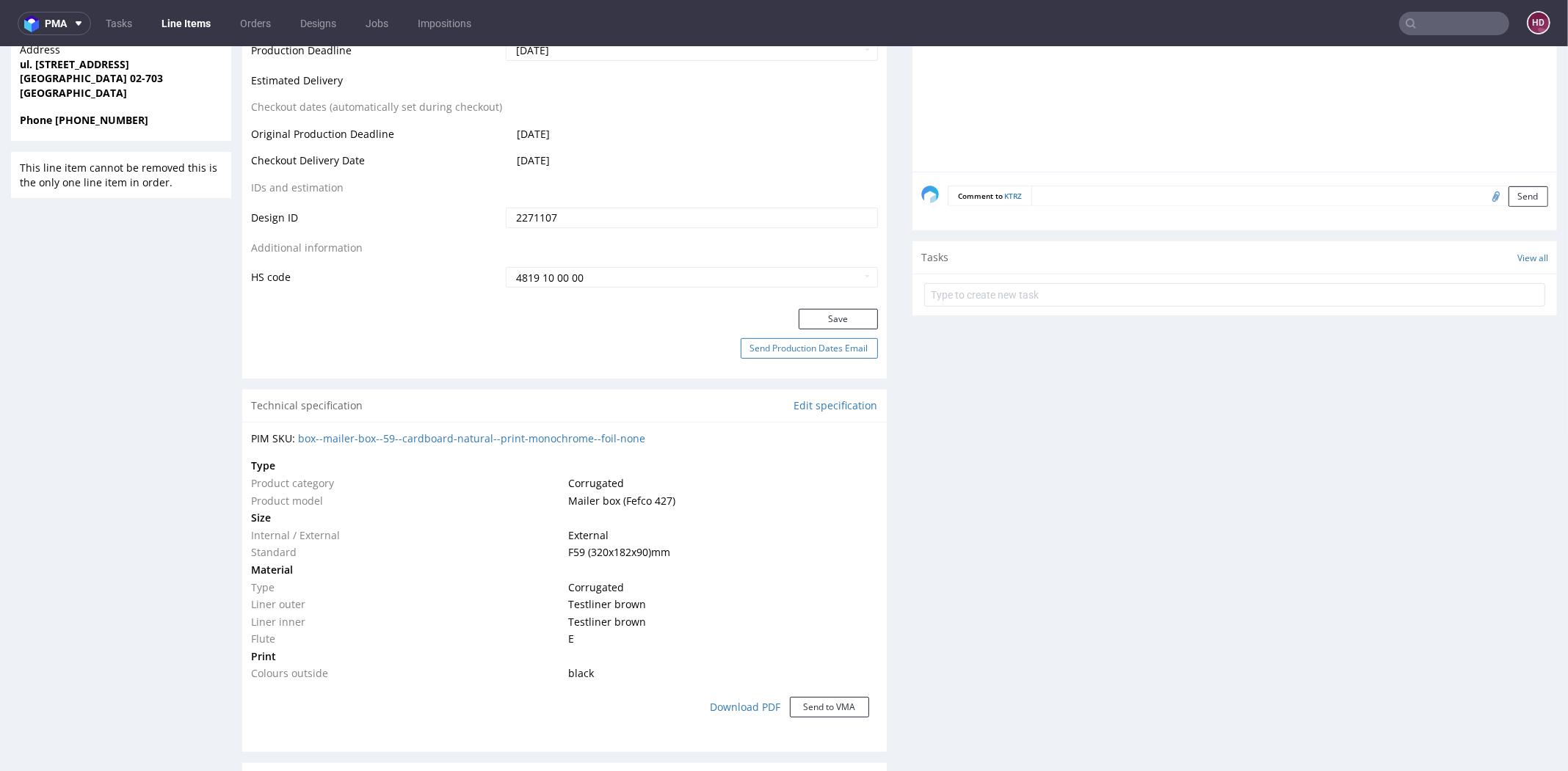
scroll to position [724, 0]
click at [810, 315] on button "Save" at bounding box center [838, 323] width 79 height 21
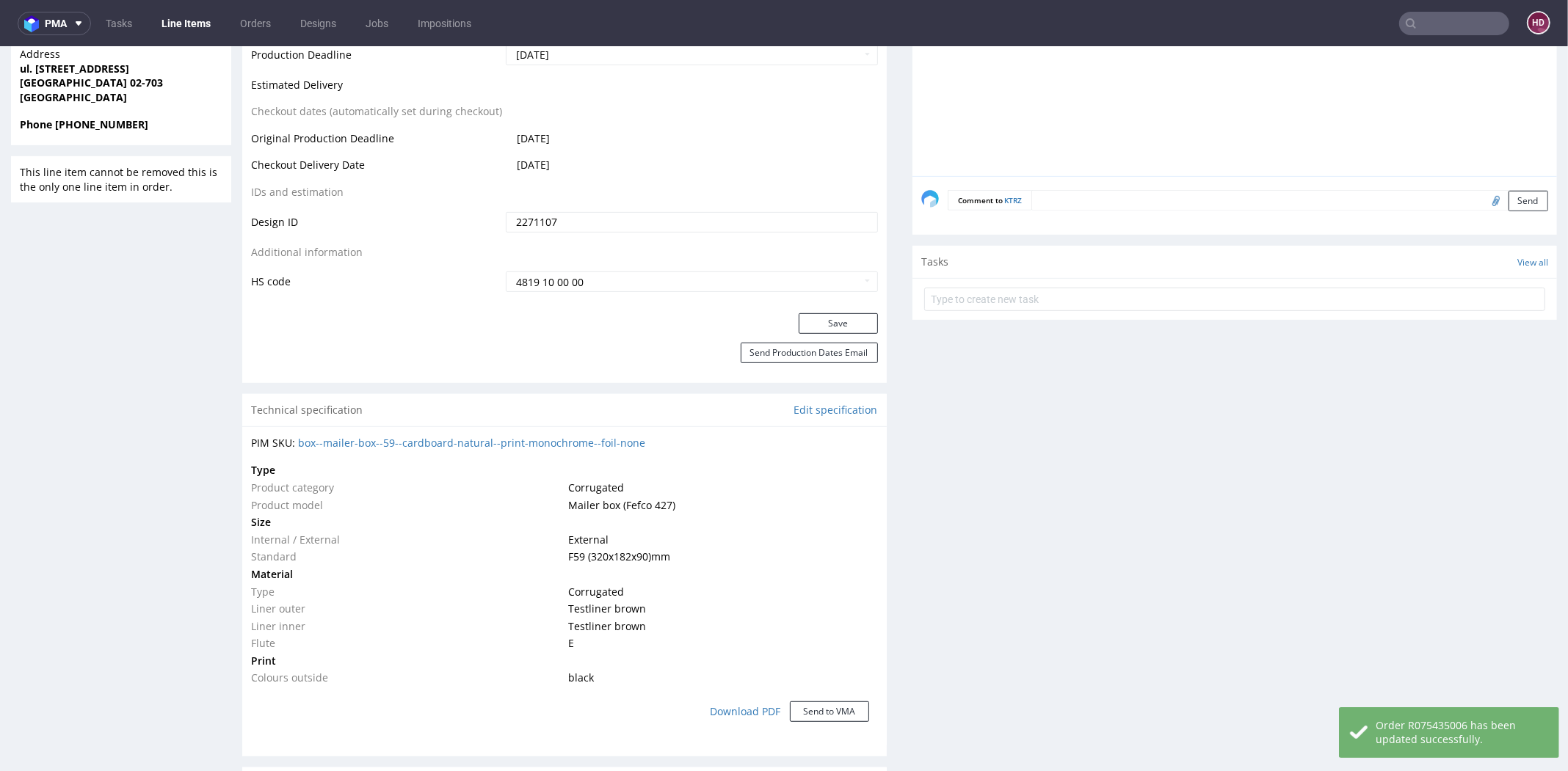
scroll to position [0, 0]
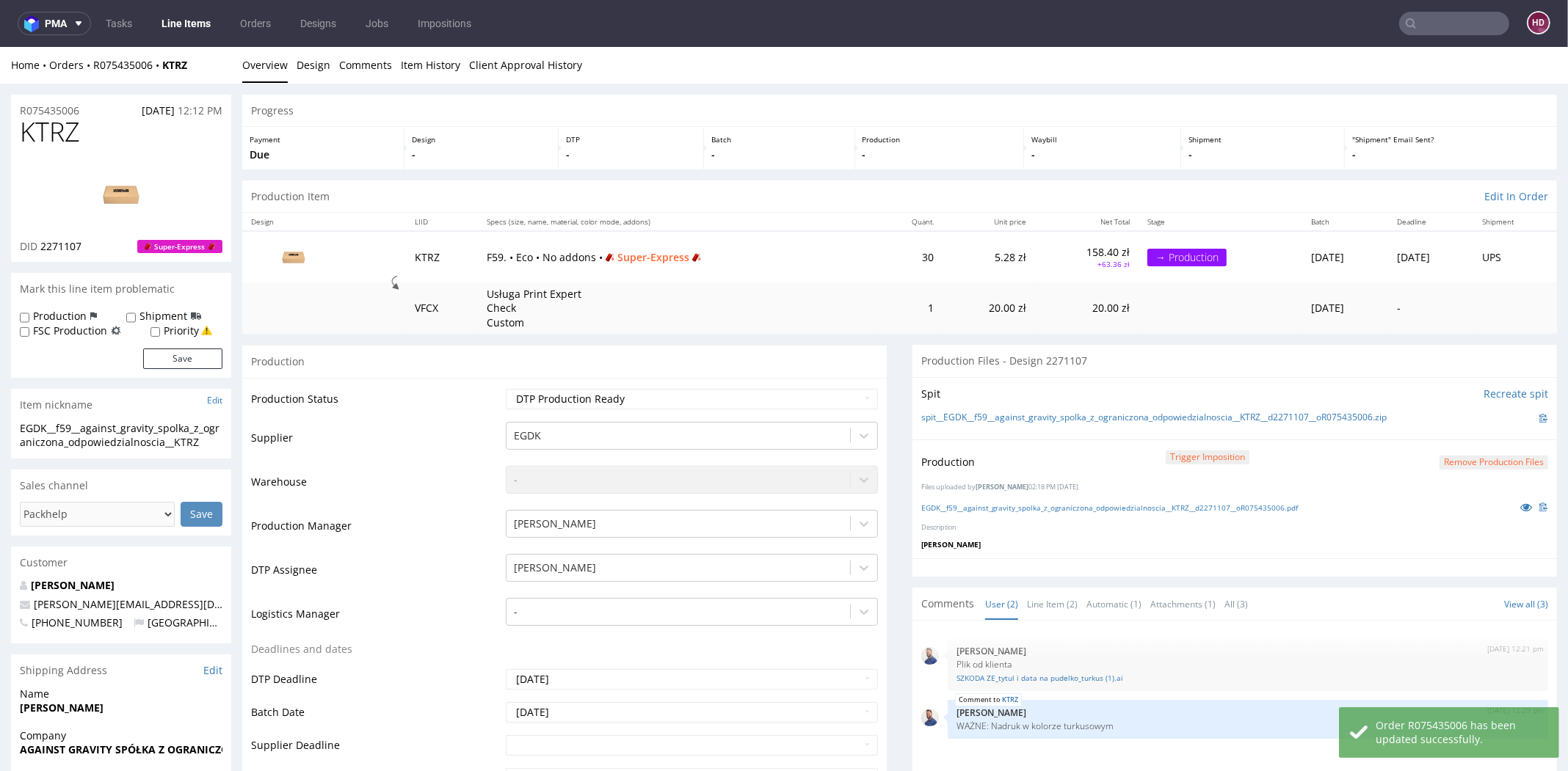
click at [70, 315] on label "Production" at bounding box center [60, 316] width 54 height 15
click at [29, 315] on input "Production" at bounding box center [25, 318] width 10 height 12
checkbox input "true"
click at [167, 357] on button "Save" at bounding box center [183, 359] width 79 height 21
click at [197, 25] on link "Line Items" at bounding box center [185, 23] width 66 height 23
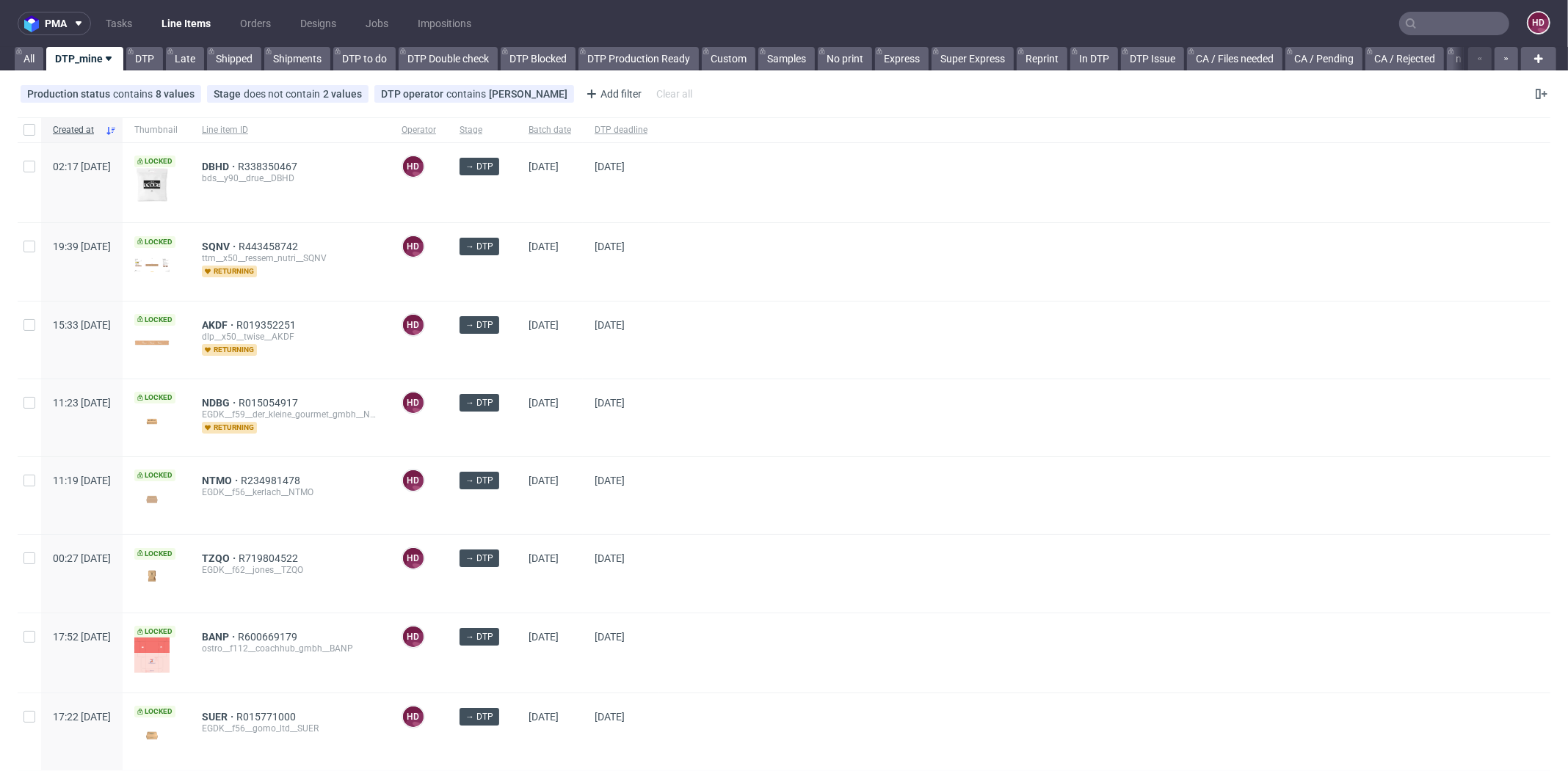
click at [647, 125] on span "DTP deadline" at bounding box center [620, 130] width 53 height 13
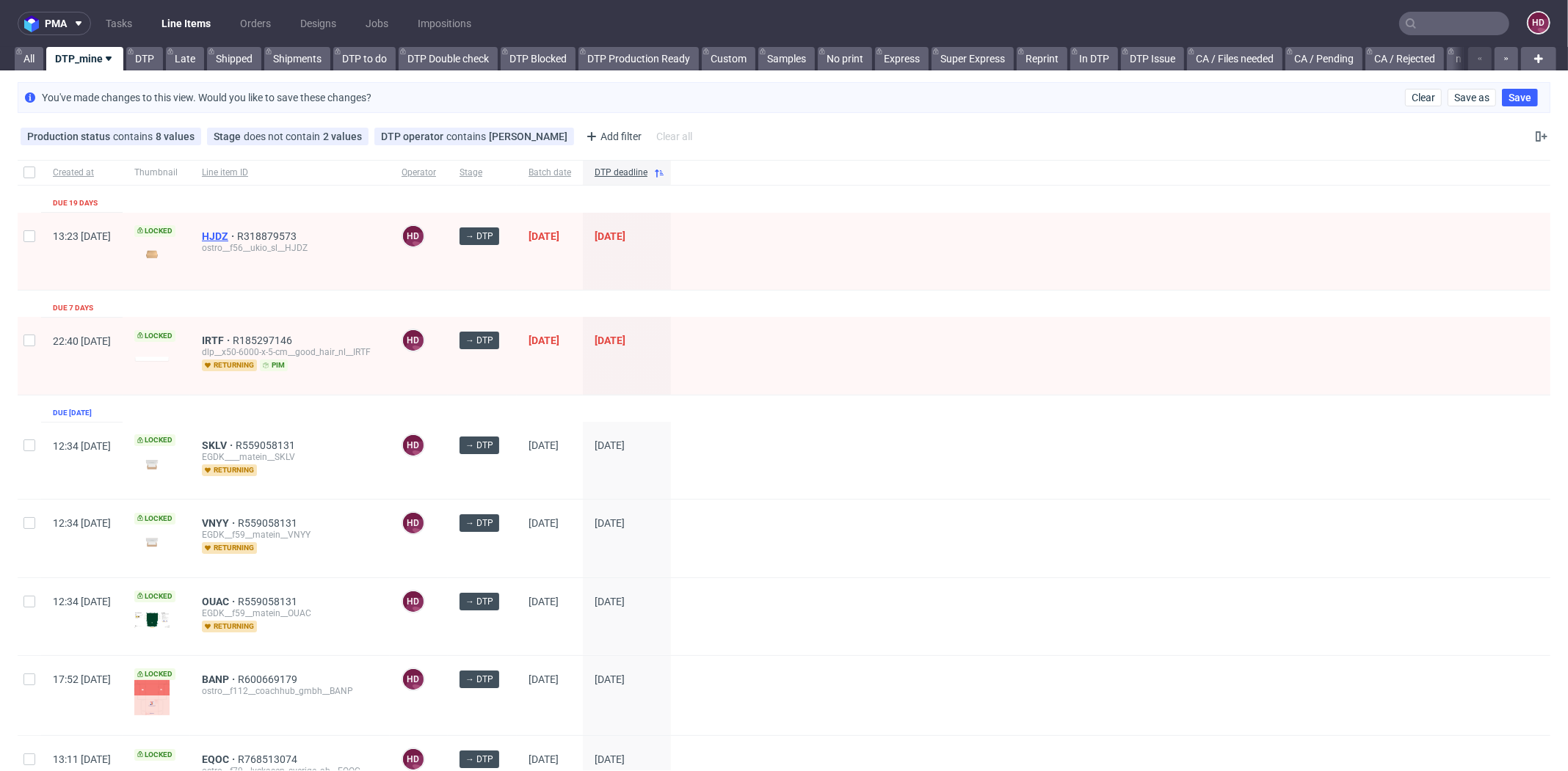
click at [237, 231] on span "HJDZ" at bounding box center [219, 237] width 35 height 12
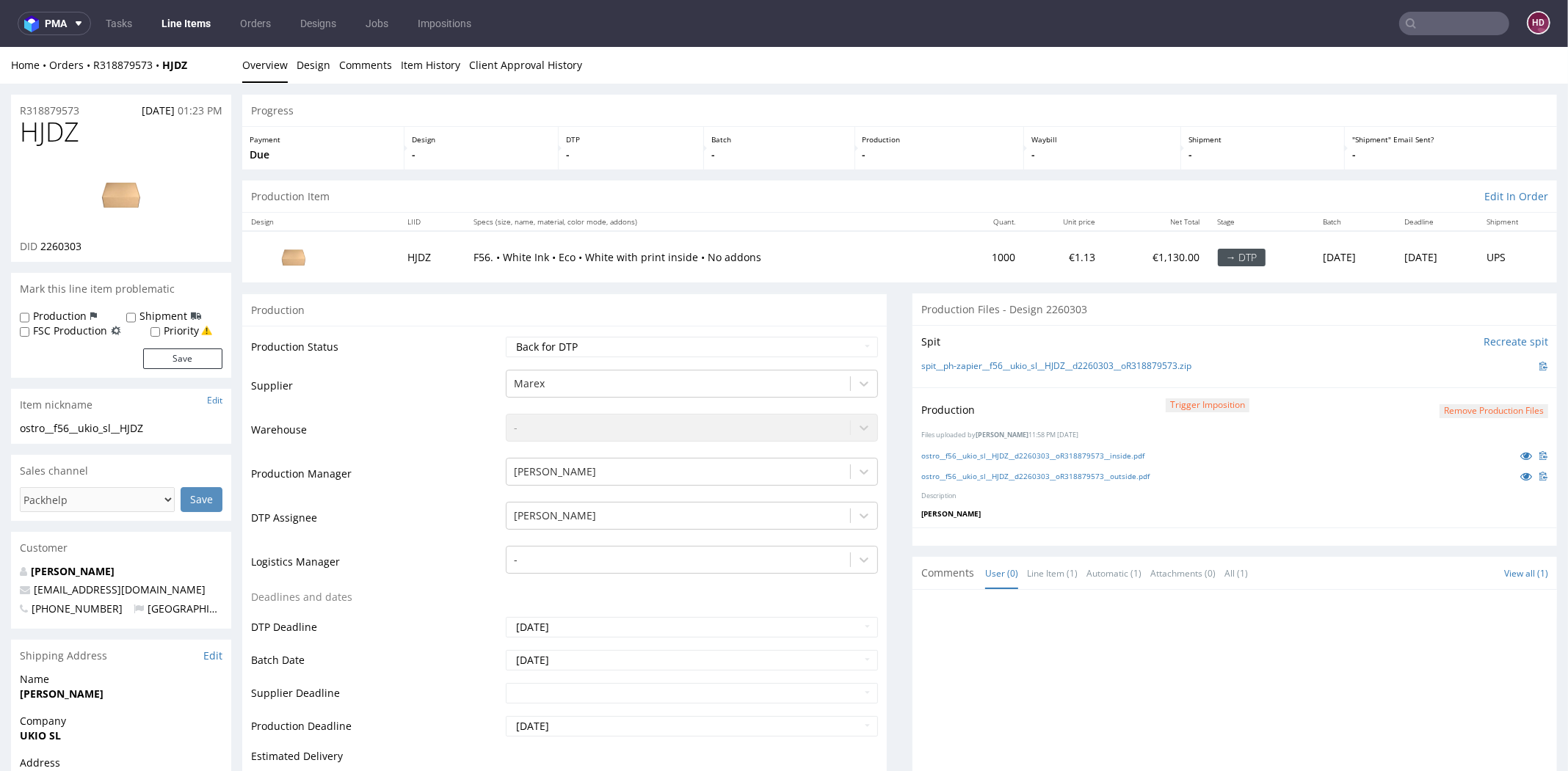
click at [174, 24] on link "Line Items" at bounding box center [185, 23] width 66 height 23
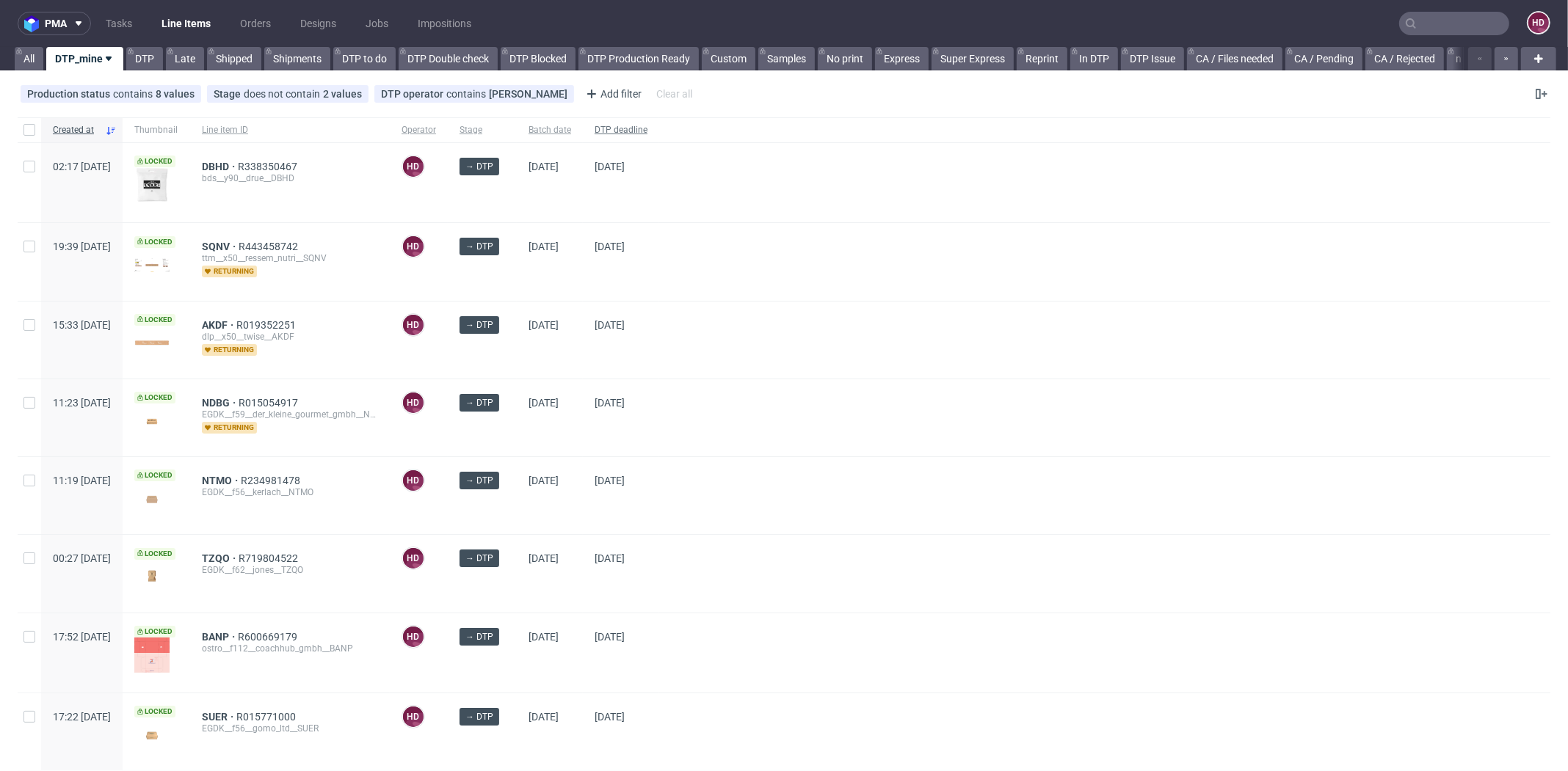
click at [647, 133] on span "DTP deadline" at bounding box center [620, 130] width 53 height 13
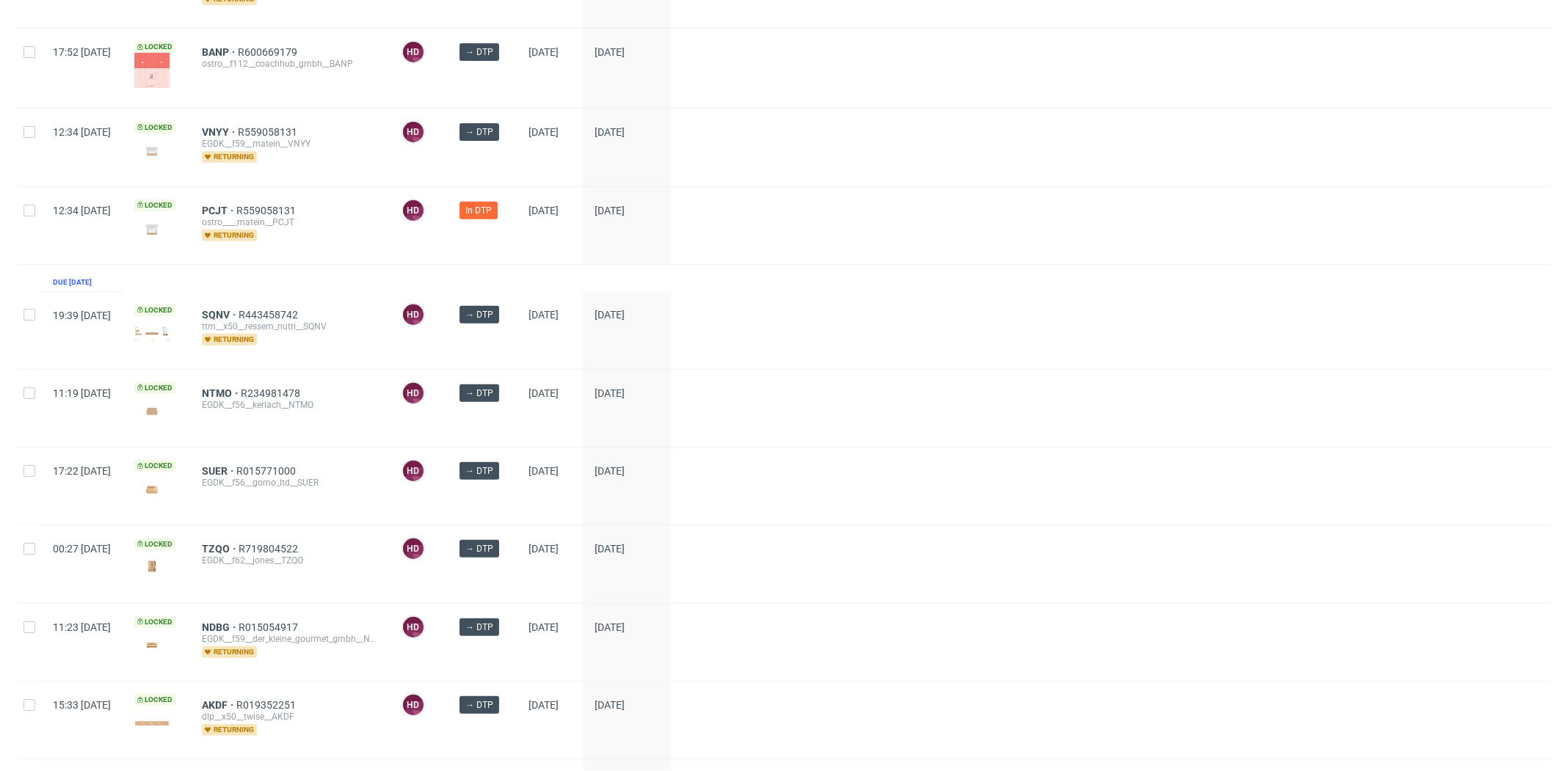
scroll to position [702, 0]
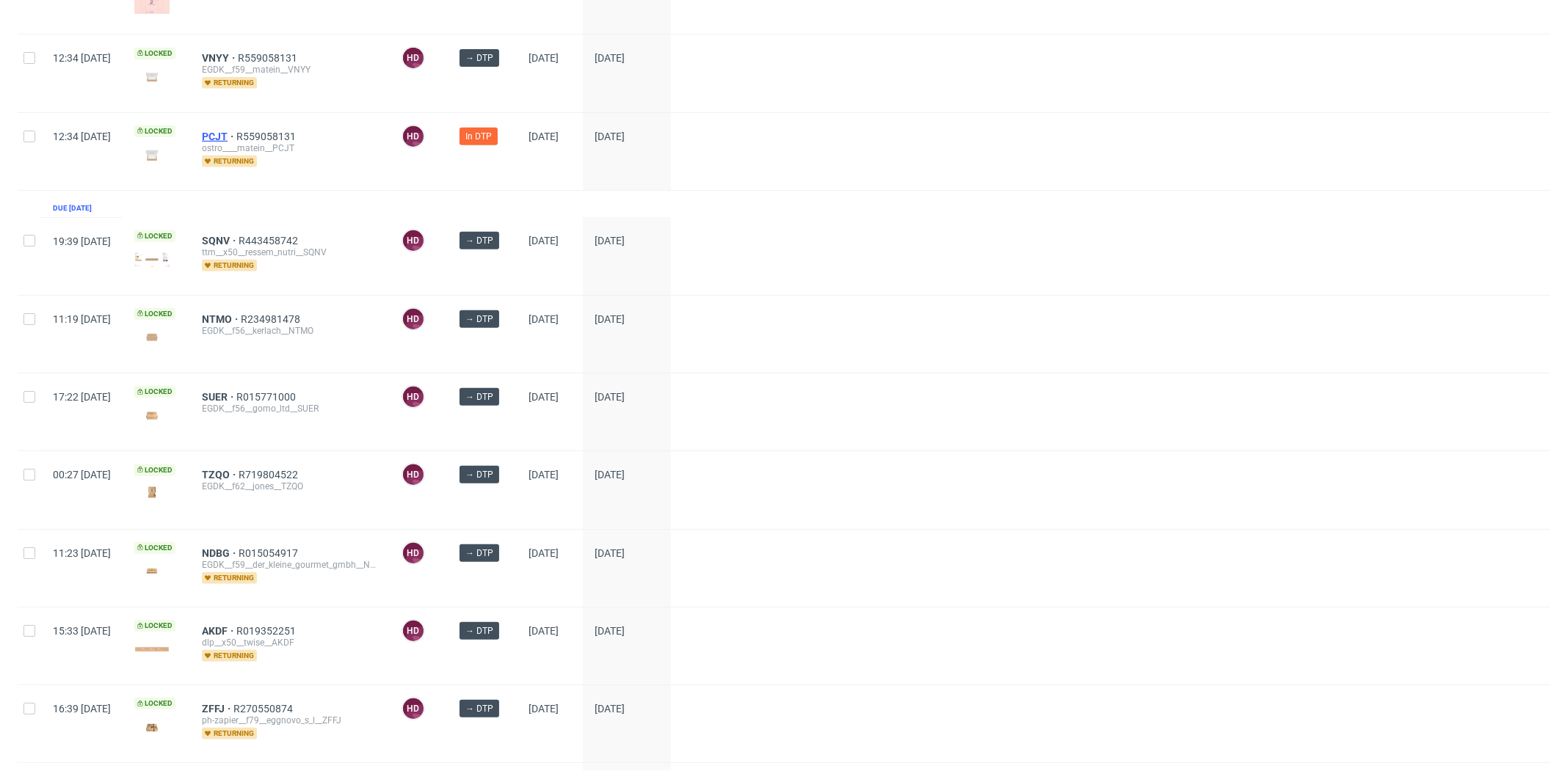
click at [237, 131] on span "PCJT" at bounding box center [219, 137] width 34 height 12
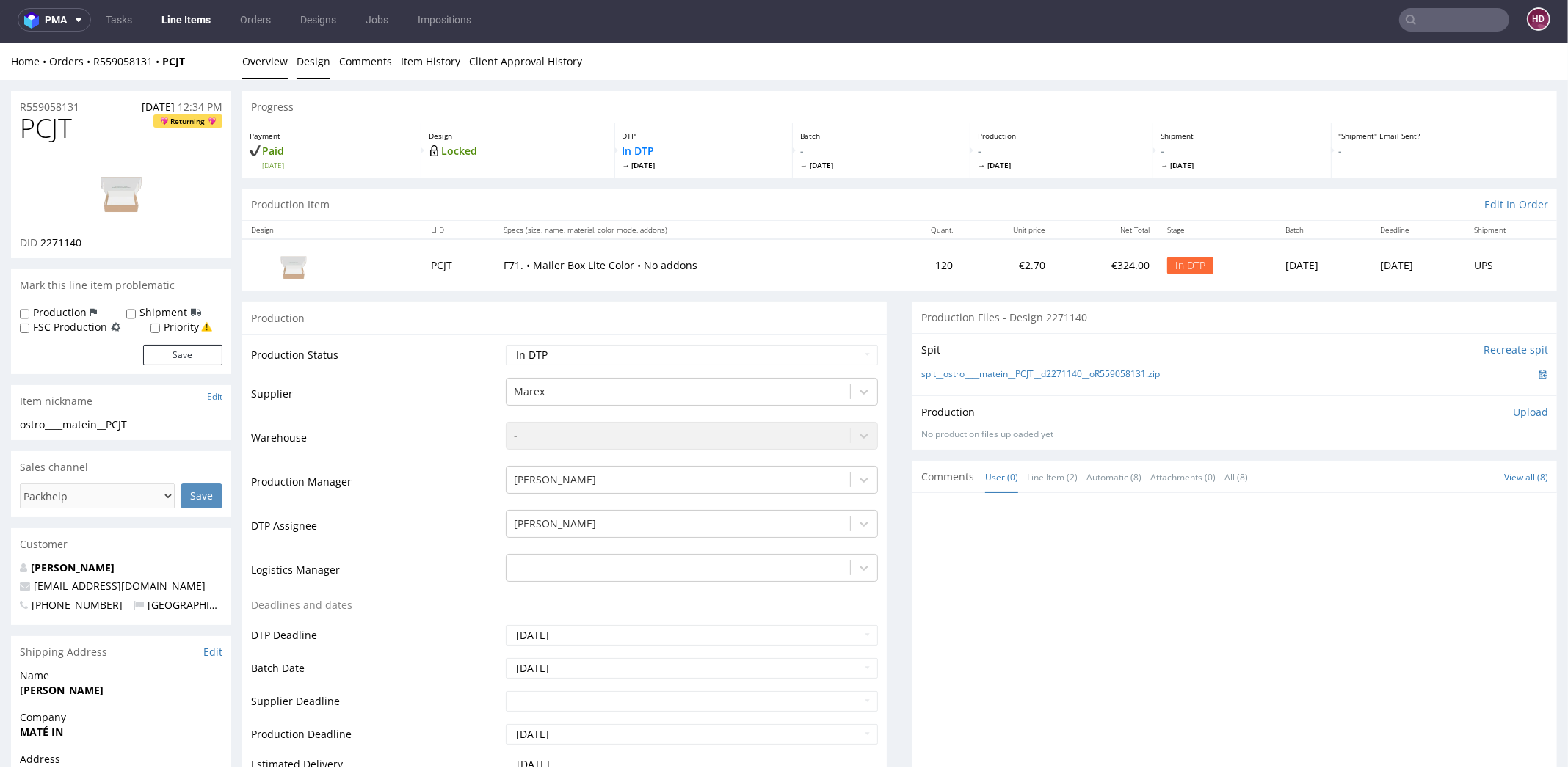
click at [305, 59] on link "Design" at bounding box center [313, 61] width 34 height 36
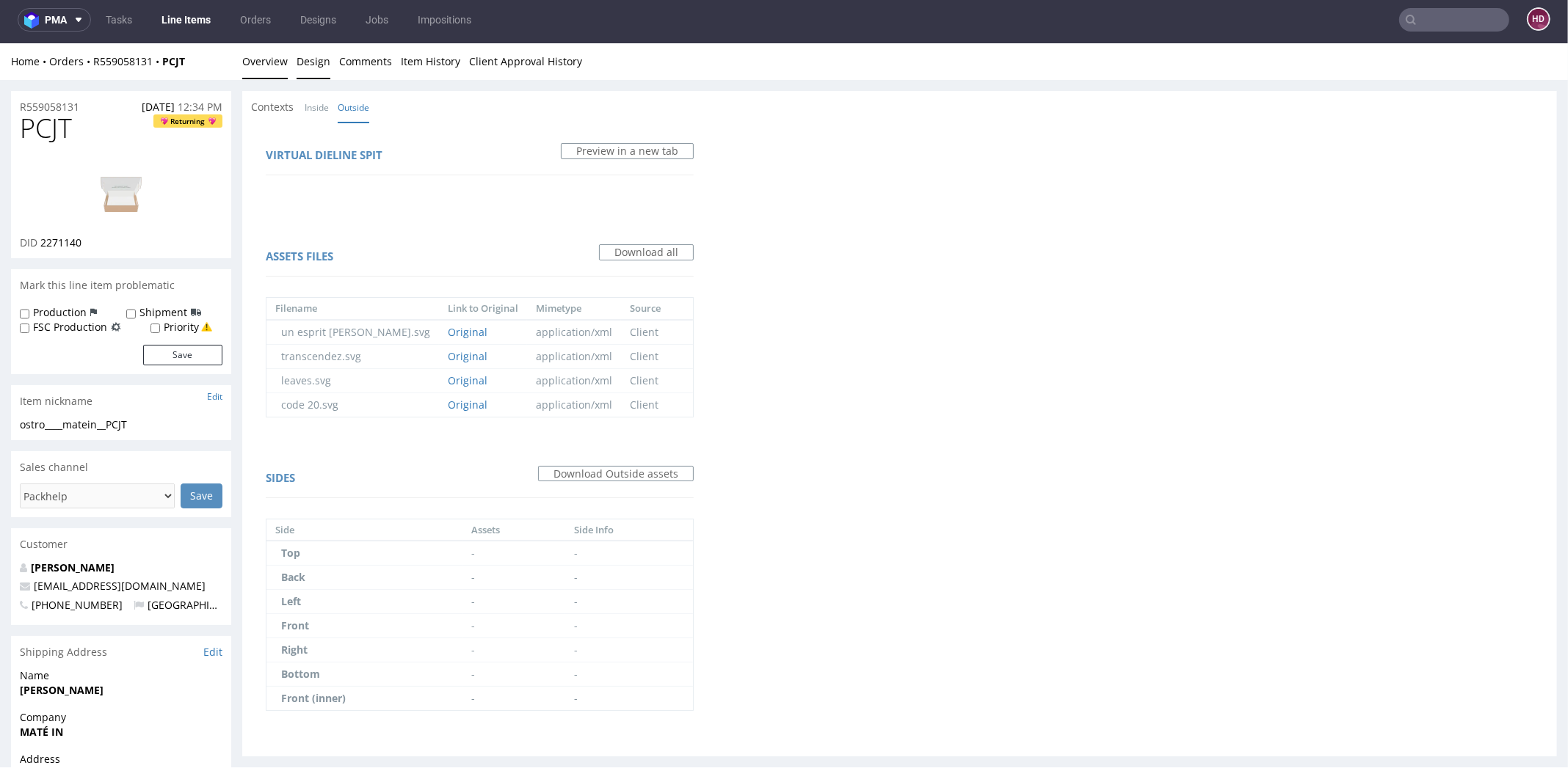
click at [280, 65] on link "Overview" at bounding box center [264, 61] width 46 height 36
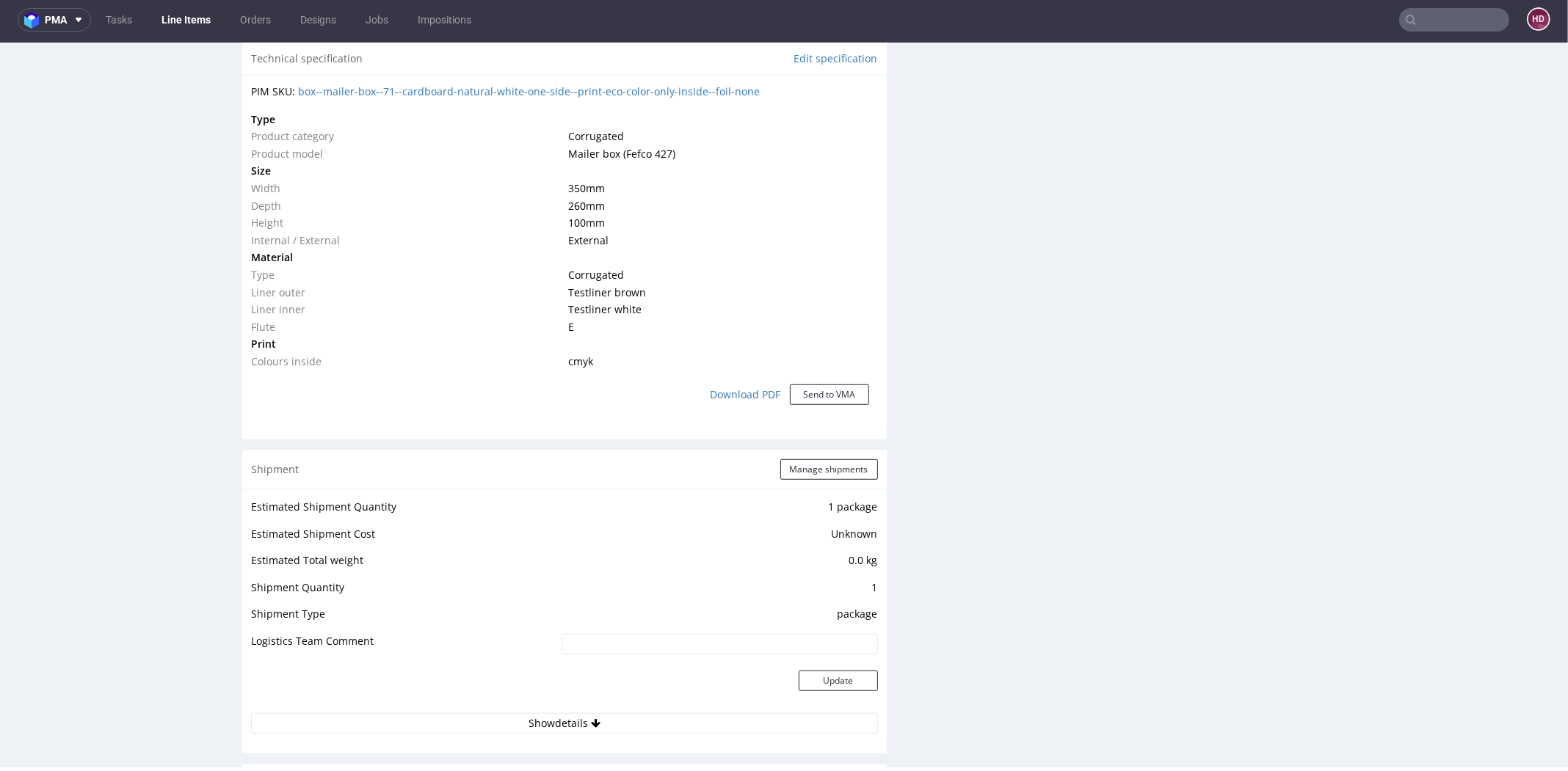
scroll to position [1013, 0]
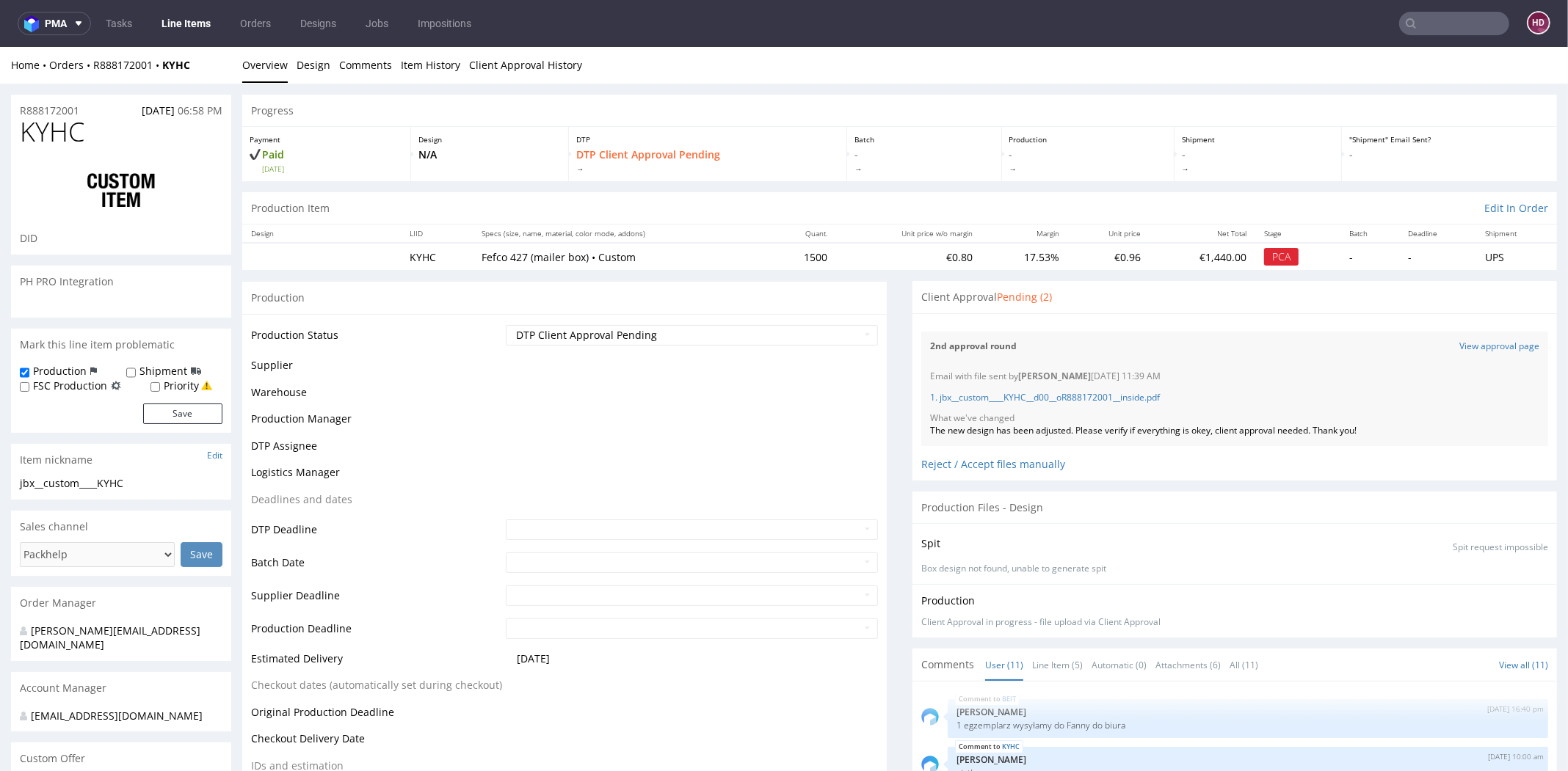
scroll to position [493, 0]
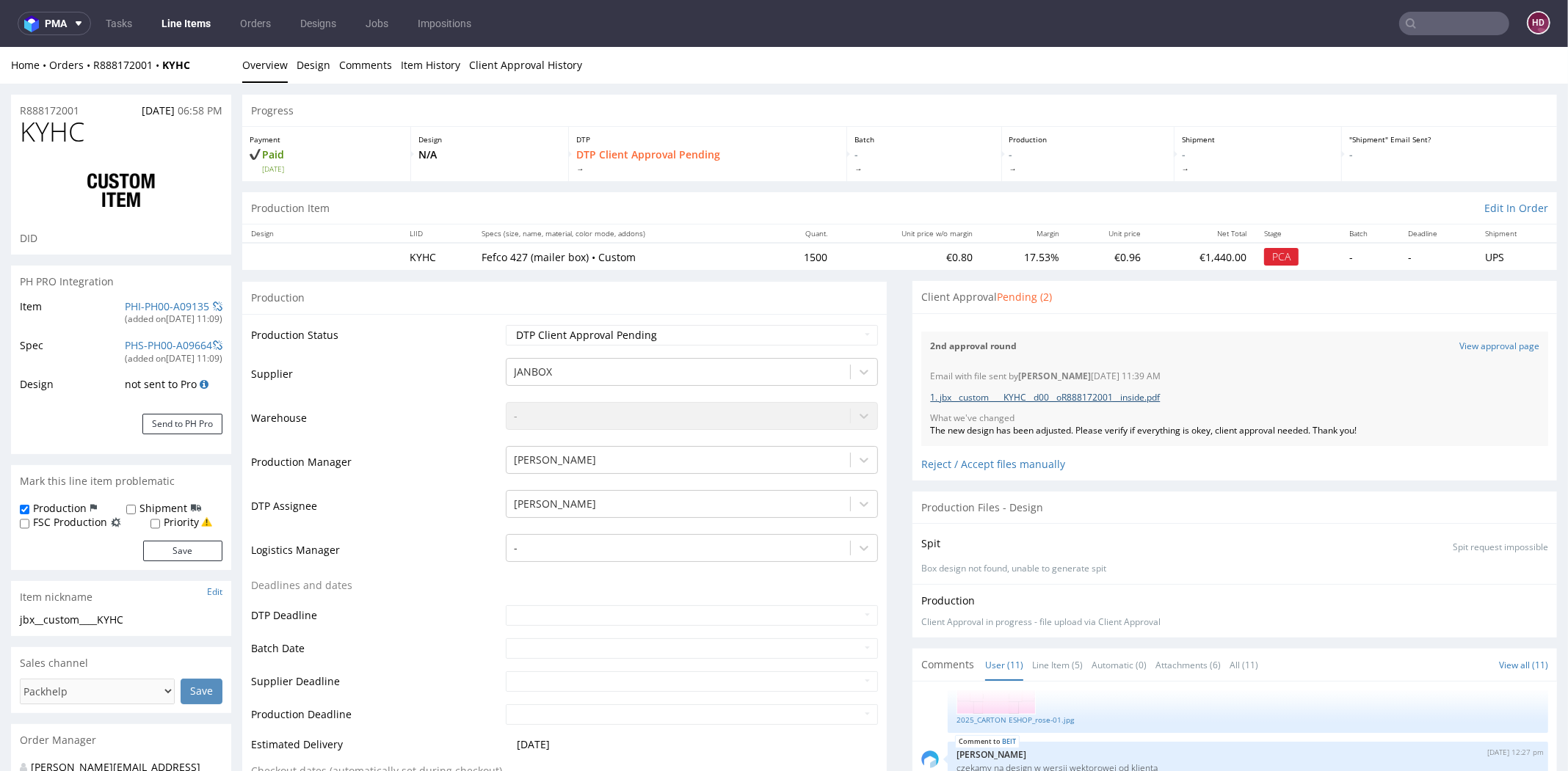
click at [1030, 395] on link "1. jbx__custom____KYHC__d00__oR888172001__inside.pdf" at bounding box center [1045, 397] width 230 height 13
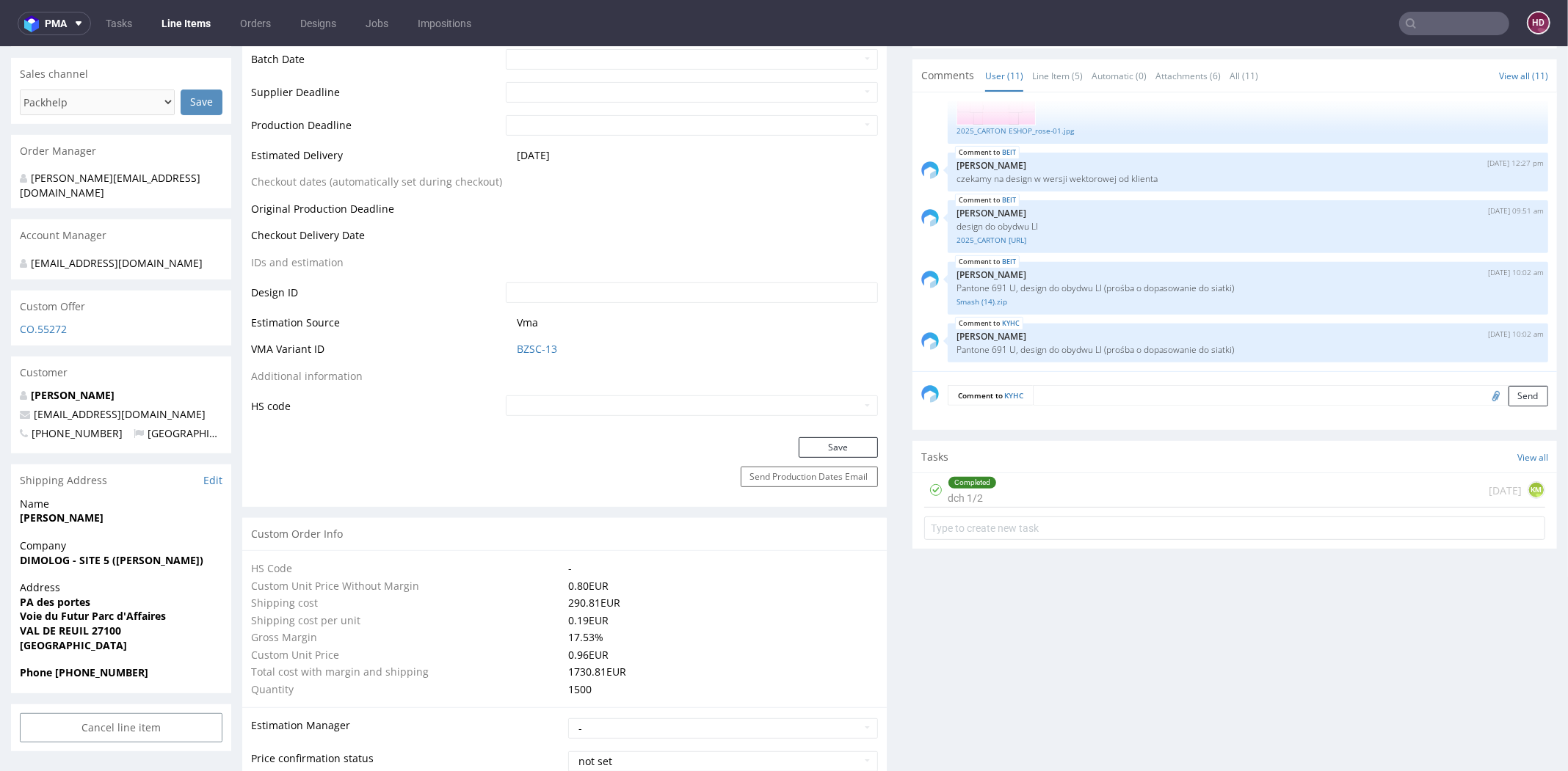
scroll to position [590, 0]
click at [1002, 255] on link "BEIT" at bounding box center [1009, 260] width 14 height 12
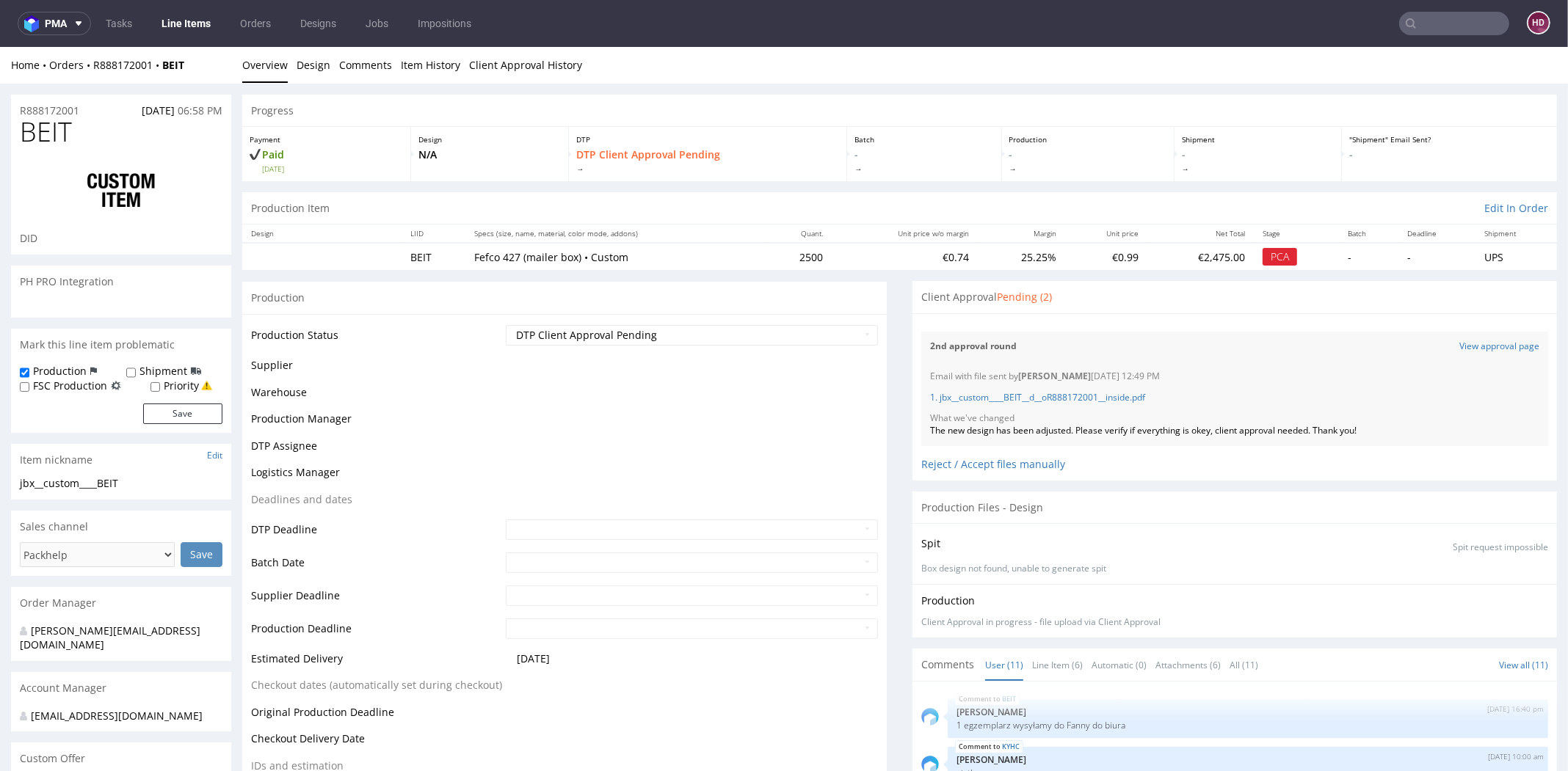
scroll to position [493, 0]
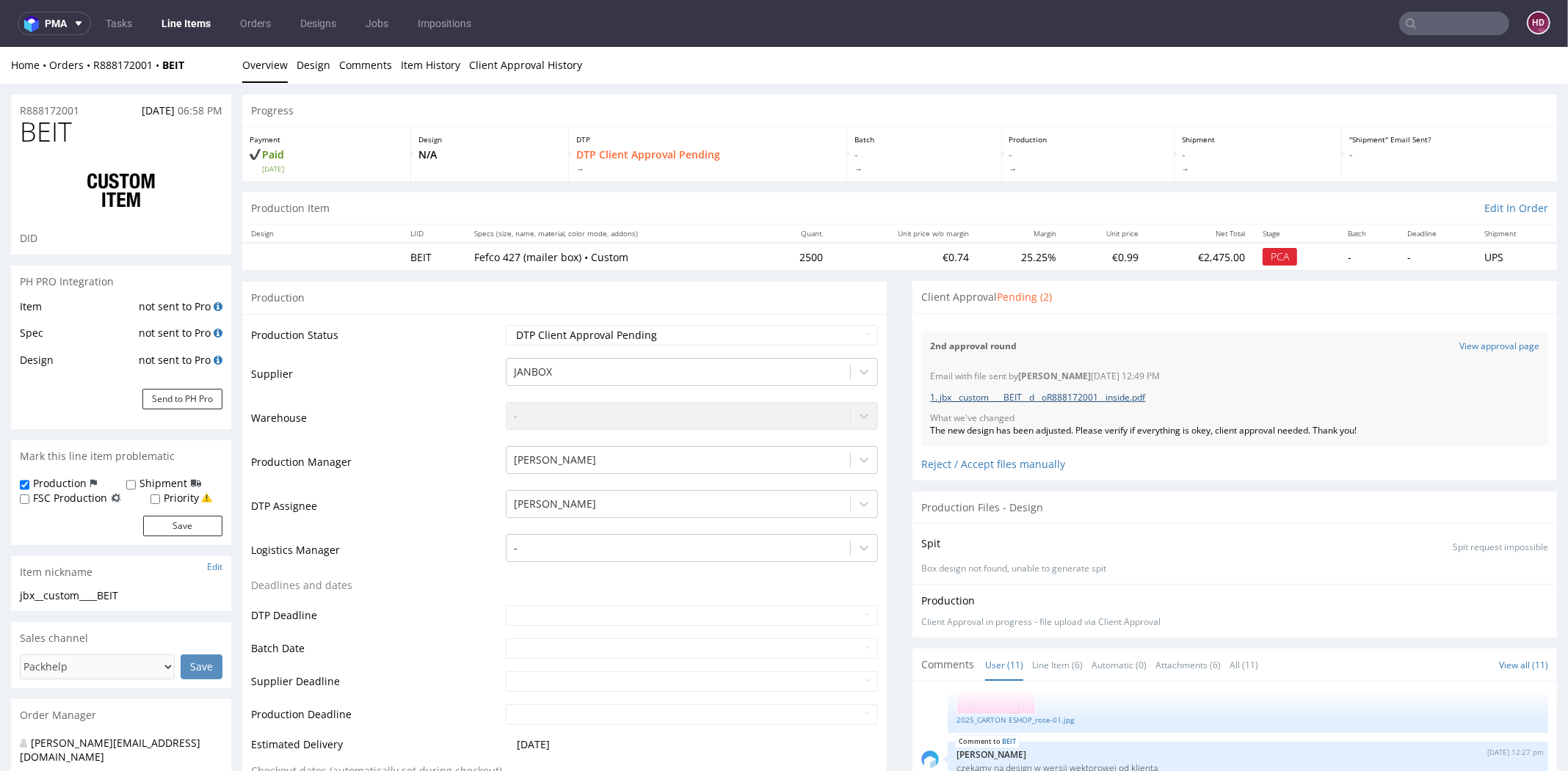
click at [1107, 399] on link "1. jbx__custom____BEIT__d__oR888172001__inside.pdf" at bounding box center [1037, 397] width 215 height 13
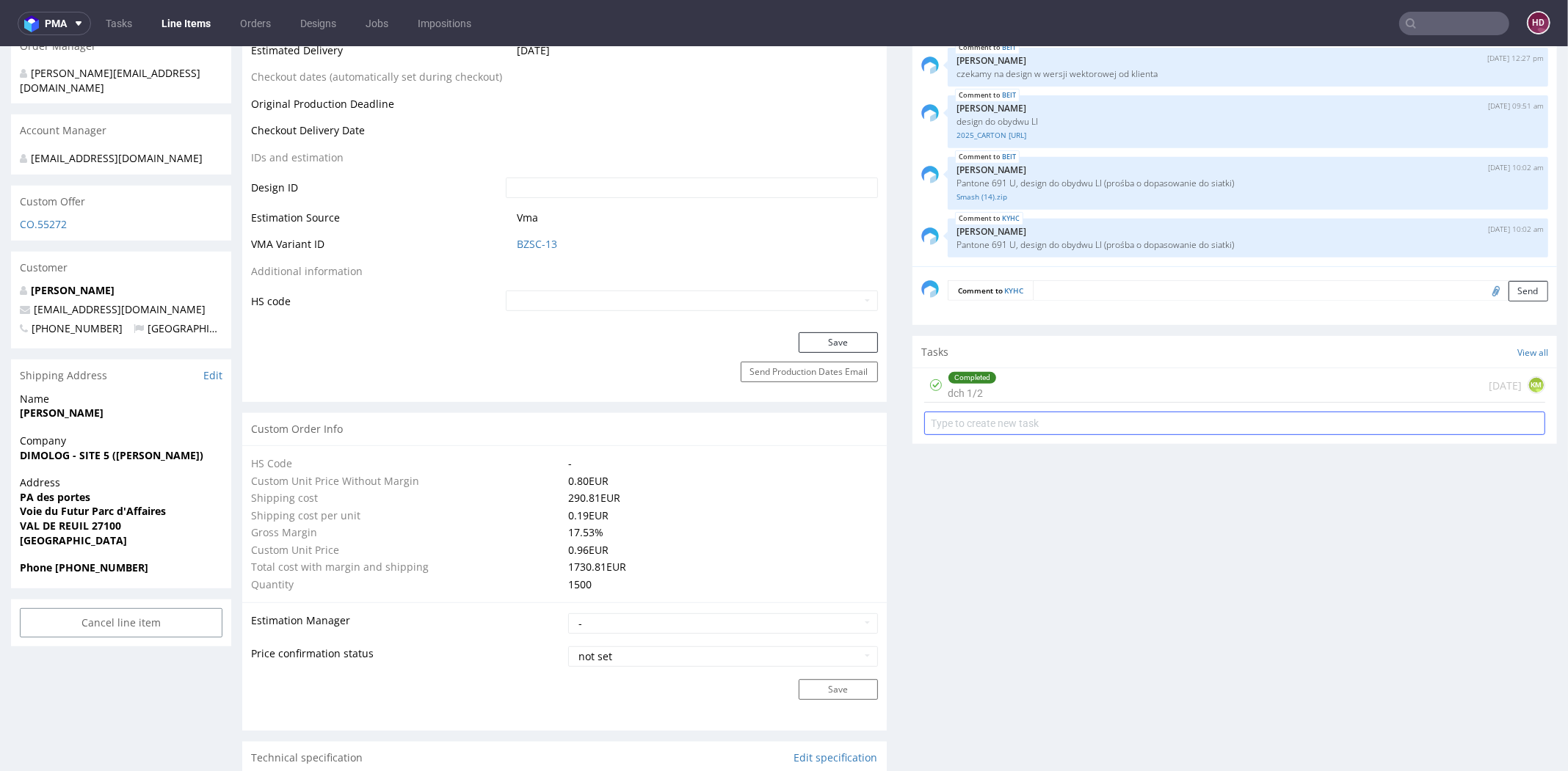
scroll to position [0, 0]
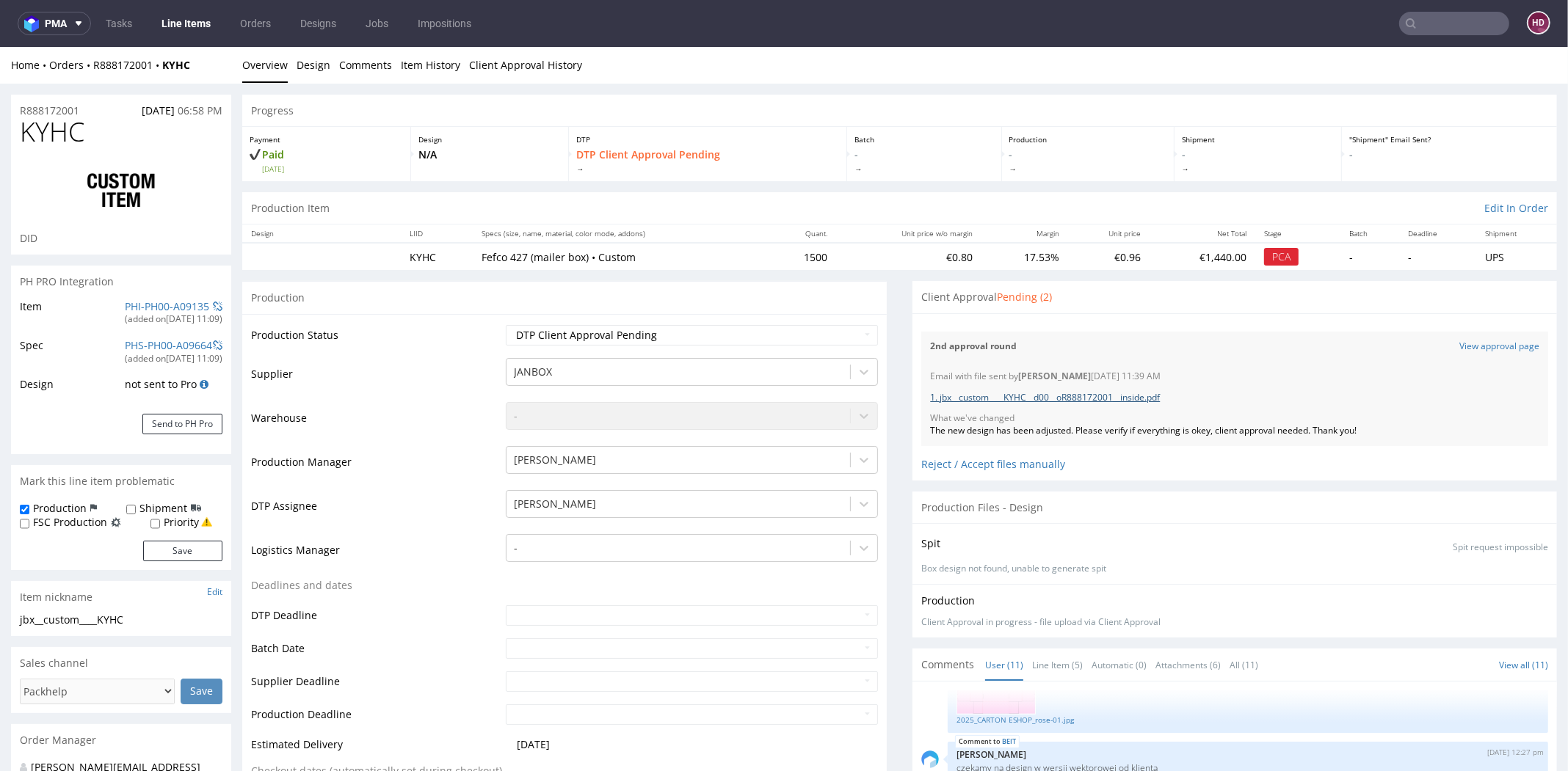
click at [1012, 396] on link "1. jbx__custom____KYHC__d00__oR888172001__inside.pdf" at bounding box center [1045, 397] width 230 height 13
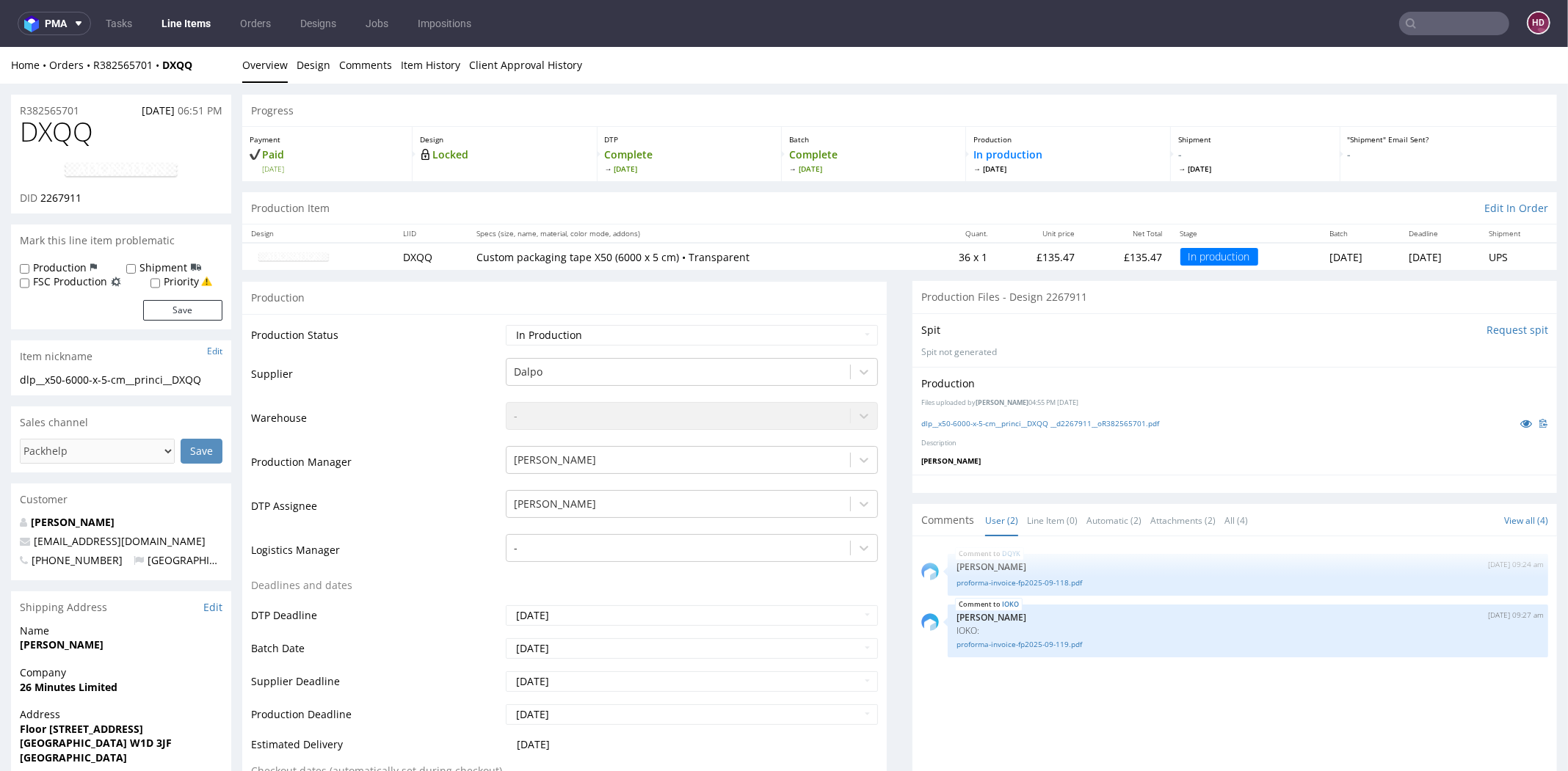
click at [181, 166] on div at bounding box center [121, 170] width 202 height 41
click at [171, 165] on img at bounding box center [121, 170] width 117 height 18
click at [997, 422] on link "dlp__x50-6000-x-5-cm__princi__DXQQ __d2267911__oR382565701.pdf" at bounding box center [1040, 423] width 237 height 10
click at [214, 378] on div "dlp__x50-6000-x-5-cm__princi__DXQQ" at bounding box center [121, 380] width 202 height 15
drag, startPoint x: 181, startPoint y: 381, endPoint x: 3, endPoint y: 380, distance: 178.0
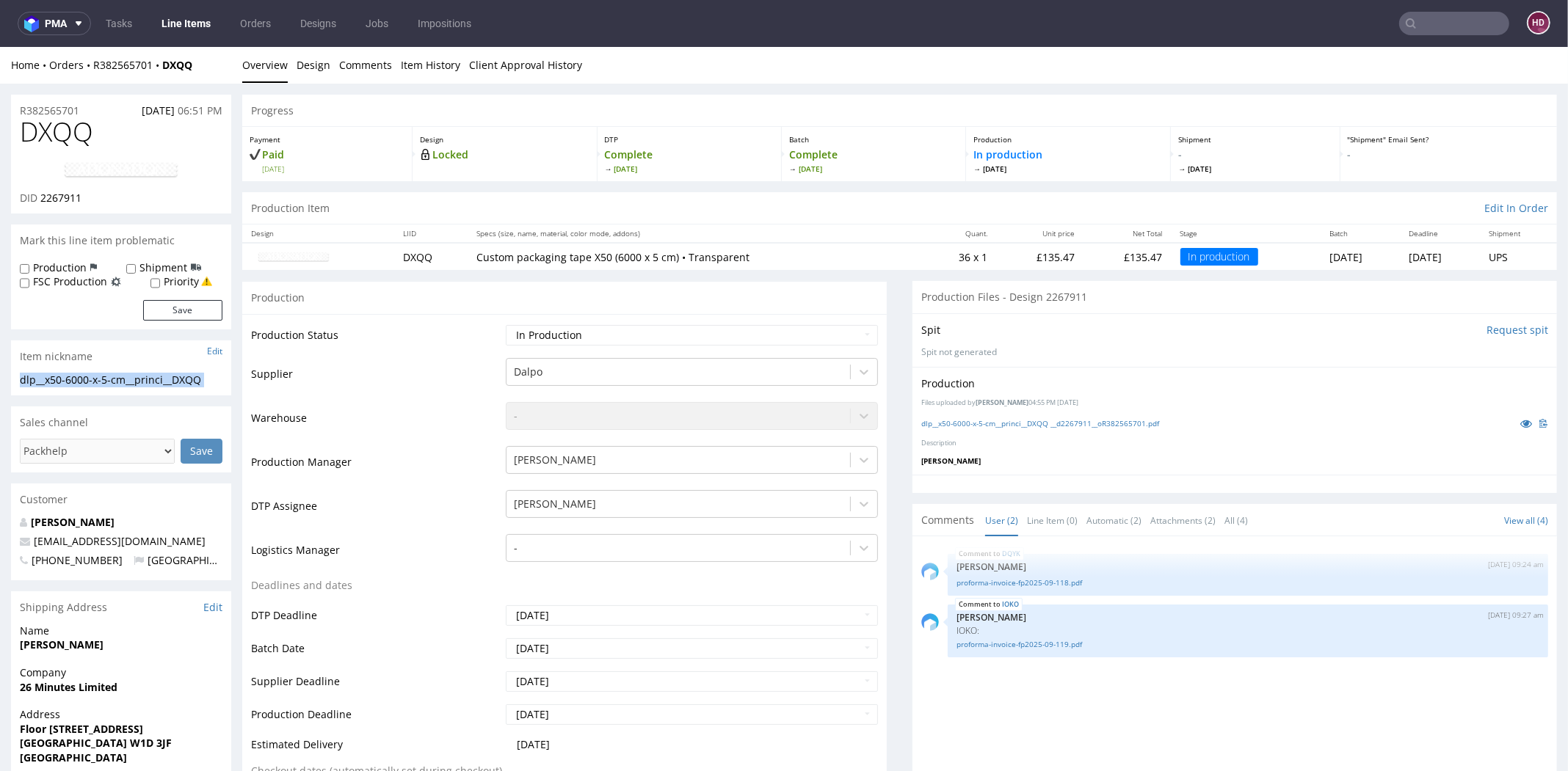
copy div "dlp__x50-6000-x-5-cm__princi__DXQQ Update"
click at [101, 108] on div "R382565701 29.09.2025 06:51 PM" at bounding box center [121, 106] width 220 height 23
drag, startPoint x: -19, startPoint y: 110, endPoint x: -31, endPoint y: 110, distance: 12.0
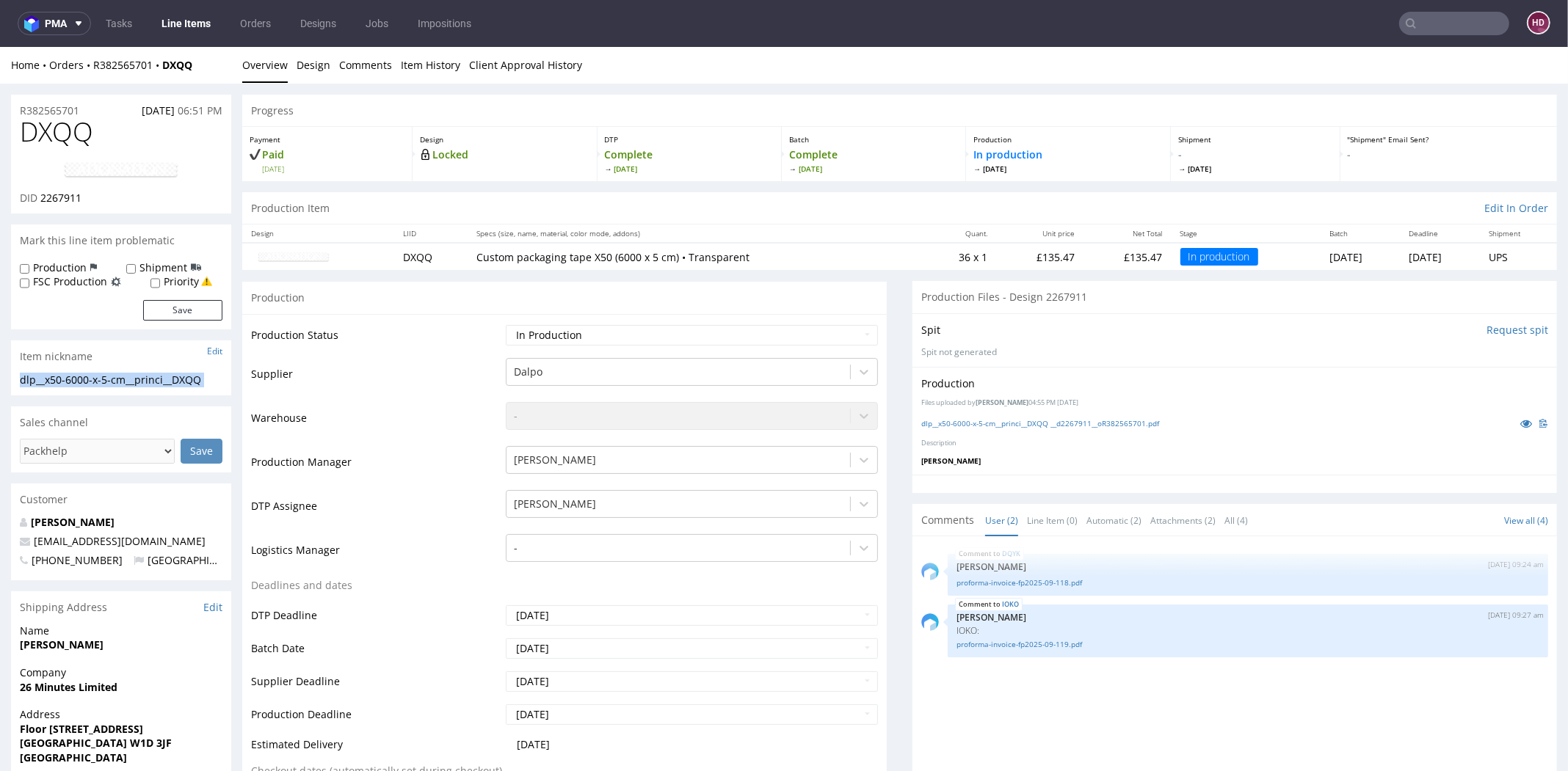
click at [131, 167] on img at bounding box center [121, 170] width 117 height 18
click at [99, 125] on h1 "DXQQ" at bounding box center [121, 131] width 202 height 29
drag, startPoint x: 75, startPoint y: 104, endPoint x: -9, endPoint y: 103, distance: 84.0
copy p "R382565701"
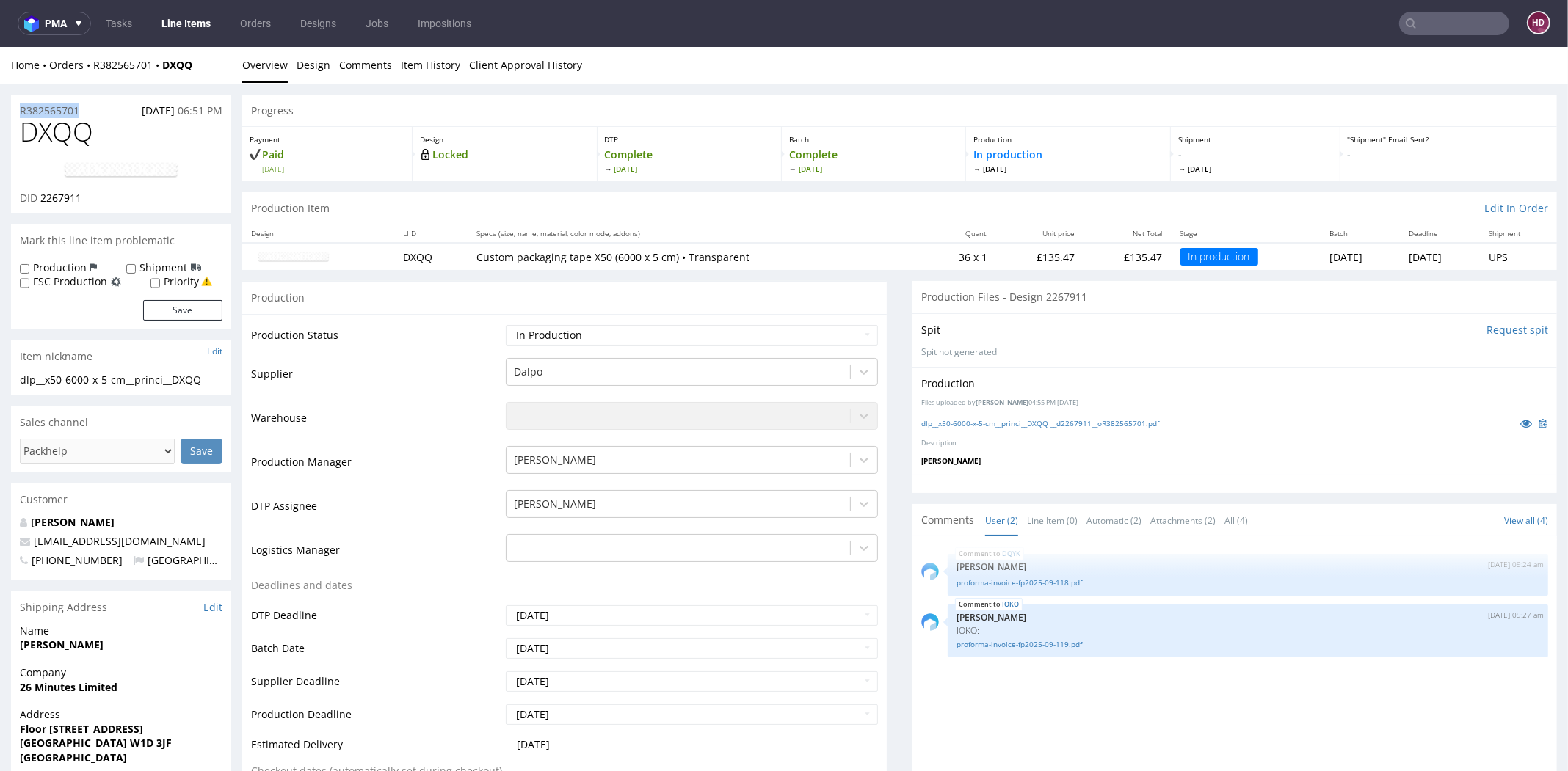
click at [93, 196] on div "DID 2267911" at bounding box center [121, 199] width 202 height 15
drag, startPoint x: 90, startPoint y: 196, endPoint x: 47, endPoint y: 199, distance: 43.1
click at [47, 199] on div "DID 2267911" at bounding box center [121, 199] width 202 height 15
copy div "2267911"
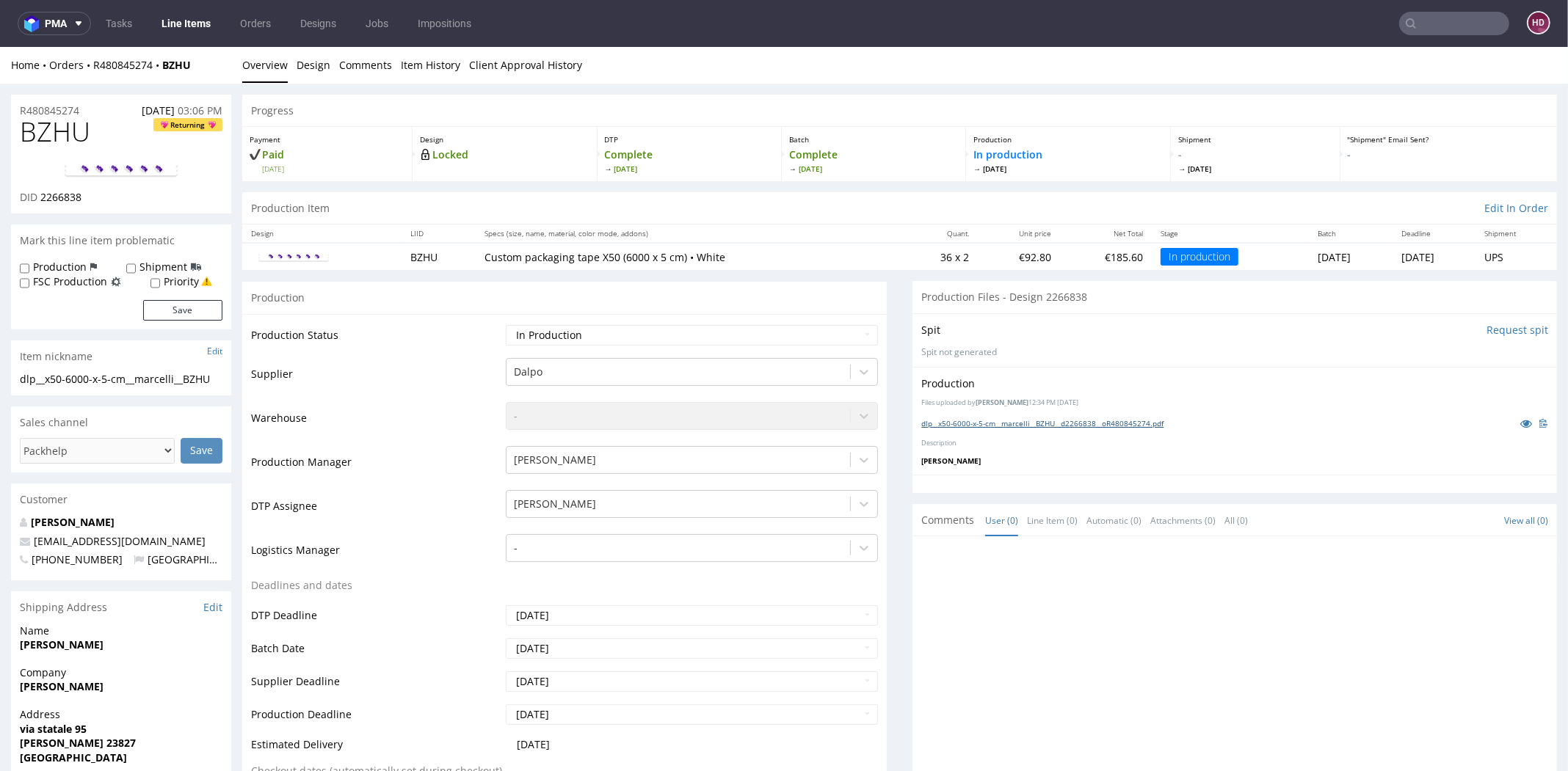
click at [1089, 418] on link "dlp__x50-6000-x-5-cm__marcelli__BZHU__d2266838__oR480845274.pdf" at bounding box center [1042, 423] width 242 height 10
